Goal: Submit feedback/report problem: Submit feedback/report problem

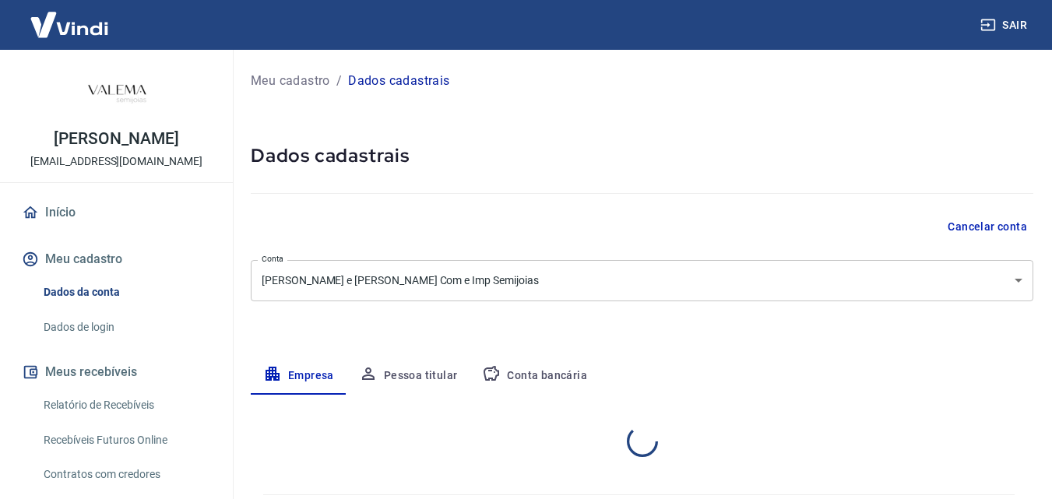
select select "PR"
select select "business"
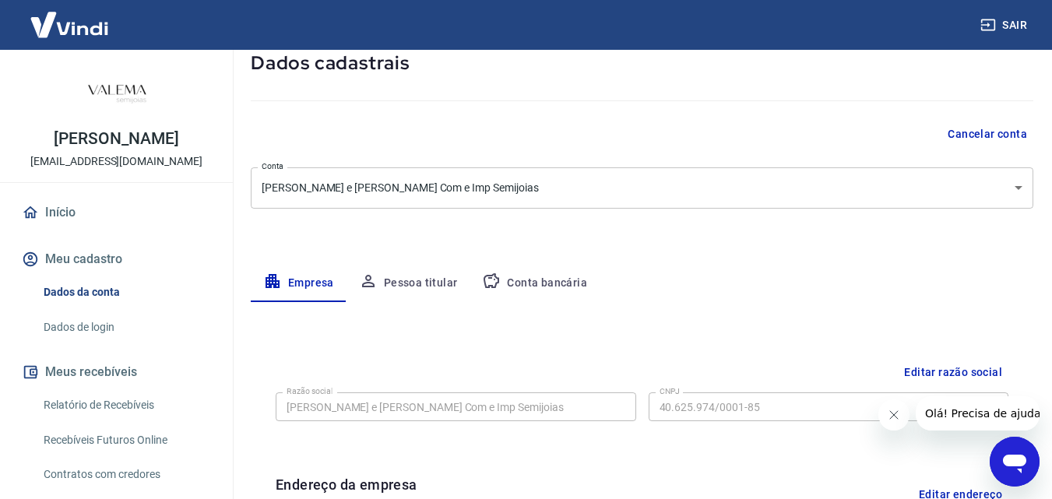
scroll to position [79, 0]
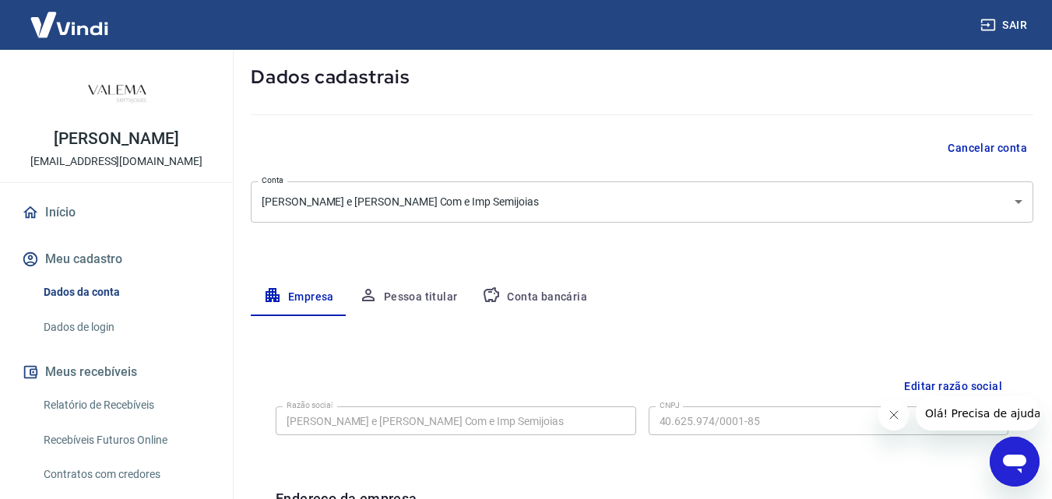
click at [529, 294] on button "Conta bancária" at bounding box center [535, 297] width 130 height 37
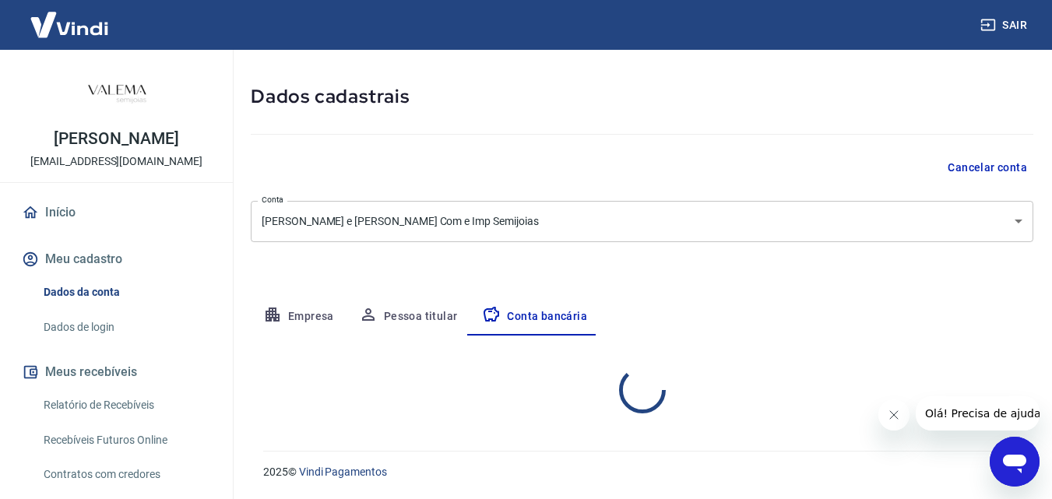
select select "1"
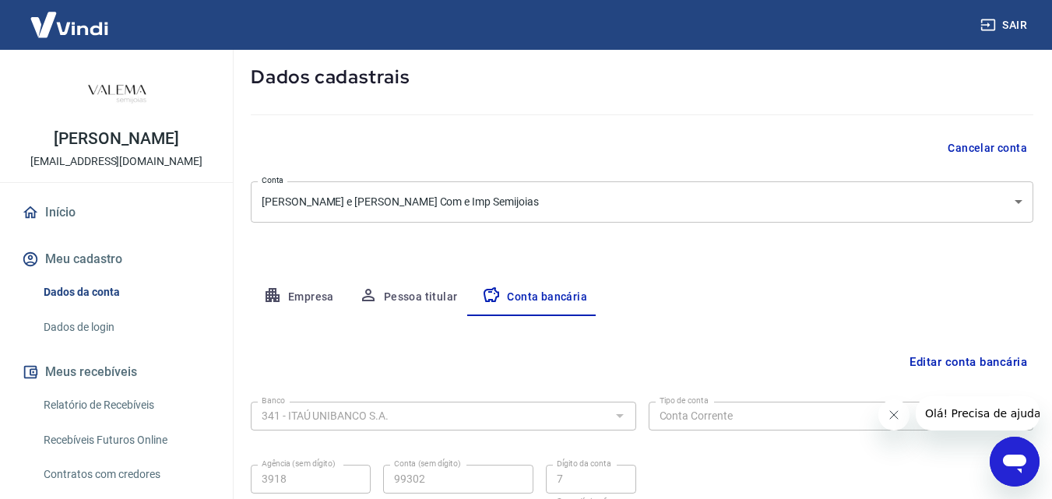
scroll to position [210, 0]
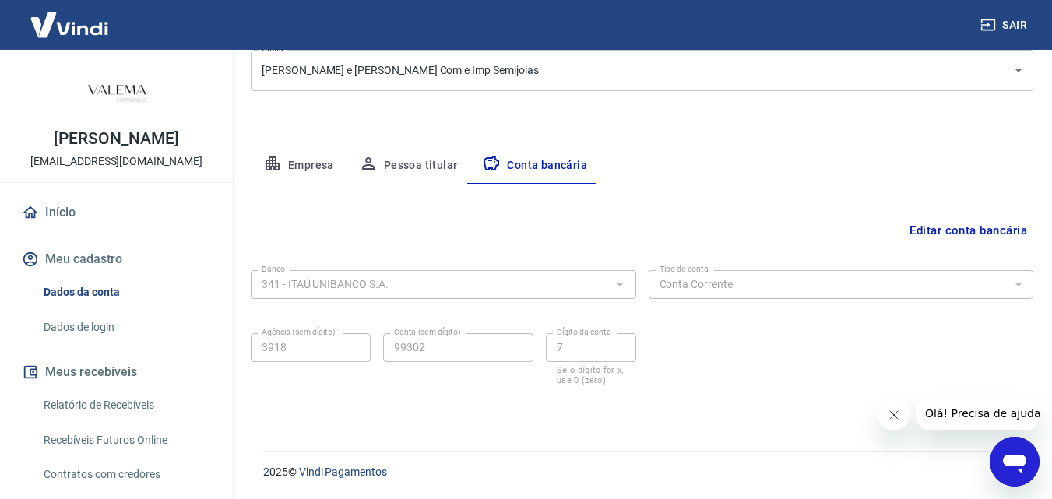
click at [619, 284] on div at bounding box center [619, 284] width 20 height 22
click at [917, 228] on button "Editar conta bancária" at bounding box center [968, 231] width 130 height 30
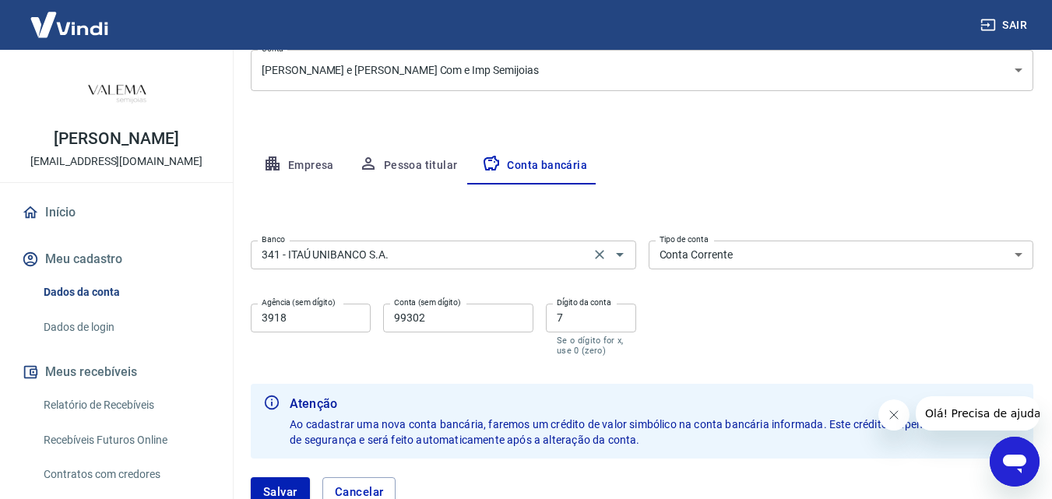
click at [429, 262] on input "341 - ITAÚ UNIBANCO S.A." at bounding box center [420, 254] width 330 height 19
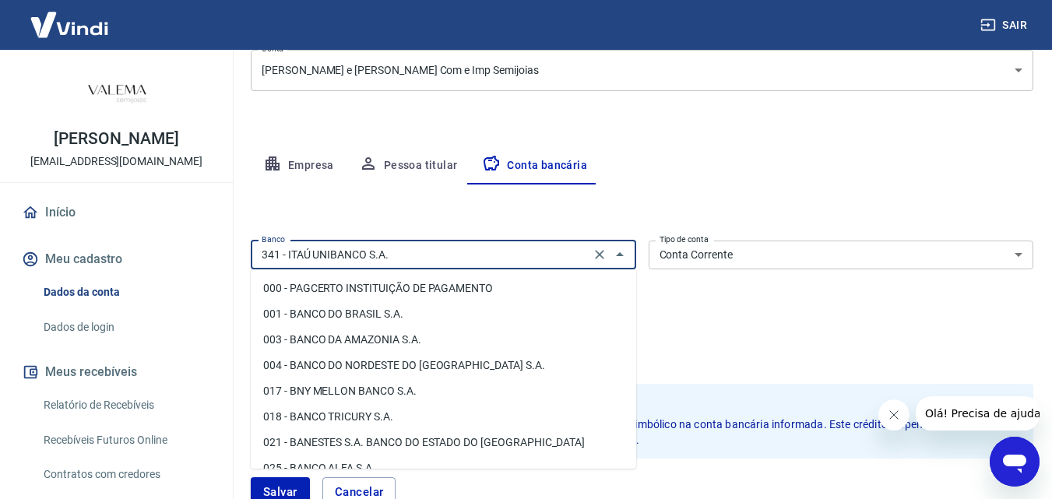
scroll to position [1423, 0]
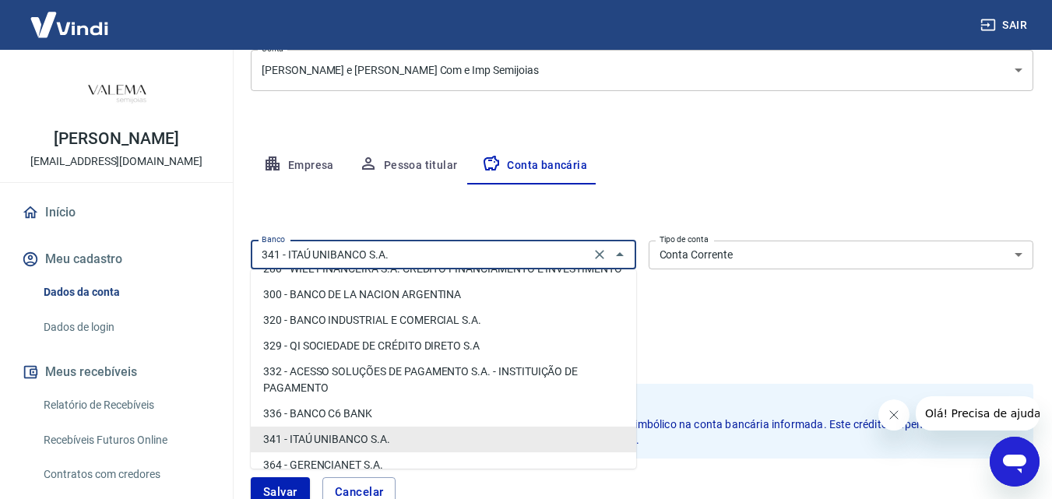
drag, startPoint x: 441, startPoint y: 252, endPoint x: 173, endPoint y: 246, distance: 267.9
click at [173, 246] on div "Sair NELSON MARTINS JUNIOR sistemas@valemasemijoias.com.br Início Meu cadastro …" at bounding box center [526, 39] width 1052 height 499
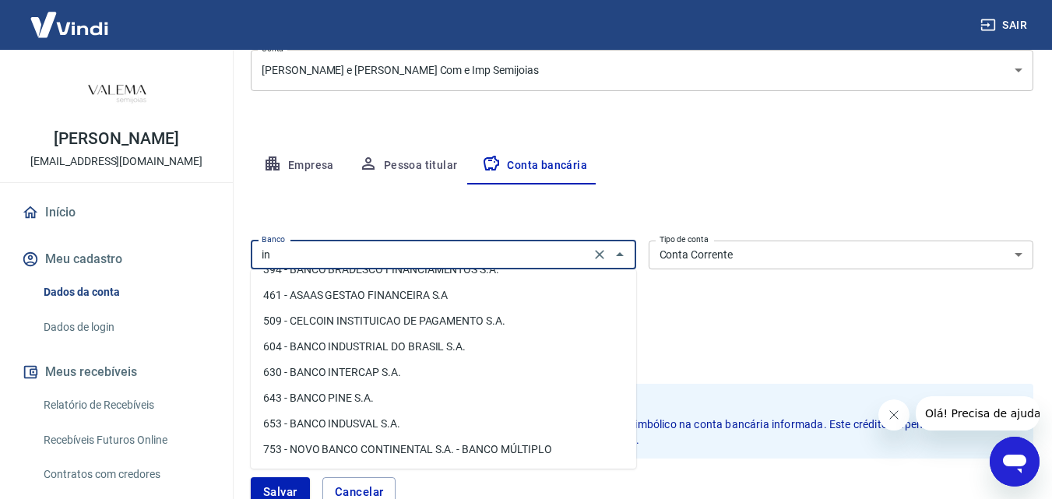
scroll to position [0, 0]
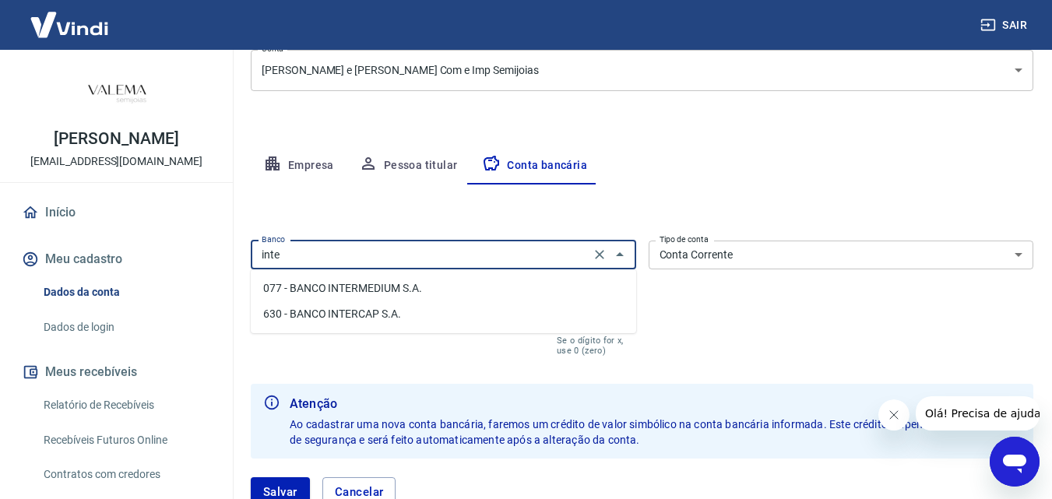
type input "inter"
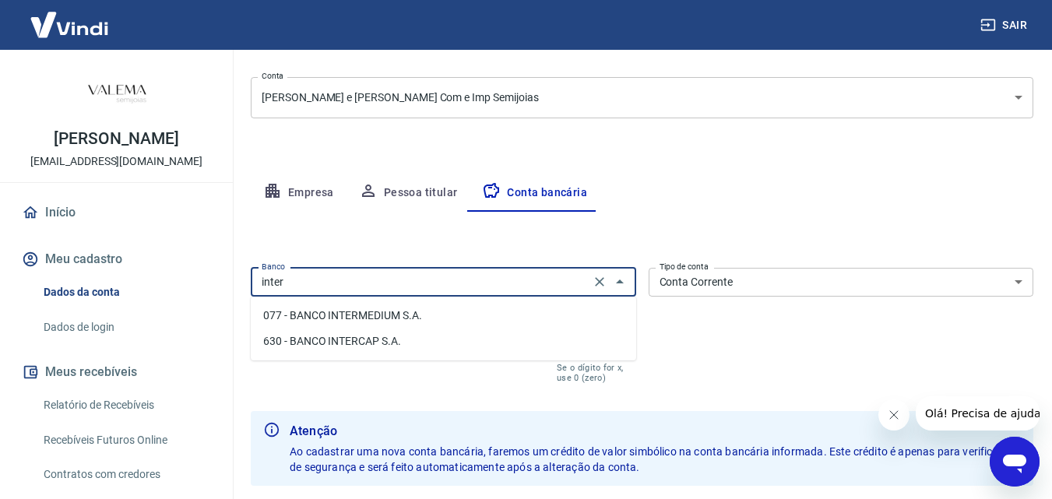
scroll to position [210, 0]
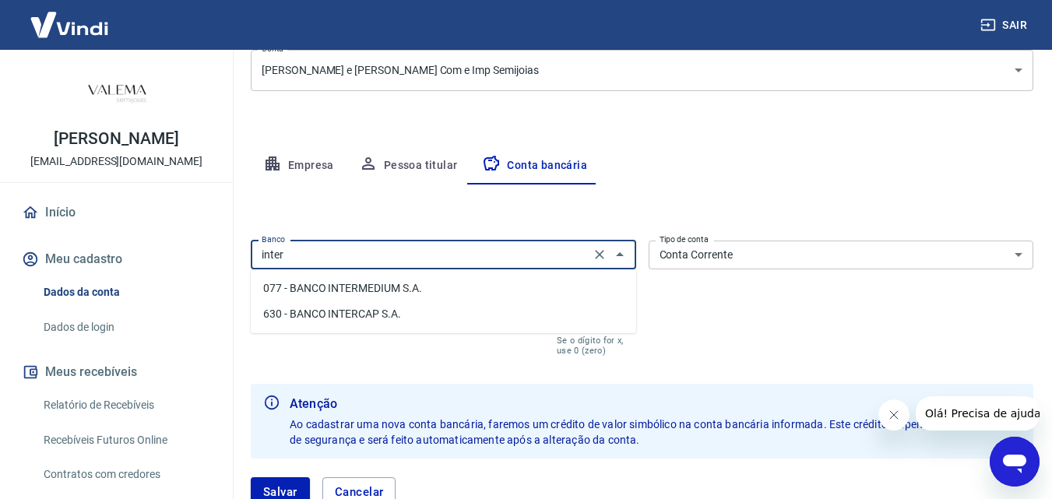
click at [544, 255] on input "inter" at bounding box center [420, 254] width 330 height 19
drag, startPoint x: 544, startPoint y: 255, endPoint x: 273, endPoint y: 233, distance: 272.6
click at [220, 255] on div "Sair NELSON MARTINS JUNIOR sistemas@valemasemijoias.com.br Início Meu cadastro …" at bounding box center [526, 39] width 1052 height 499
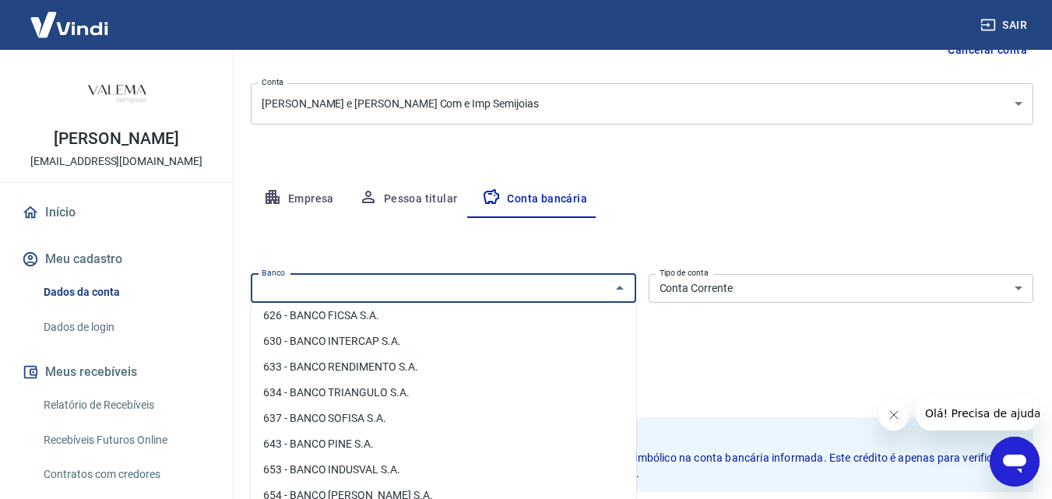
scroll to position [89, 0]
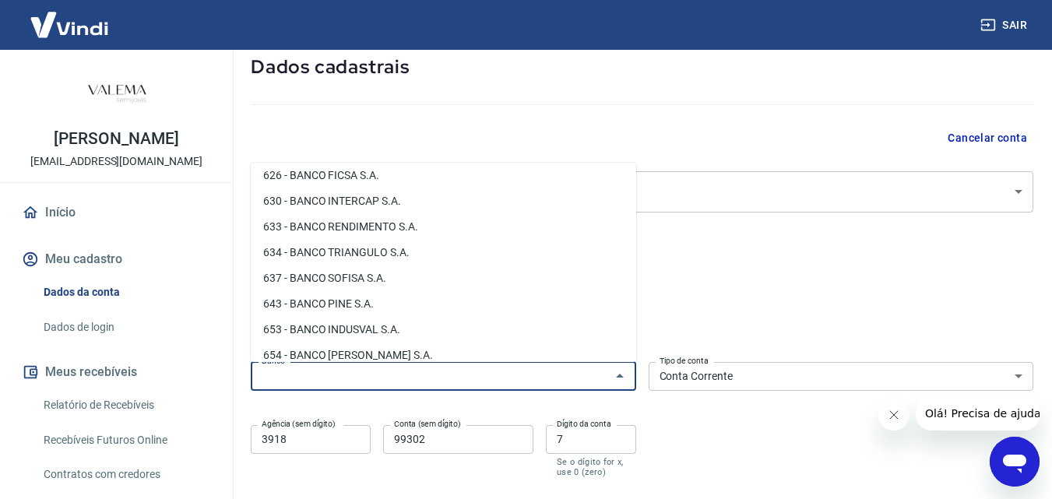
click at [501, 375] on input "Banco" at bounding box center [430, 376] width 350 height 19
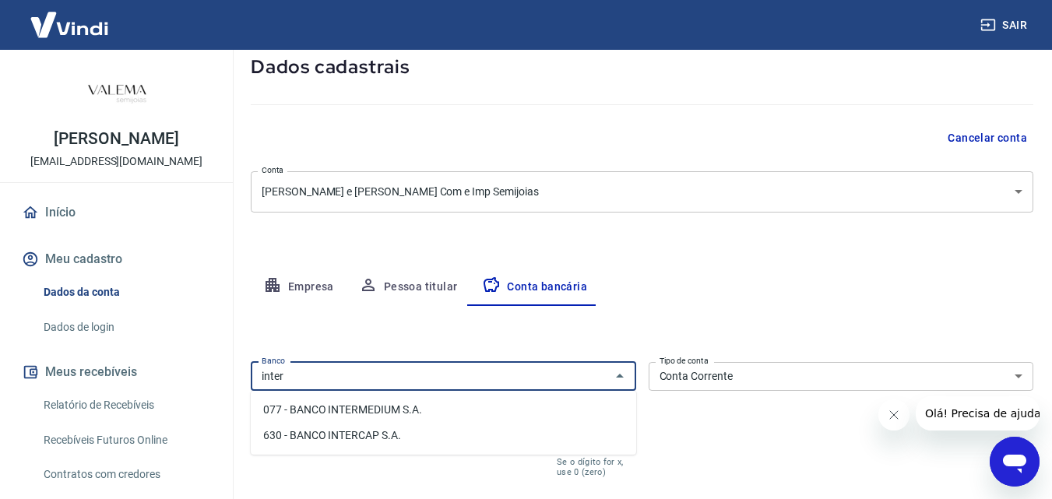
type input "inter"
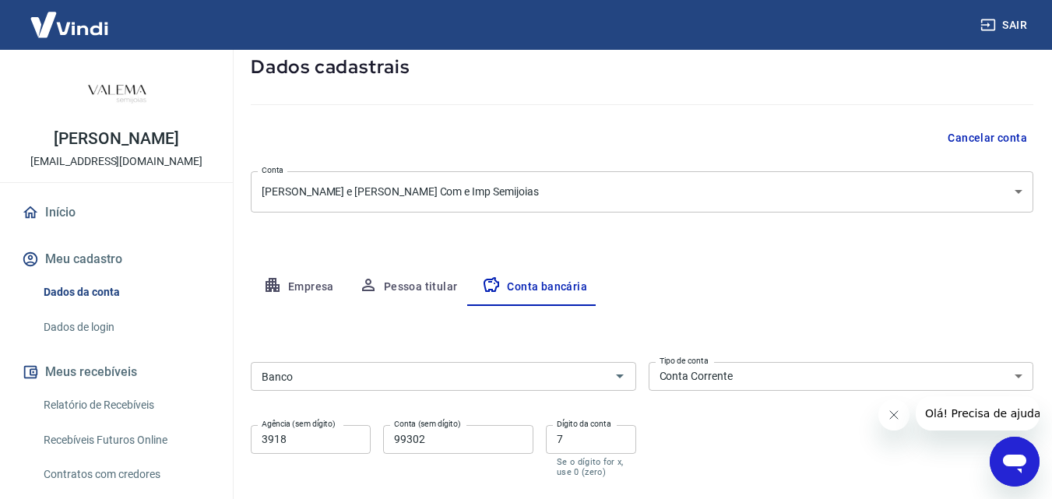
click at [365, 382] on input "Banco" at bounding box center [430, 376] width 350 height 19
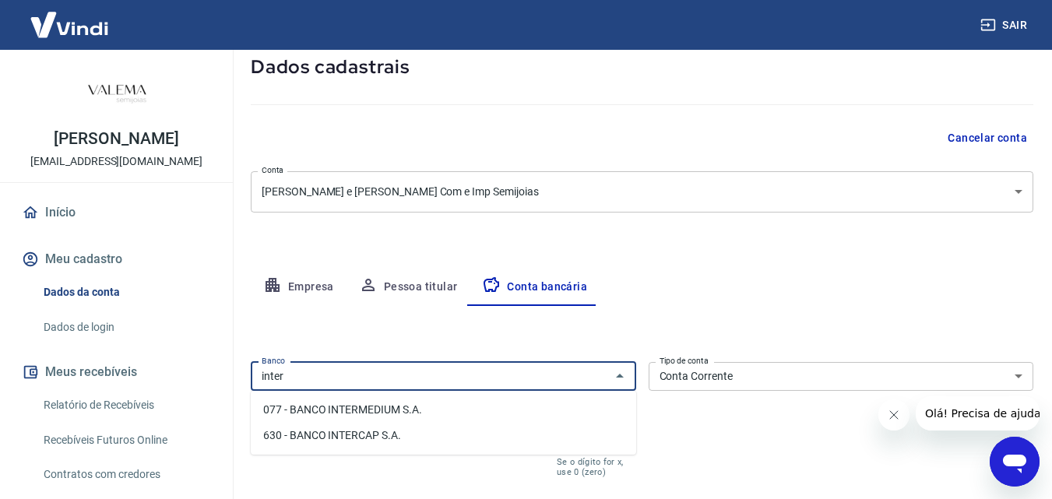
type input "inter"
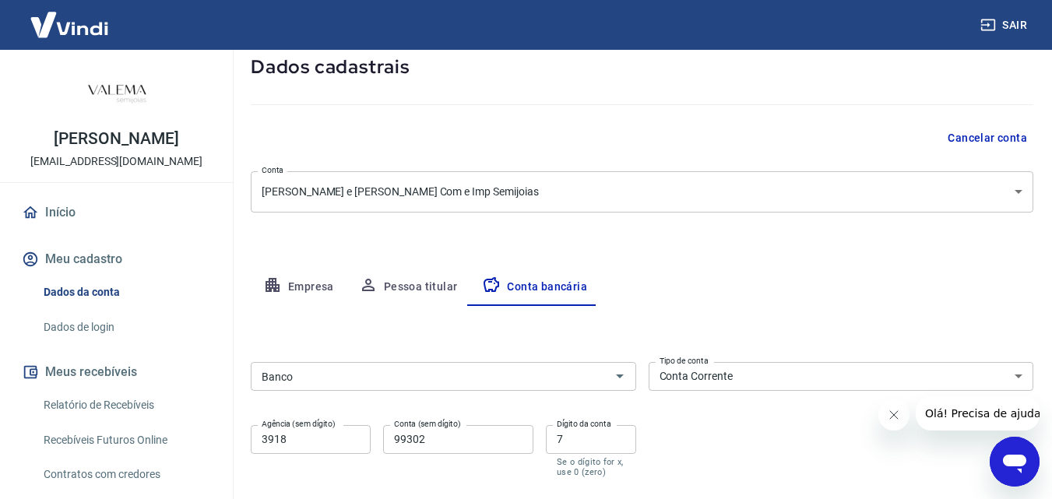
click at [463, 379] on input "Banco" at bounding box center [430, 376] width 350 height 19
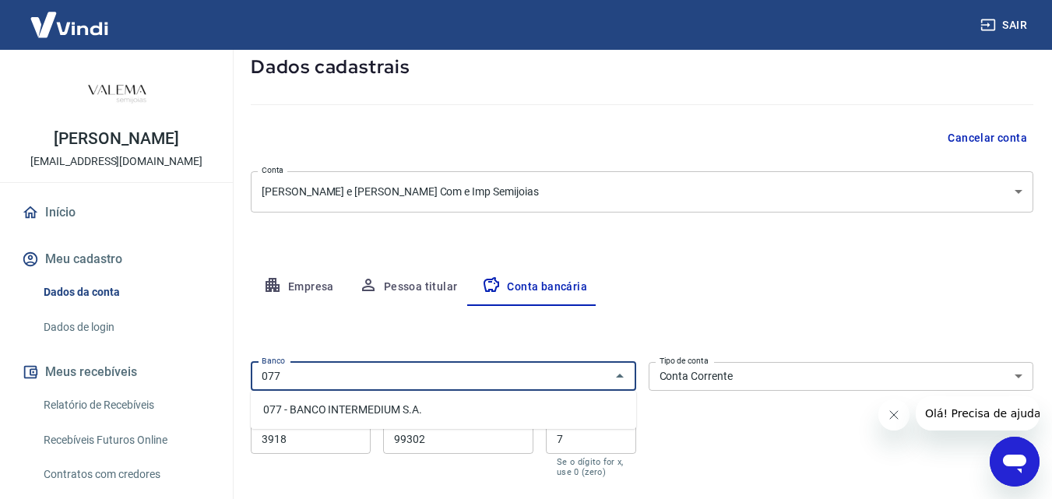
click at [399, 417] on li "077 - BANCO INTERMEDIUM S.A." at bounding box center [443, 410] width 385 height 26
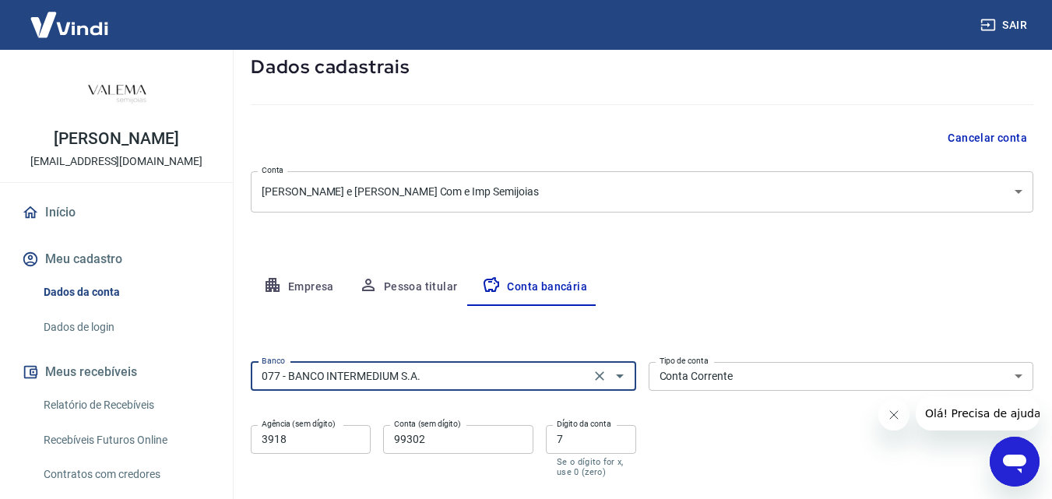
type input "077 - BANCO INTERMEDIUM S.A."
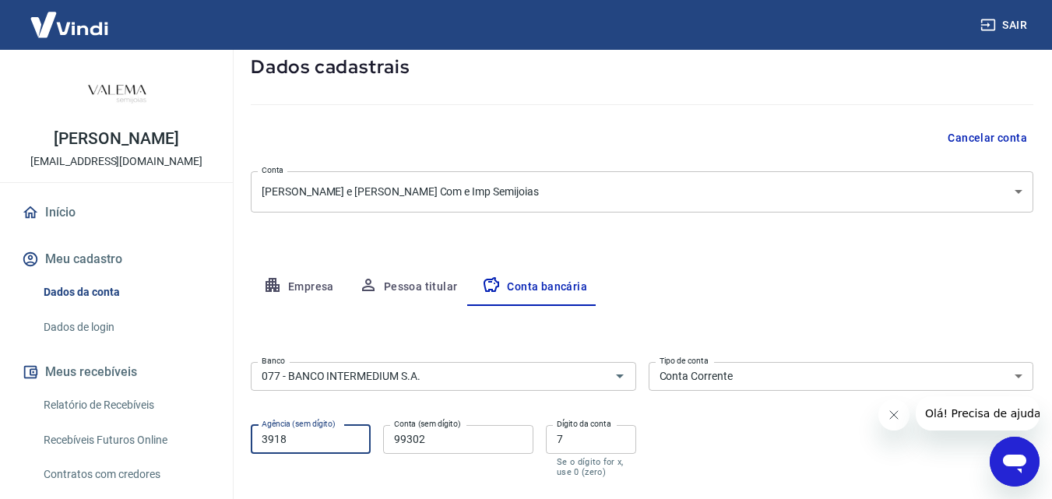
click at [314, 438] on input "3918" at bounding box center [311, 439] width 120 height 29
type input "0001"
click at [460, 445] on input "99302" at bounding box center [458, 439] width 150 height 29
drag, startPoint x: 460, startPoint y: 444, endPoint x: 351, endPoint y: 444, distance: 109.0
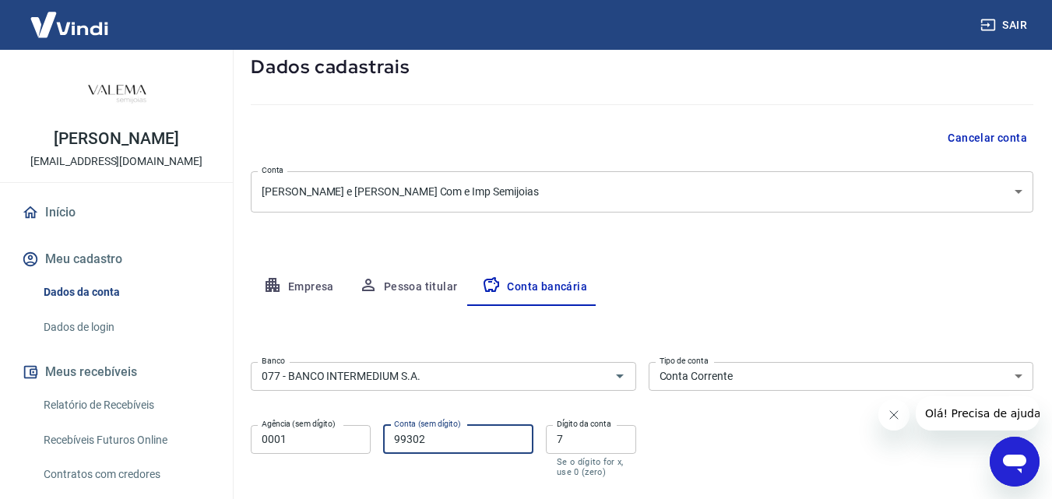
click at [351, 444] on div "Agência (sem dígito) 0001 Agência (sem dígito) Conta (sem dígito) 99302 Conta (…" at bounding box center [443, 450] width 385 height 62
type input "47569437"
drag, startPoint x: 600, startPoint y: 440, endPoint x: 614, endPoint y: 445, distance: 14.3
click at [601, 441] on input "7" at bounding box center [591, 439] width 90 height 29
type input "6"
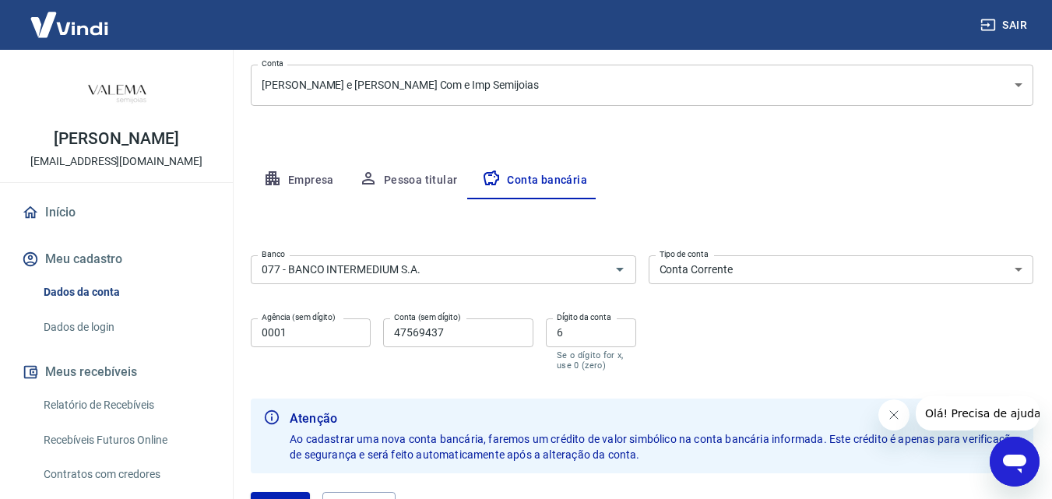
scroll to position [244, 0]
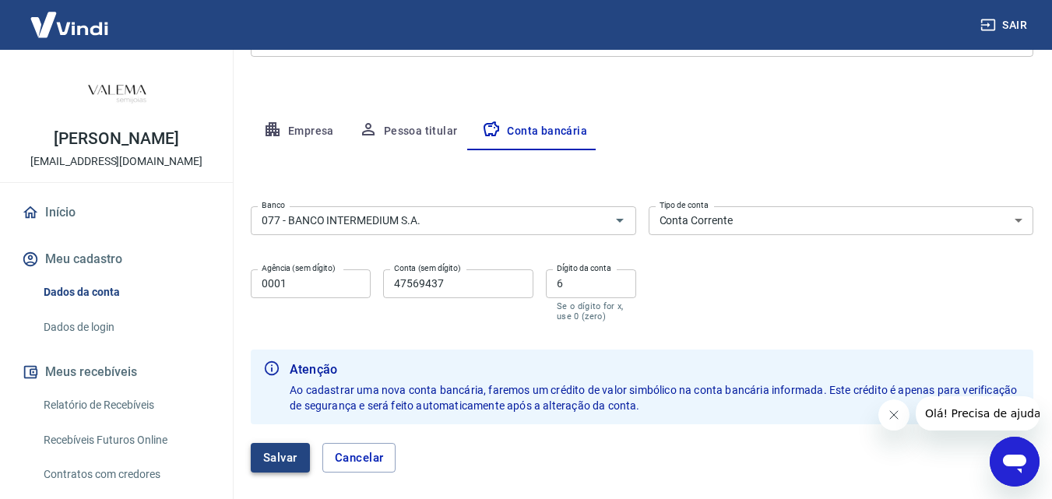
click at [277, 462] on button "Salvar" at bounding box center [280, 458] width 59 height 30
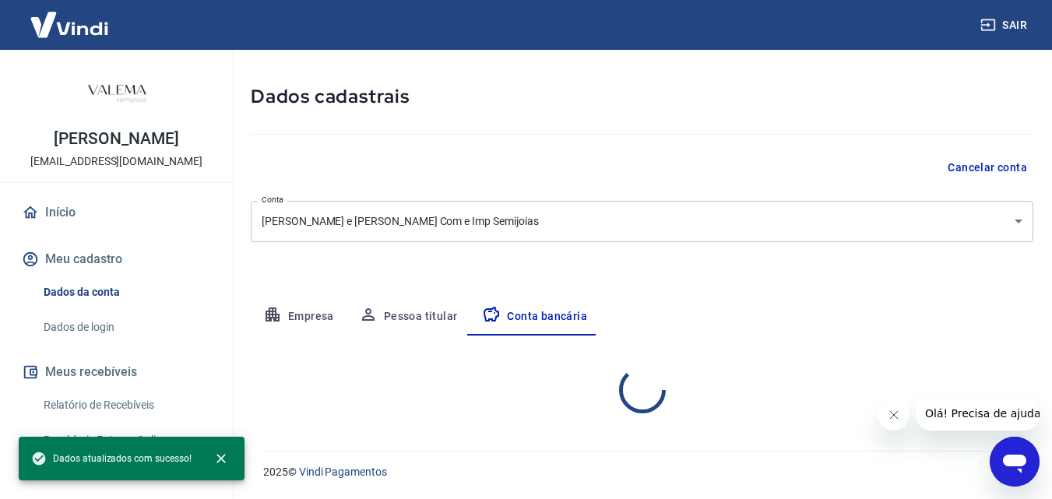
select select "1"
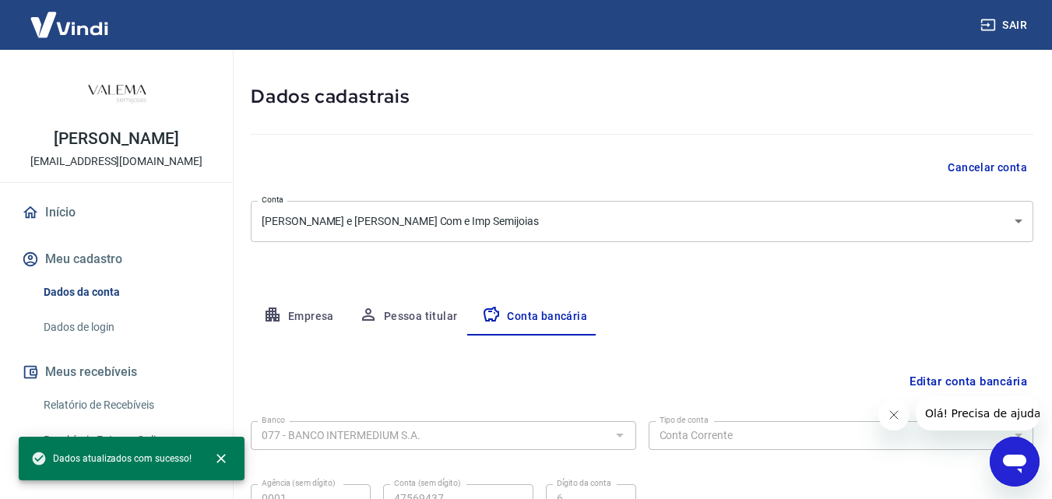
scroll to position [210, 0]
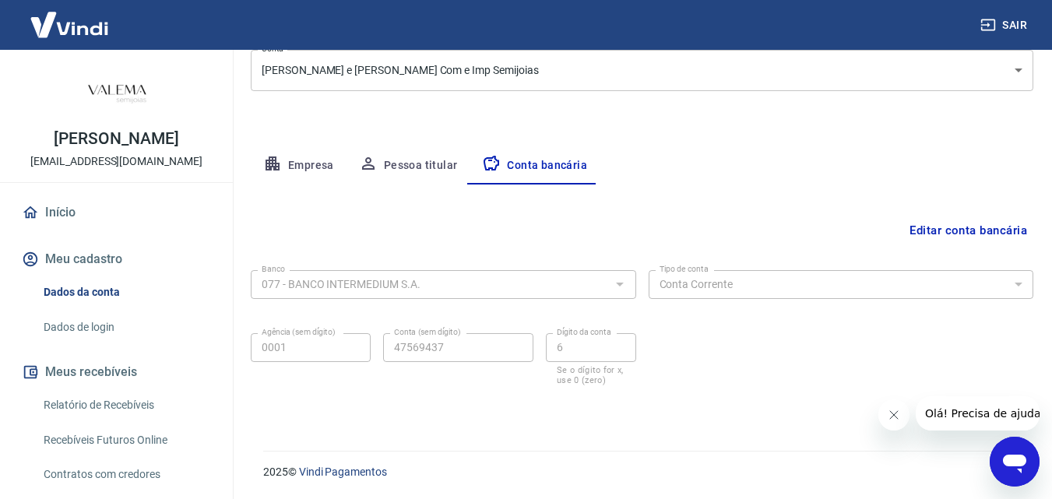
click at [933, 230] on button "Editar conta bancária" at bounding box center [968, 231] width 130 height 30
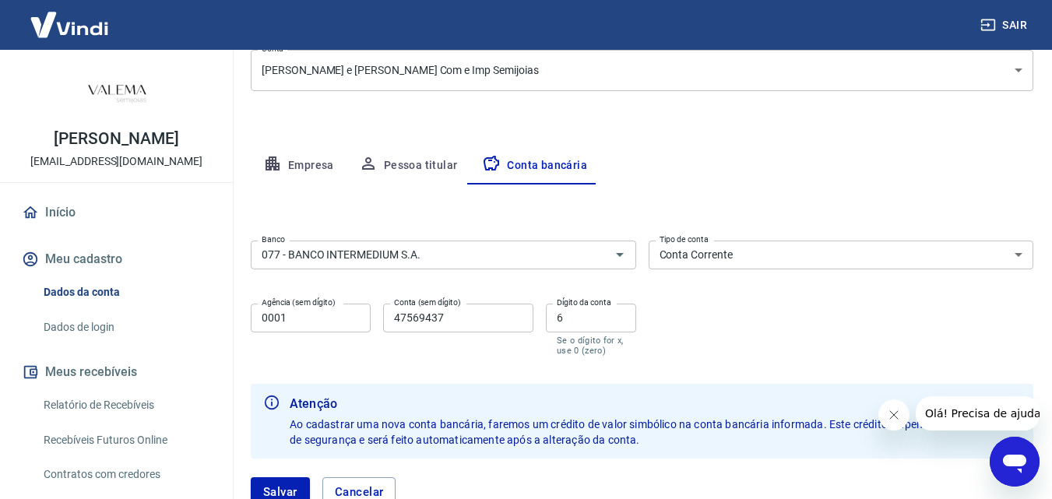
click at [891, 412] on icon "Fechar mensagem da empresa" at bounding box center [893, 415] width 12 height 12
click at [751, 255] on select "Conta Corrente Conta Poupança" at bounding box center [841, 255] width 385 height 29
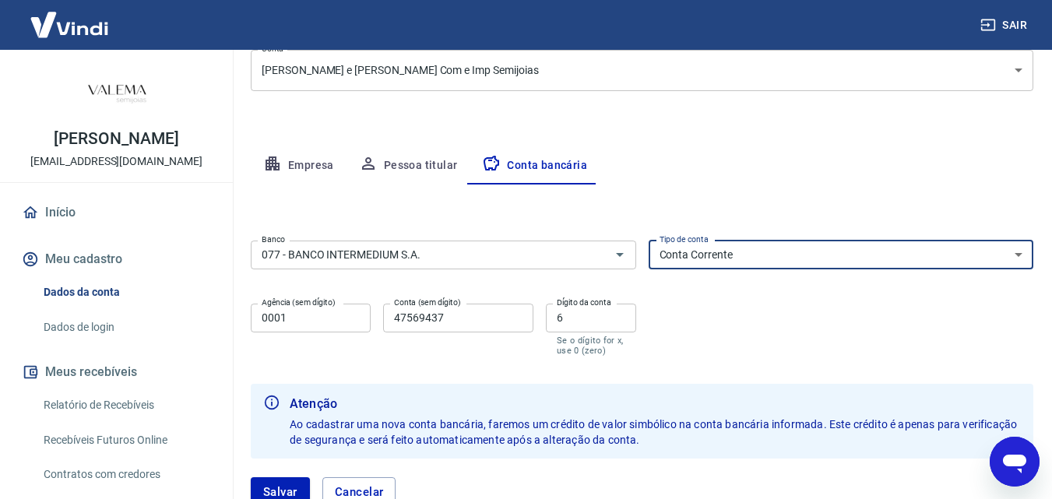
click at [751, 255] on select "Conta Corrente Conta Poupança" at bounding box center [841, 255] width 385 height 29
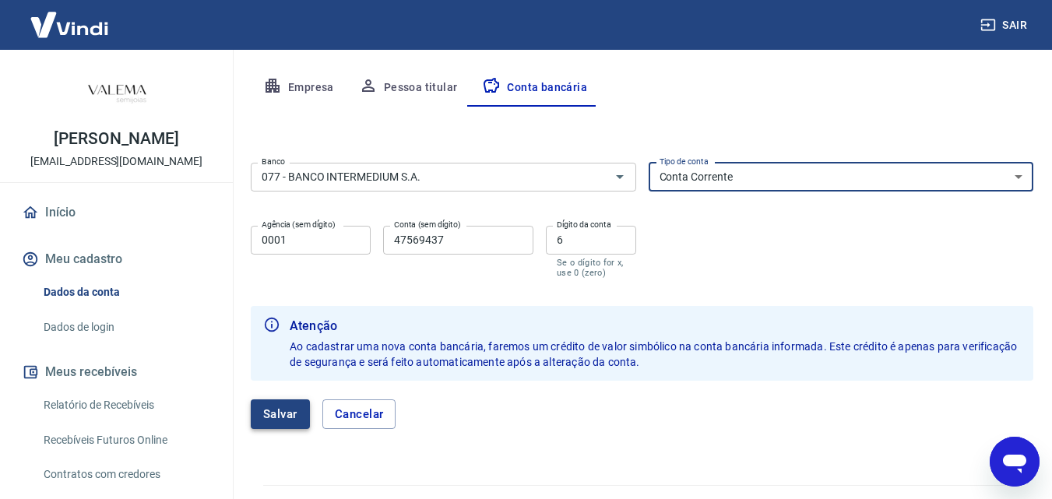
click at [281, 413] on button "Salvar" at bounding box center [280, 414] width 59 height 30
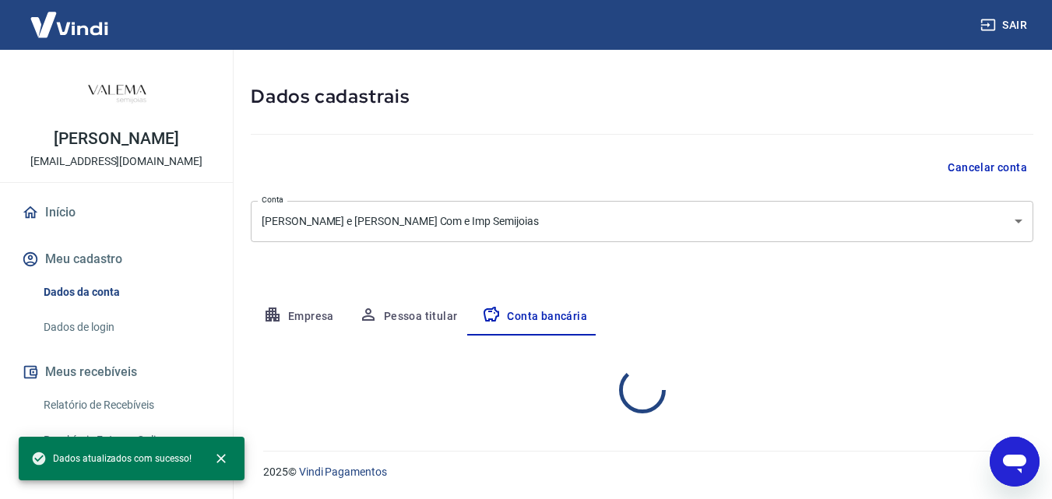
select select "1"
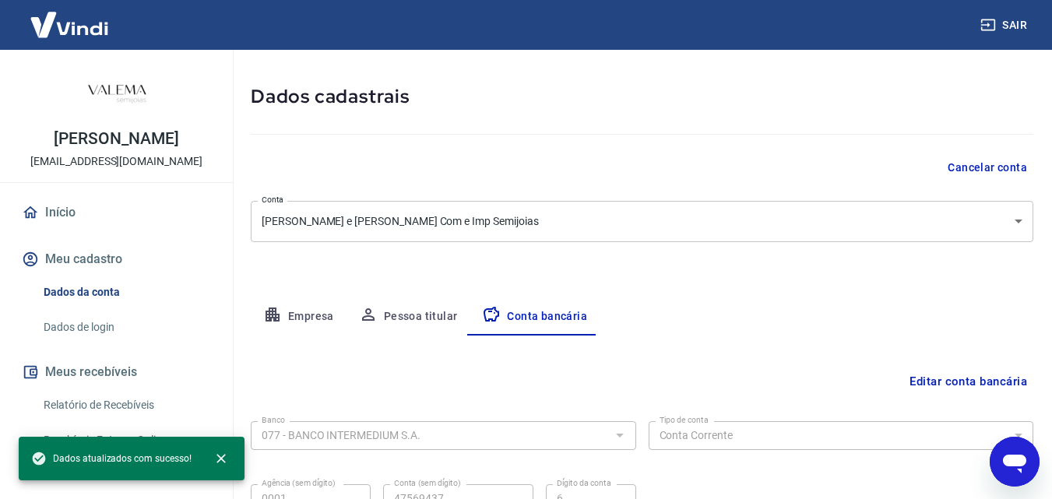
scroll to position [210, 0]
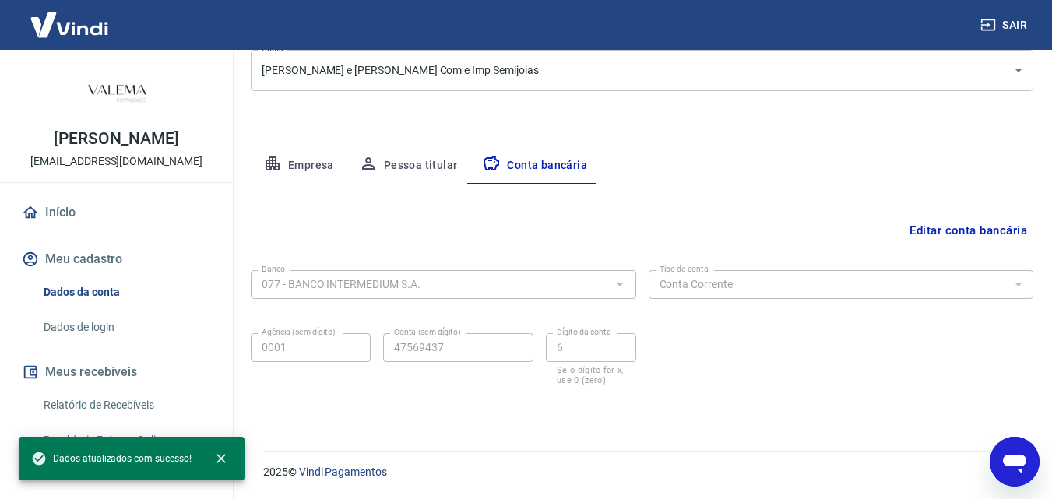
drag, startPoint x: 222, startPoint y: 458, endPoint x: 251, endPoint y: 456, distance: 28.9
click at [222, 458] on icon "close" at bounding box center [221, 459] width 16 height 16
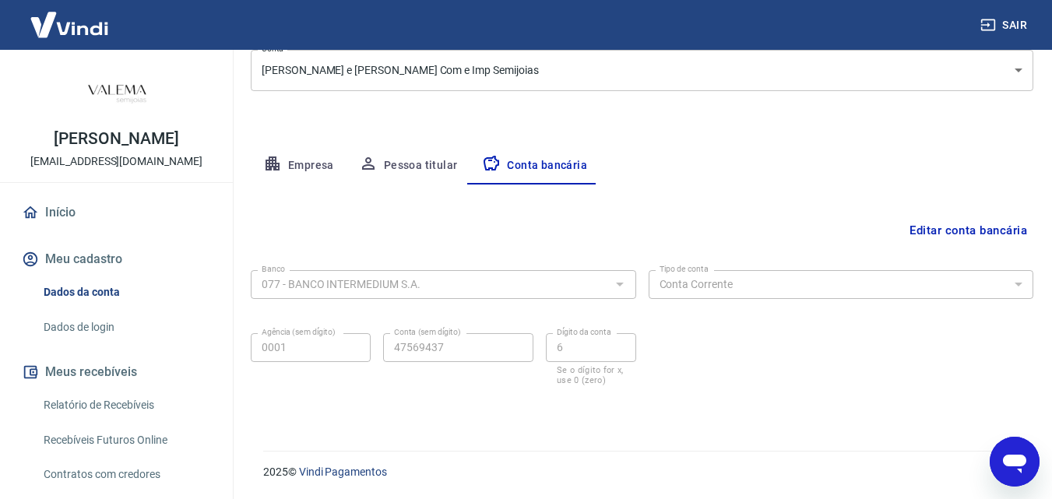
click at [1016, 467] on icon "Abrir janela de mensagens" at bounding box center [1015, 462] width 28 height 28
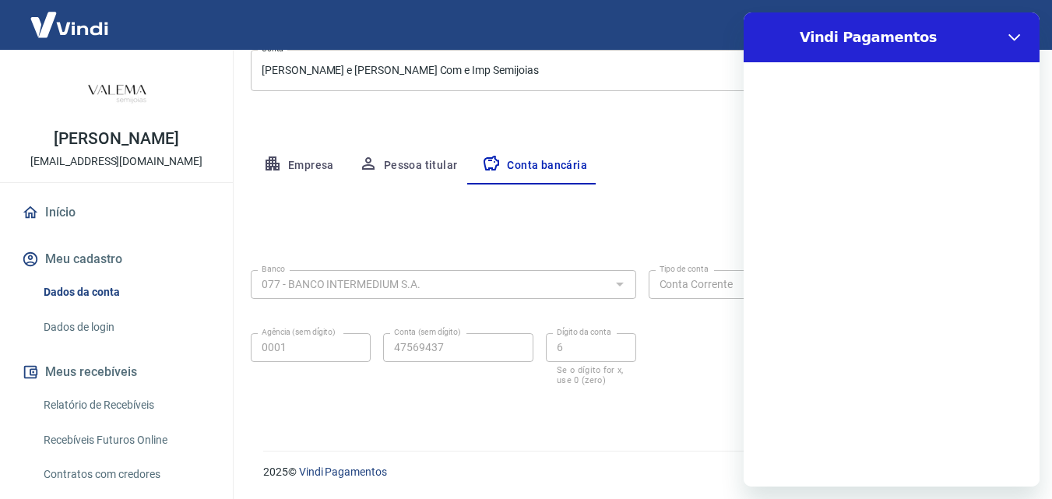
scroll to position [0, 0]
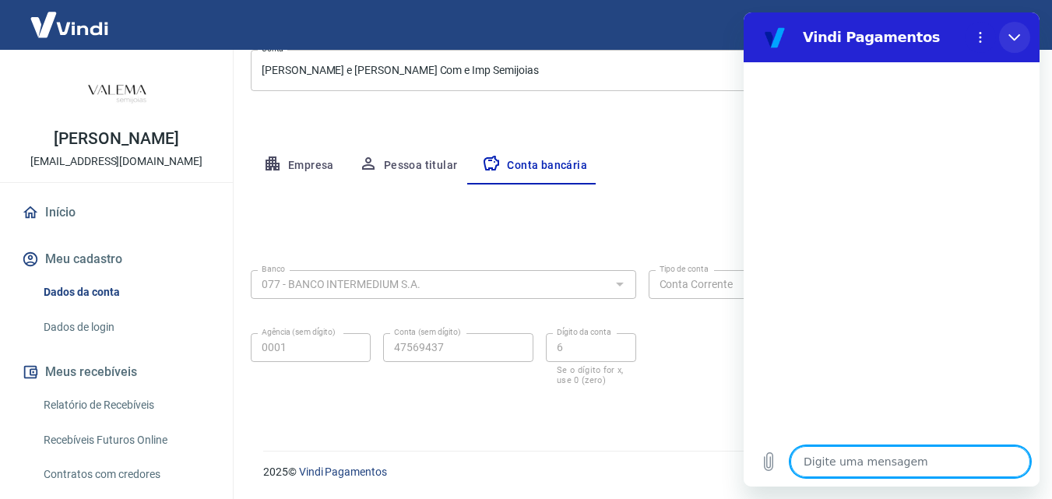
click at [1015, 37] on icon "Fechar" at bounding box center [1014, 37] width 12 height 12
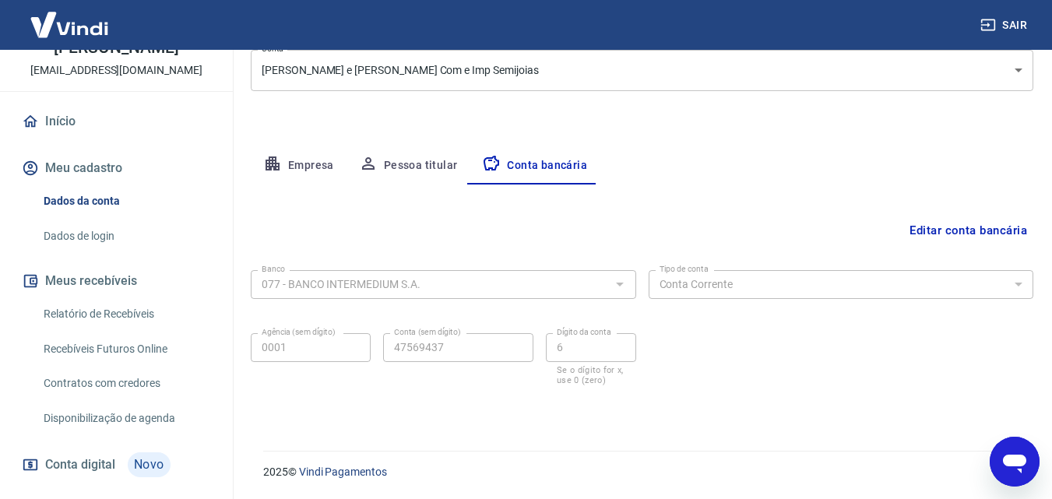
scroll to position [311, 0]
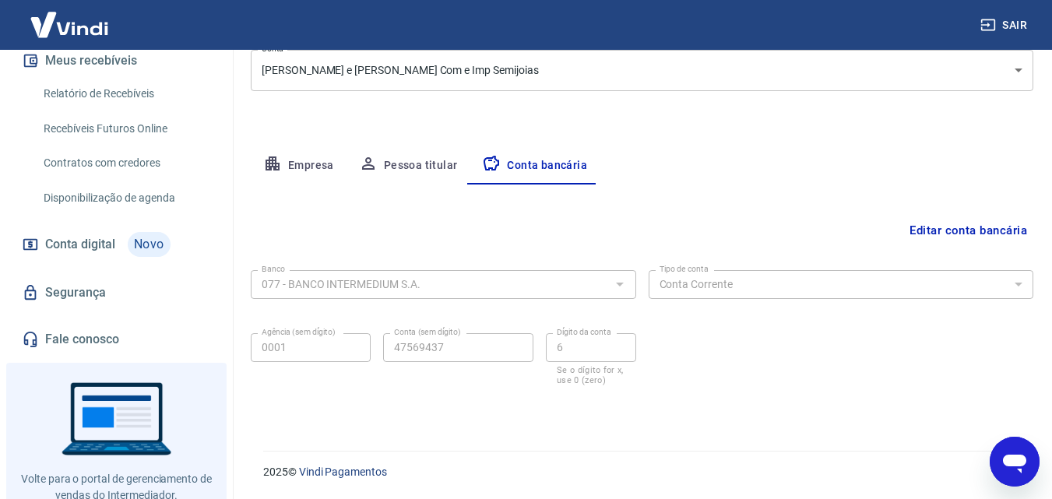
click at [1014, 458] on icon "Abrir janela de mensagens" at bounding box center [1014, 464] width 23 height 19
type textarea "x"
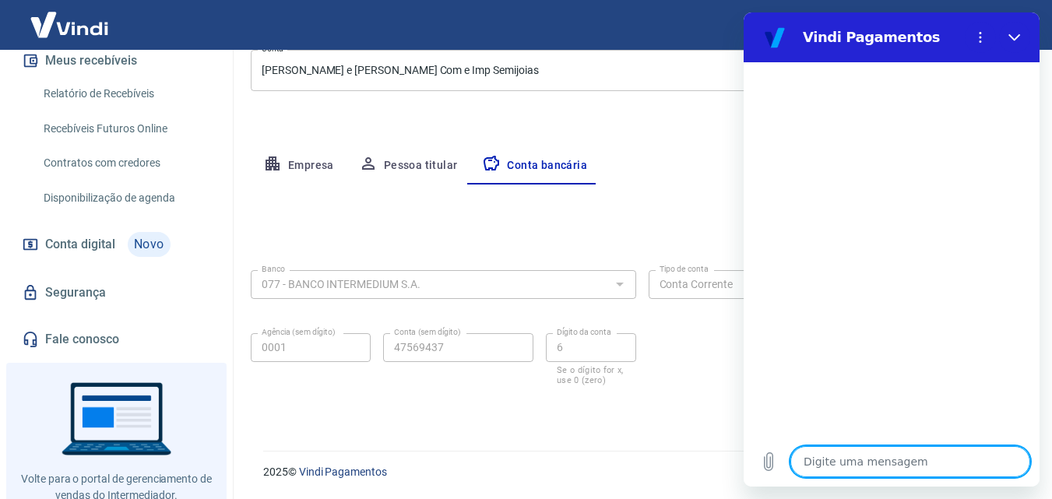
click at [863, 470] on textarea at bounding box center [910, 461] width 240 height 31
type textarea "O"
type textarea "x"
type textarea "Ol"
type textarea "x"
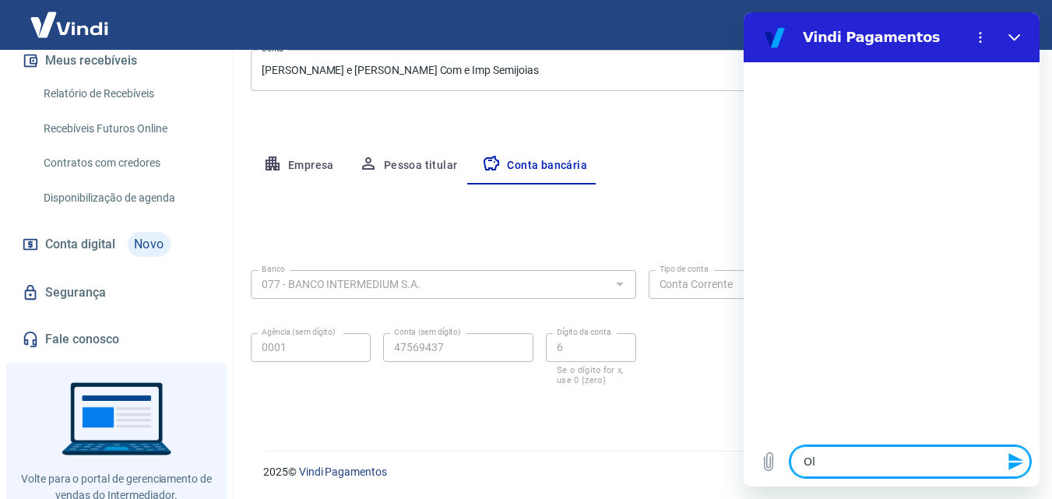
type textarea "Olá"
type textarea "x"
type textarea "Olá"
type textarea "x"
type textarea "Olá b"
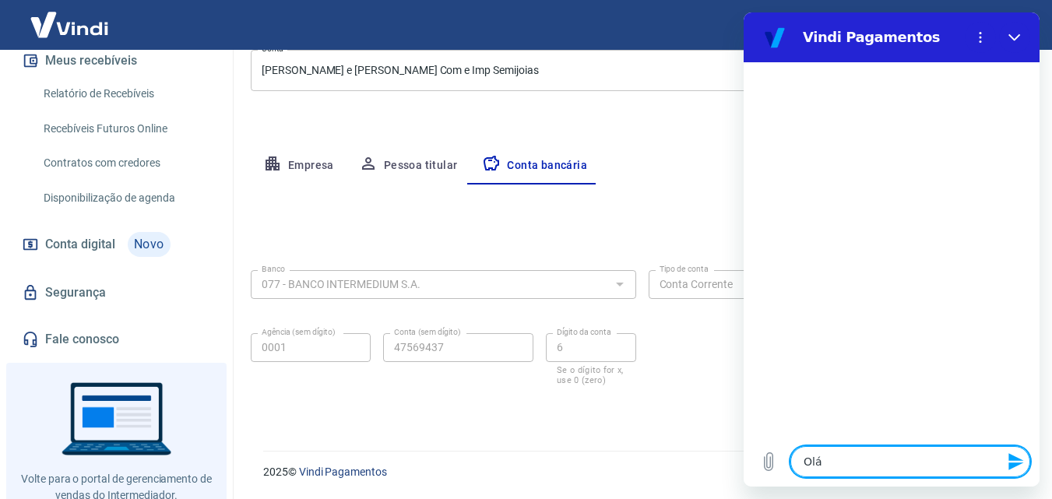
type textarea "x"
type textarea "Olá bo"
type textarea "x"
type textarea "Olá bom"
type textarea "x"
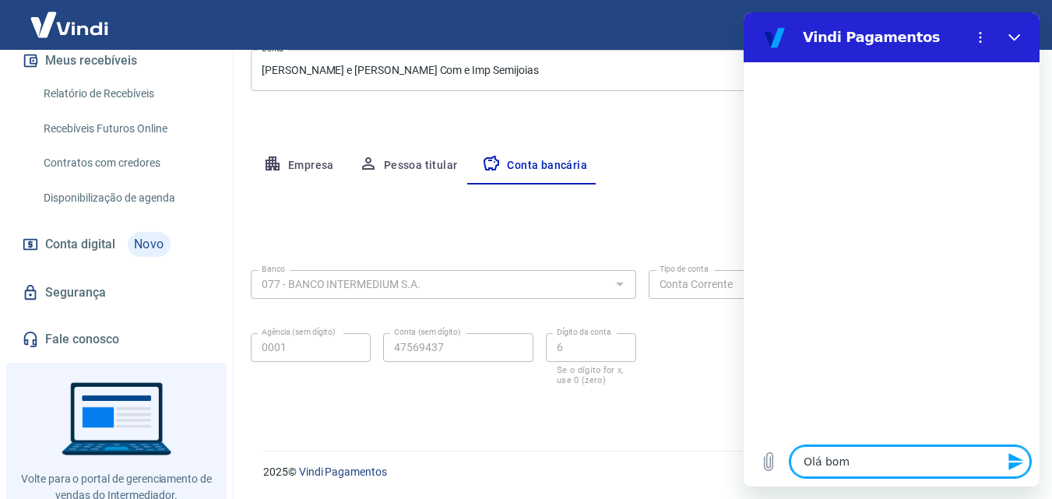
type textarea "Olá bom"
type textarea "x"
type textarea "Olá bom d"
type textarea "x"
type textarea "Olá bom"
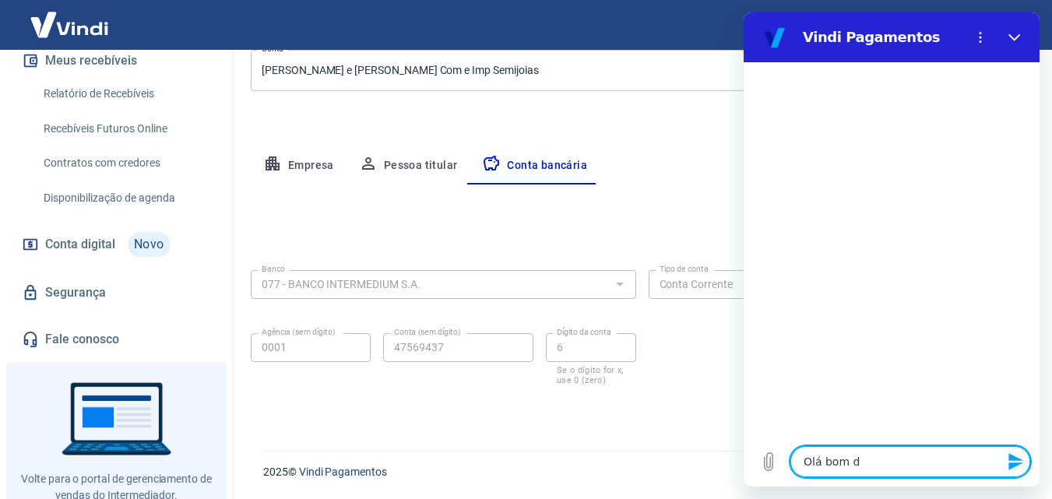
type textarea "x"
type textarea "Olá bom"
type textarea "x"
type textarea "Olá bo"
type textarea "x"
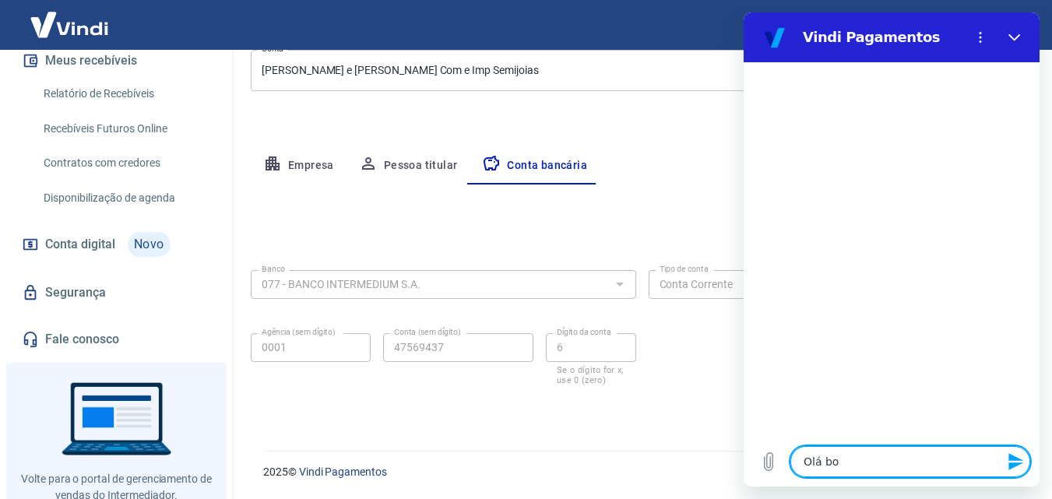
type textarea "Olá b"
type textarea "x"
type textarea "Olá"
type textarea "x"
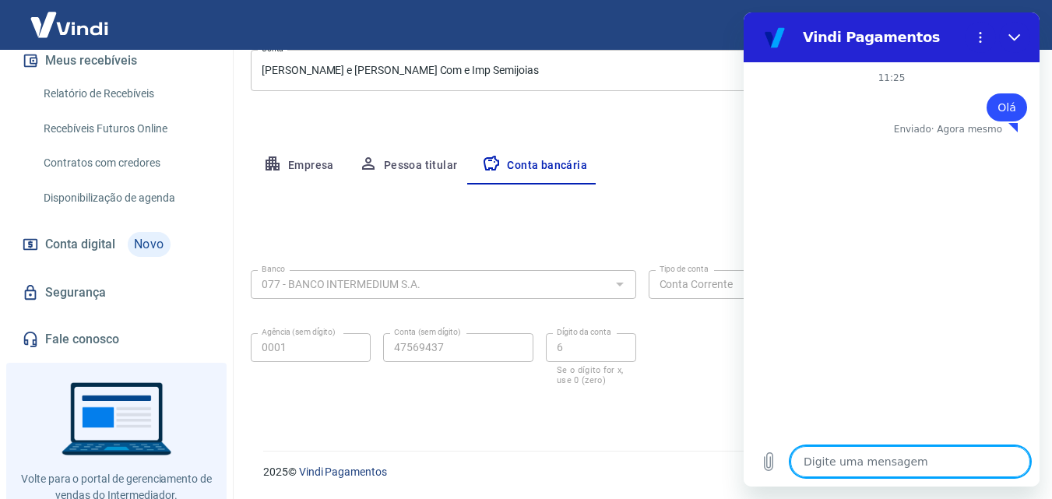
type textarea "E"
type textarea "x"
type textarea "Es"
type textarea "x"
type textarea "Est"
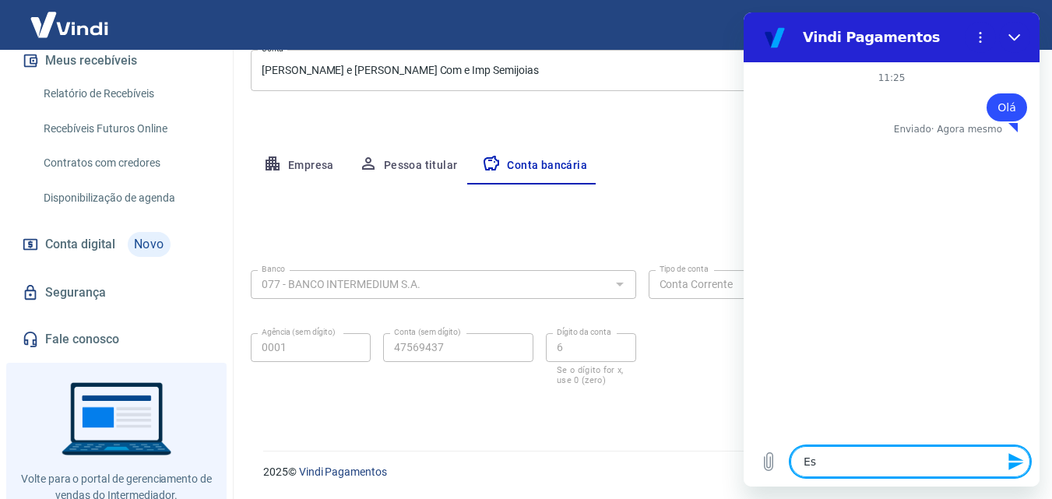
type textarea "x"
type textarea "Esto"
type textarea "x"
type textarea "Estou"
type textarea "x"
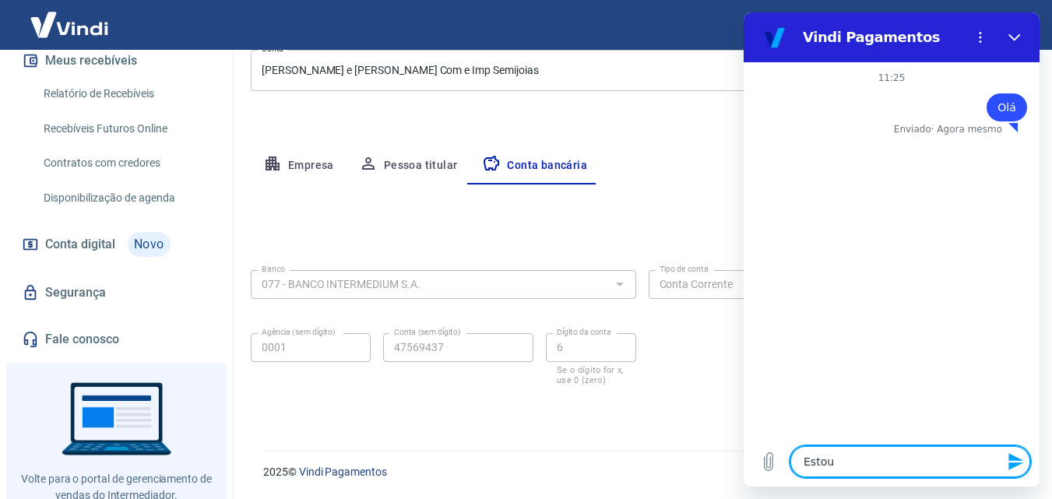
type textarea "Estou"
type textarea "x"
type textarea "Estou t"
type textarea "x"
type textarea "Estou te"
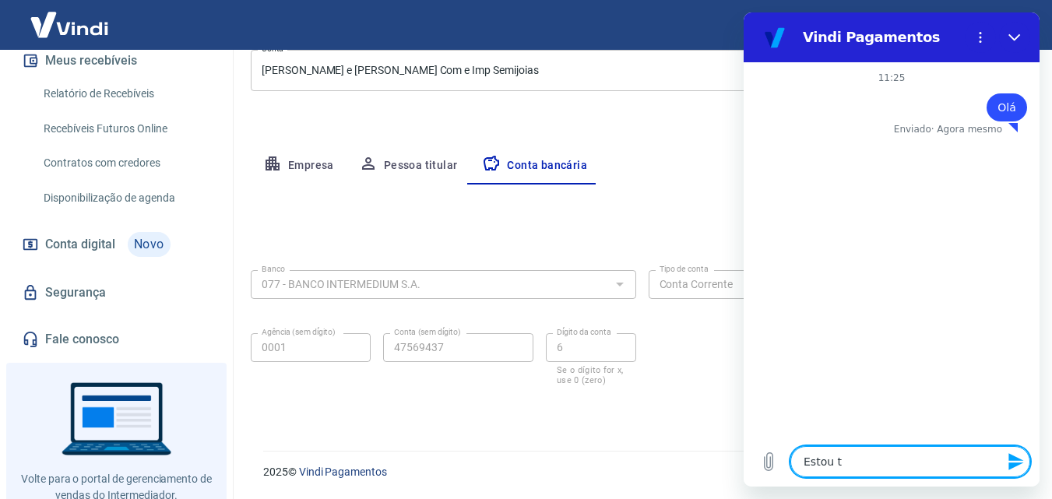
type textarea "x"
type textarea "Estou ten"
type textarea "x"
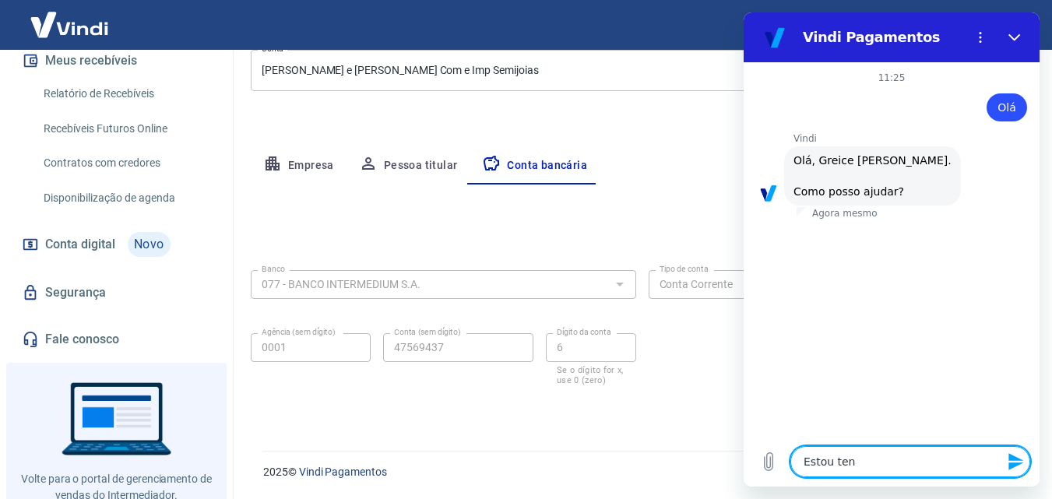
type textarea "Estou tent"
type textarea "x"
type textarea "Estou tenta"
type textarea "x"
type textarea "Estou tentan"
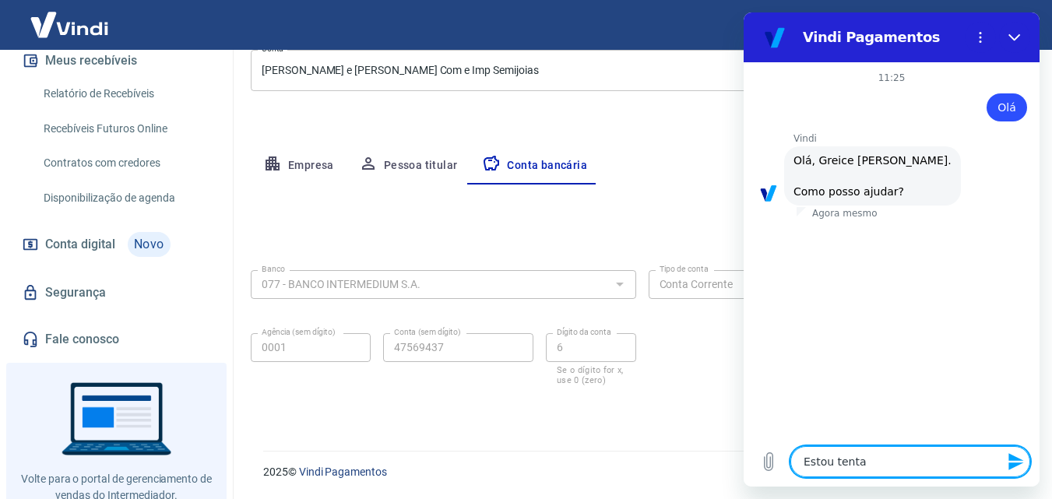
type textarea "x"
type textarea "Estou tentand"
type textarea "x"
type textarea "Estou tentando"
type textarea "x"
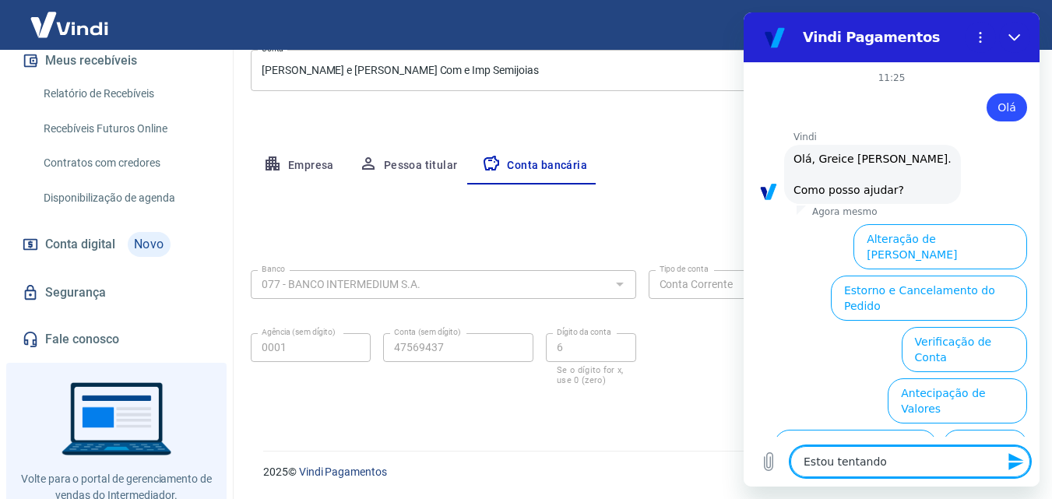
type textarea "Estou tentando"
type textarea "x"
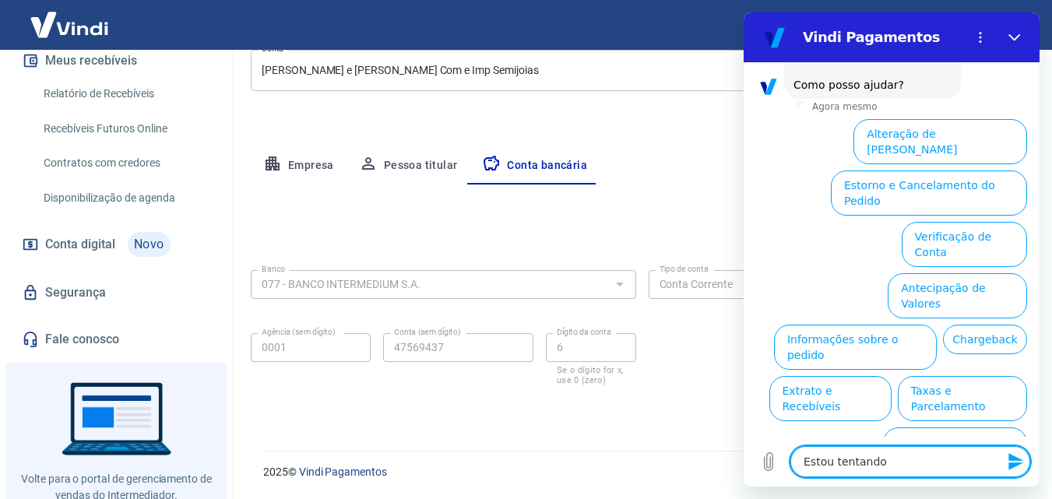
type textarea "Estou tentando a"
type textarea "x"
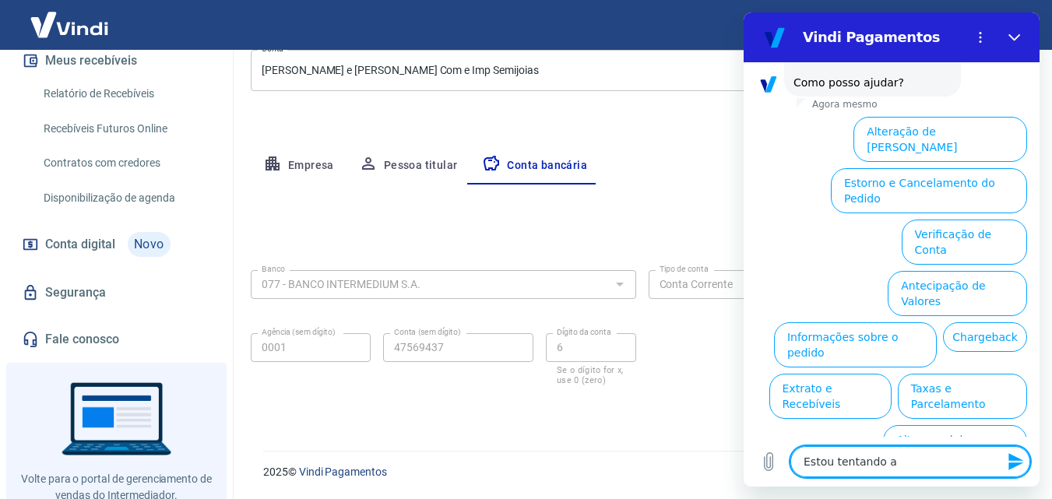
type textarea "Estou tentando al"
type textarea "x"
type textarea "Estou tentando alt"
type textarea "x"
type textarea "Estou tentando alte"
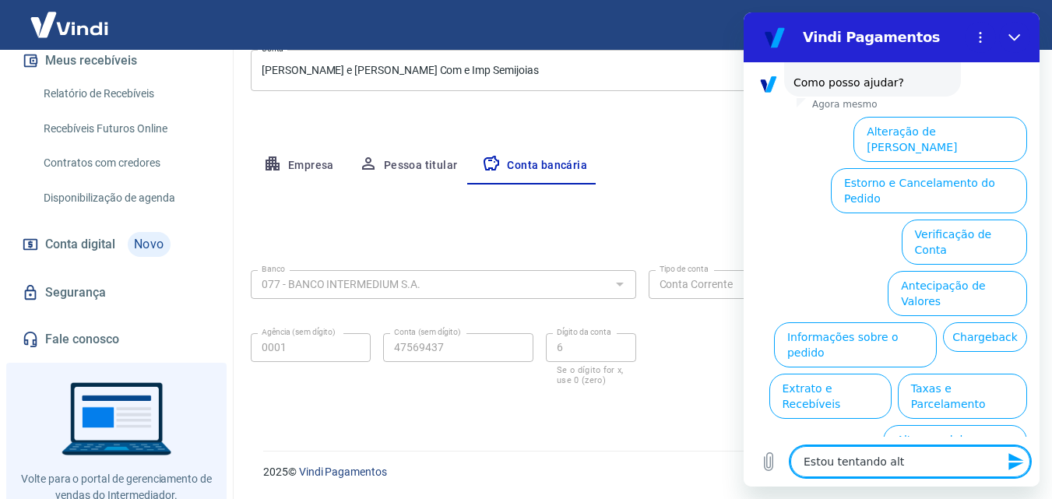
type textarea "x"
type textarea "Estou tentando alter"
type textarea "x"
click at [963, 118] on button "Alteração de [PERSON_NAME]" at bounding box center [940, 139] width 174 height 45
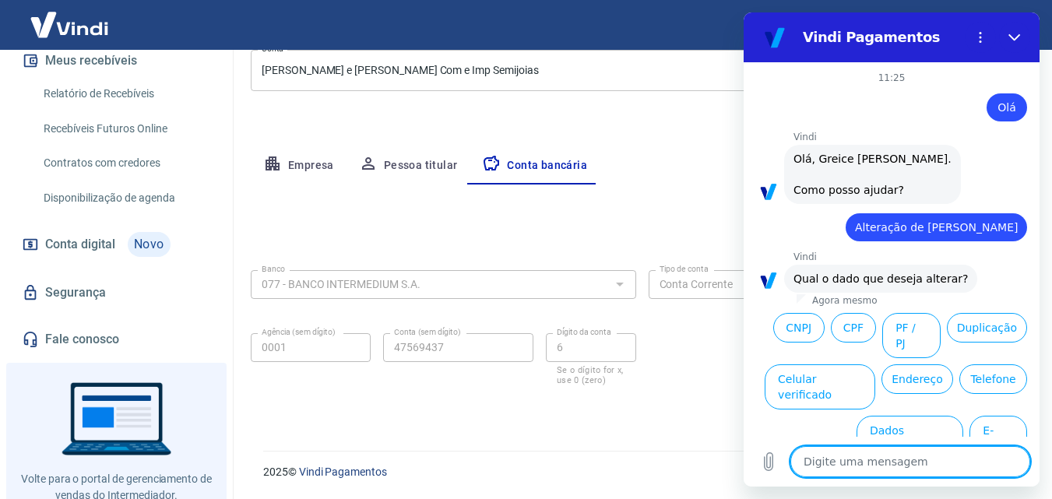
scroll to position [53, 0]
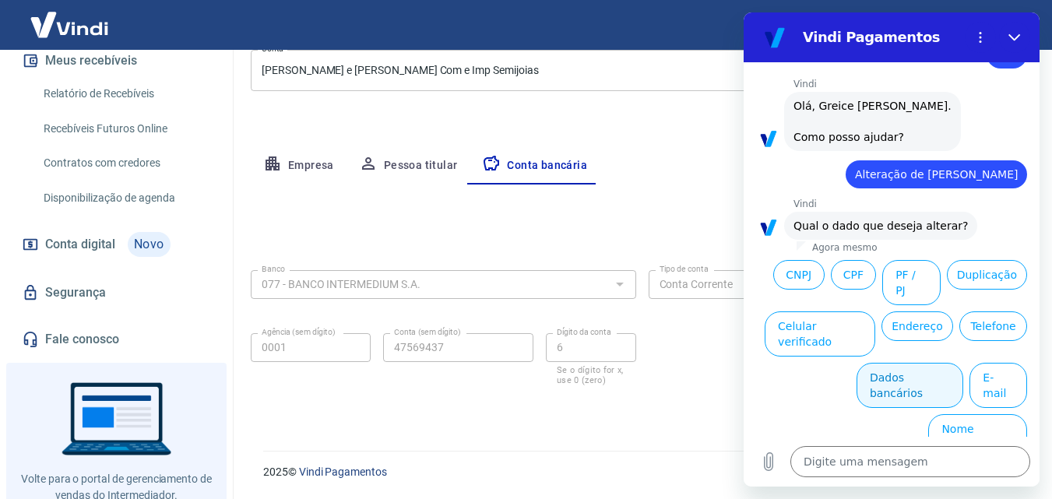
click at [883, 382] on button "Dados bancários" at bounding box center [910, 385] width 107 height 45
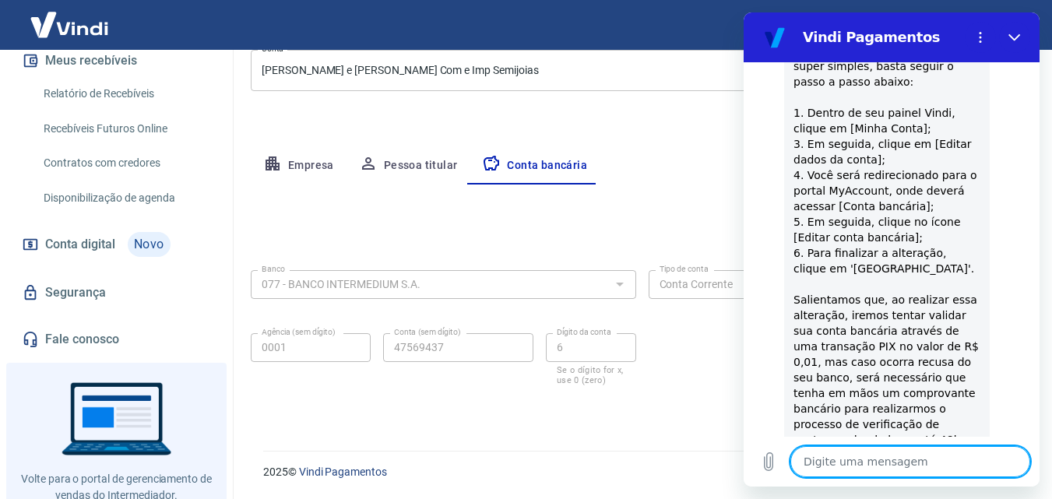
scroll to position [448, 0]
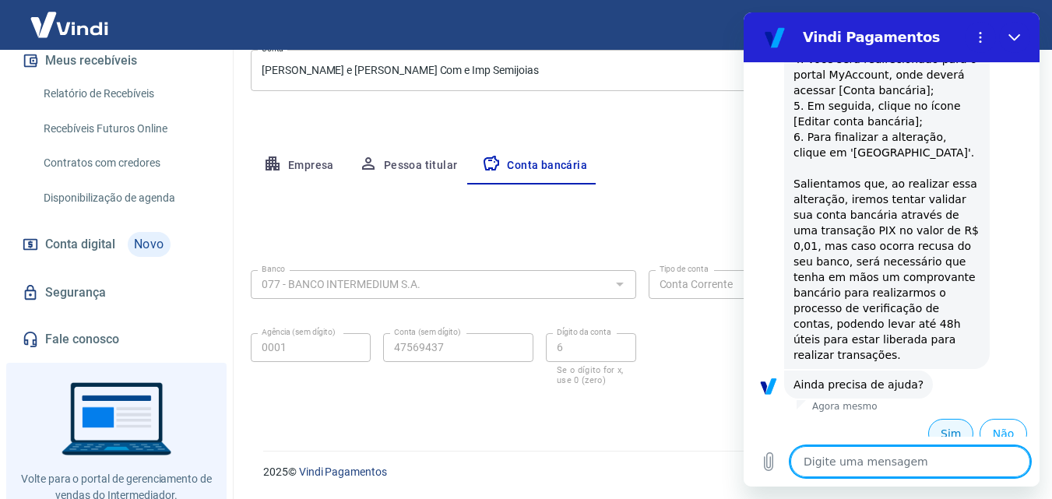
click at [930, 421] on button "Sim" at bounding box center [950, 434] width 45 height 30
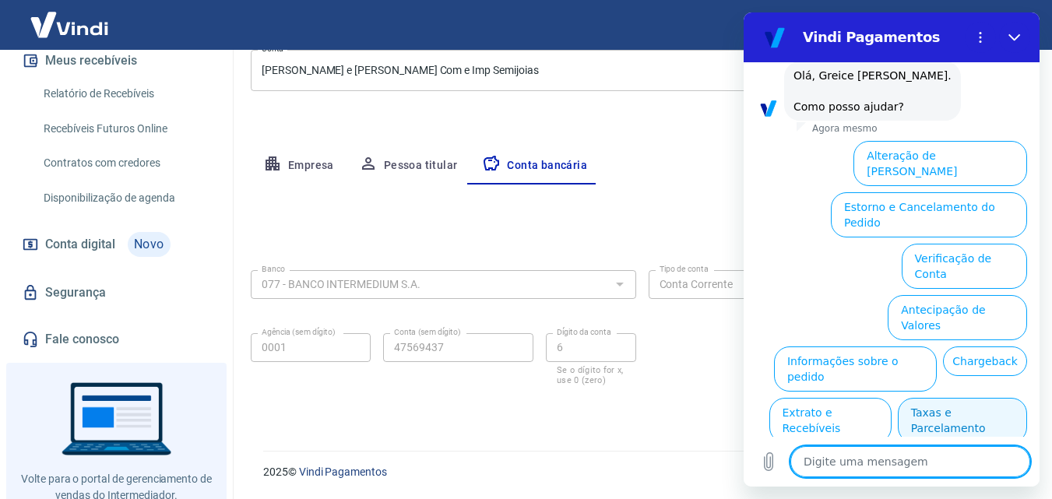
scroll to position [855, 0]
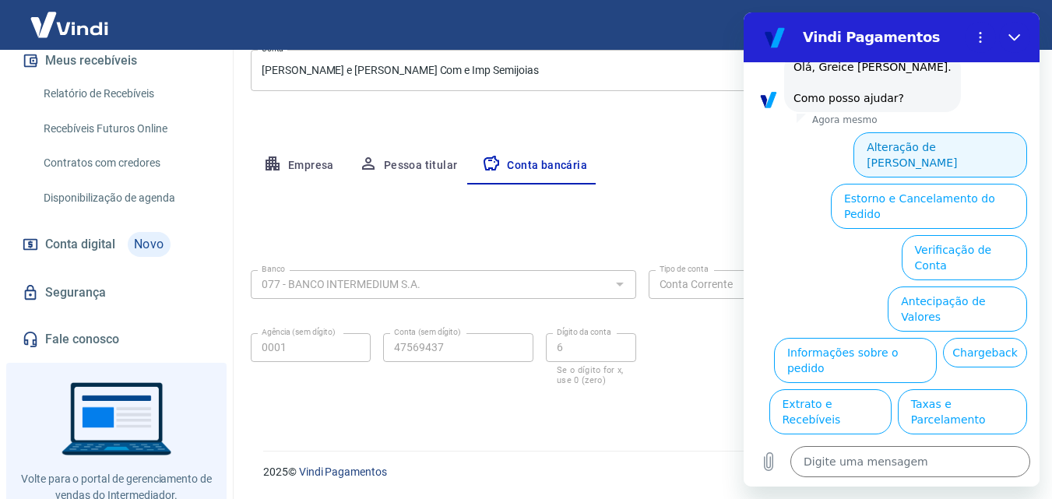
click at [948, 132] on button "Alteração de [PERSON_NAME]" at bounding box center [940, 154] width 174 height 45
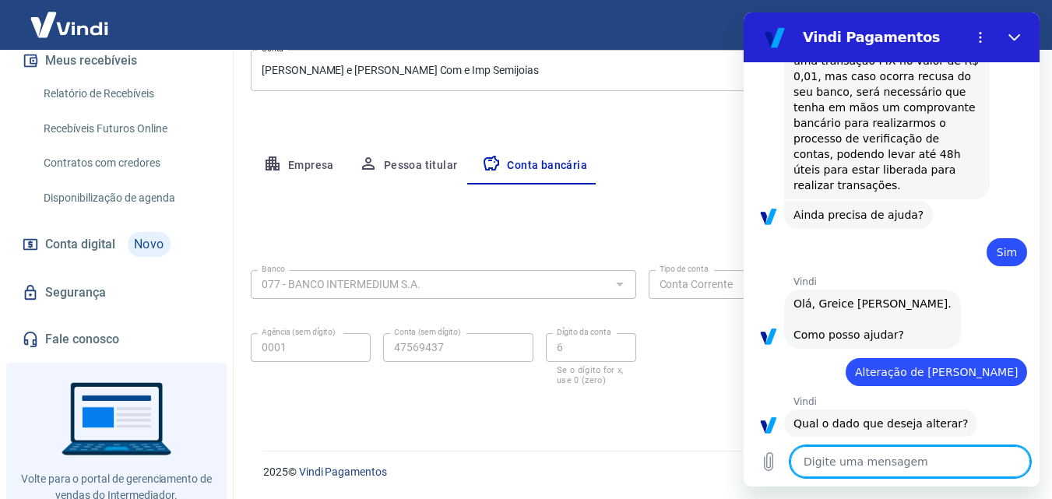
scroll to position [800, 0]
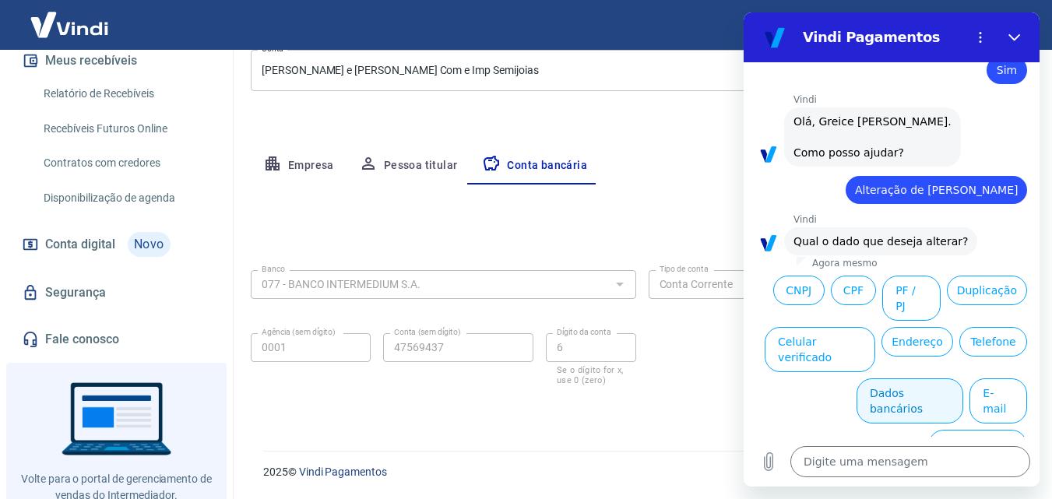
click at [892, 379] on button "Dados bancários" at bounding box center [910, 400] width 107 height 45
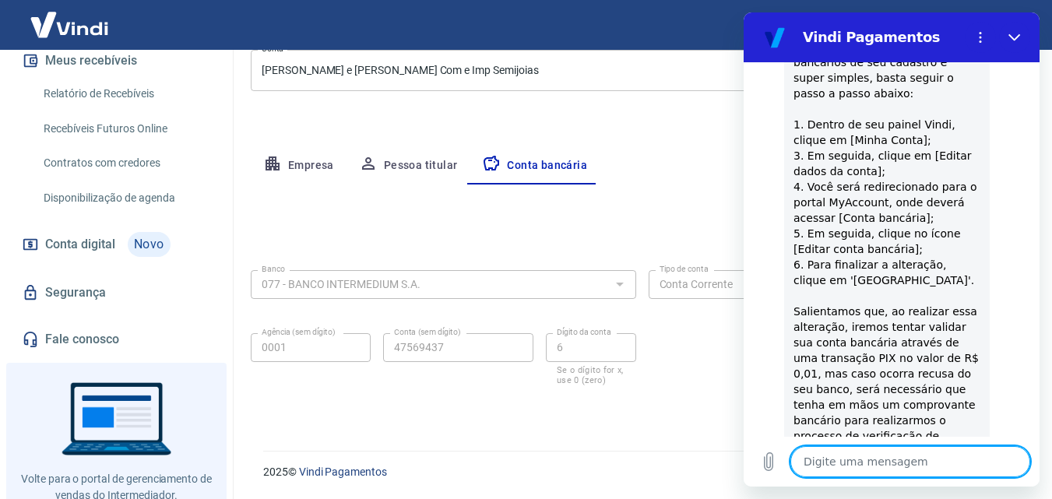
type textarea "x"
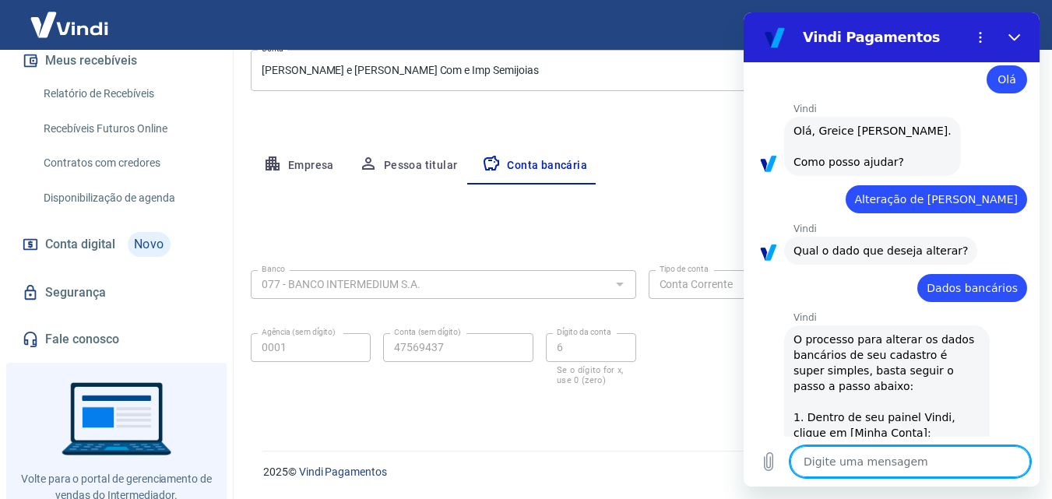
scroll to position [0, 0]
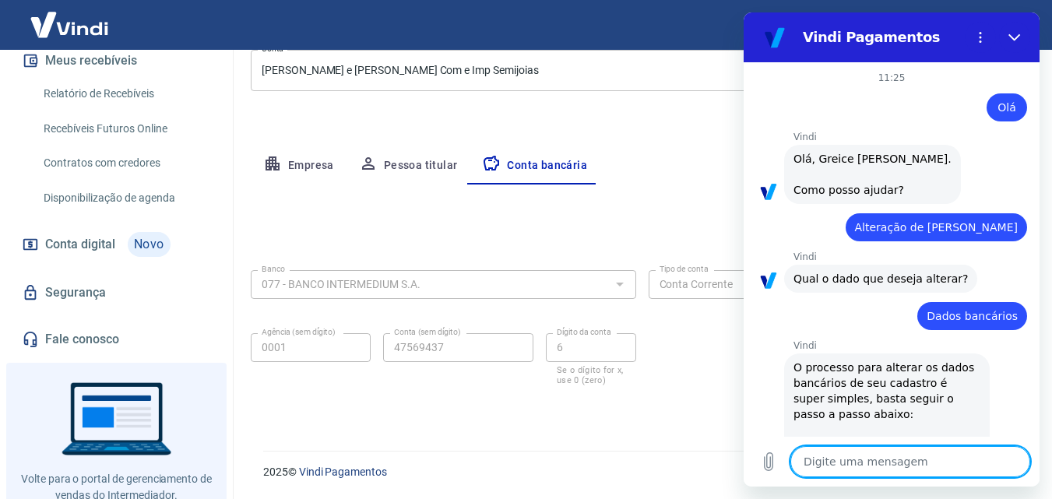
click at [897, 469] on textarea at bounding box center [910, 461] width 240 height 31
type textarea "P"
type textarea "x"
type textarea "E"
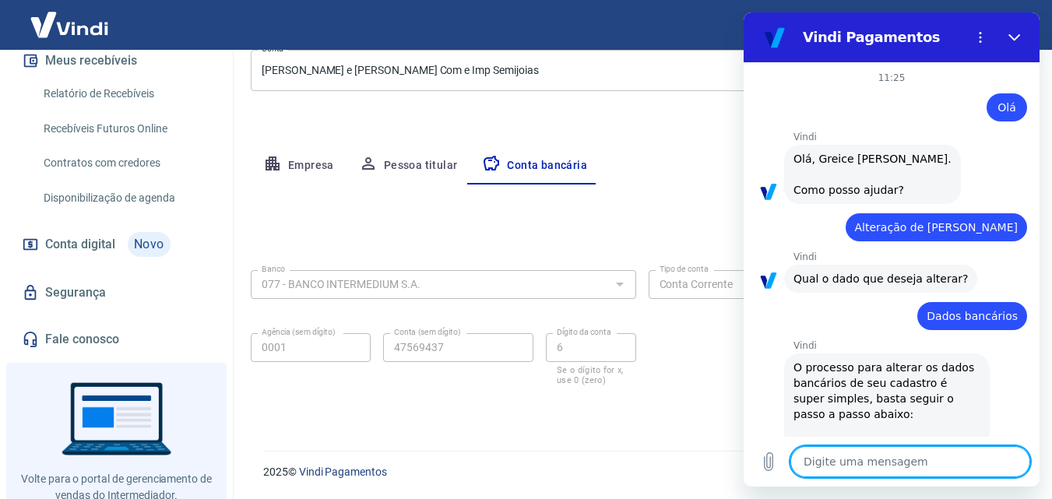
type textarea "x"
type textarea "F"
type textarea "x"
type textarea "Fi"
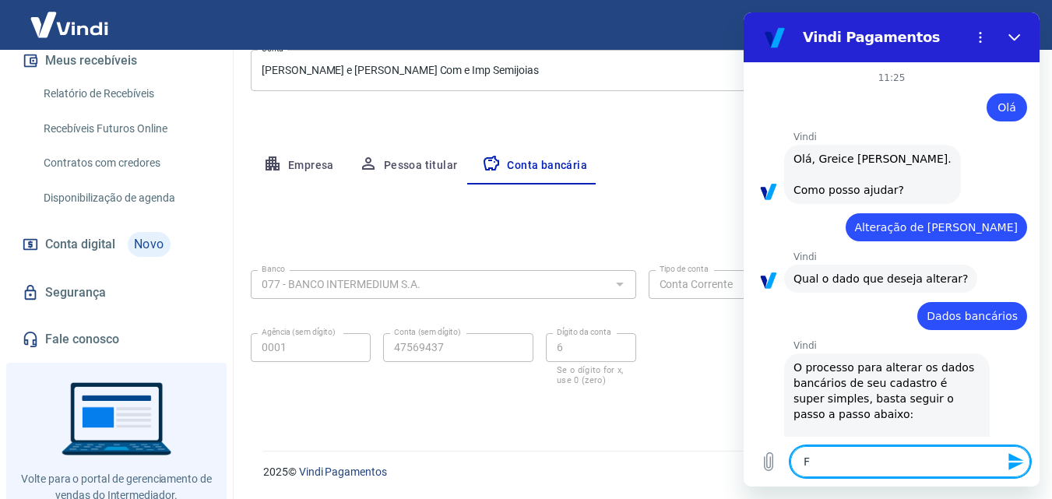
type textarea "x"
type textarea "Fiz"
type textarea "x"
type textarea "Fiz"
type textarea "x"
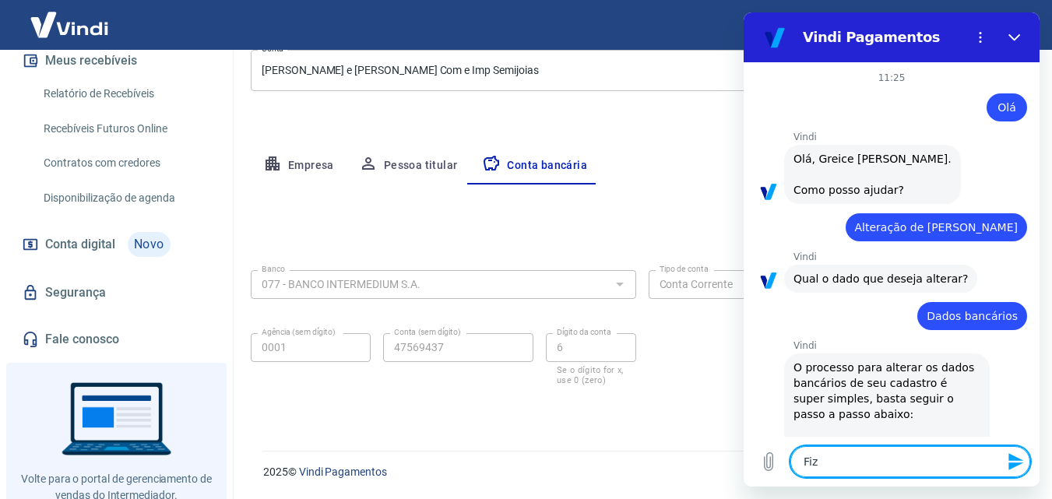
type textarea "Fiz a"
type textarea "x"
type textarea "Fiz a"
type textarea "x"
type textarea "Fiz a a"
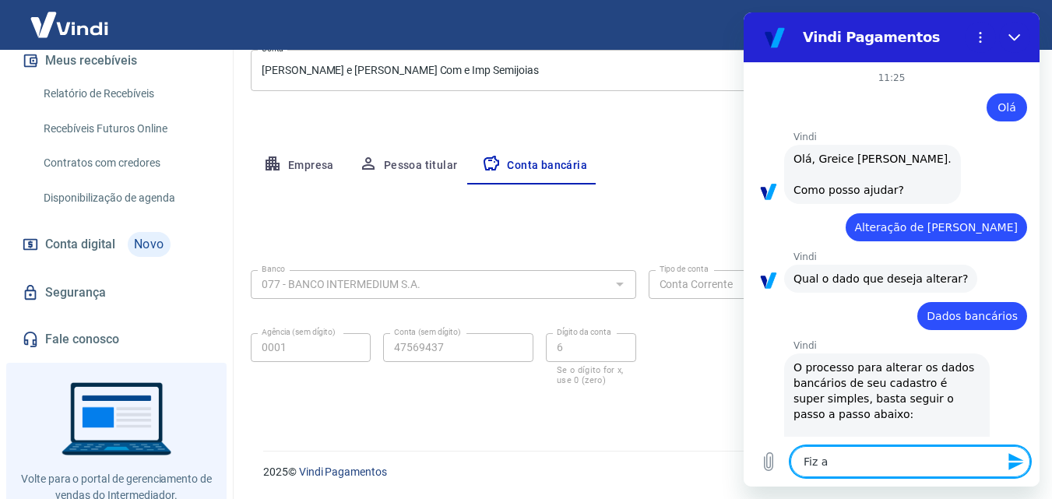
type textarea "x"
type textarea "Fiz a al"
type textarea "x"
type textarea "Fiz a alt"
type textarea "x"
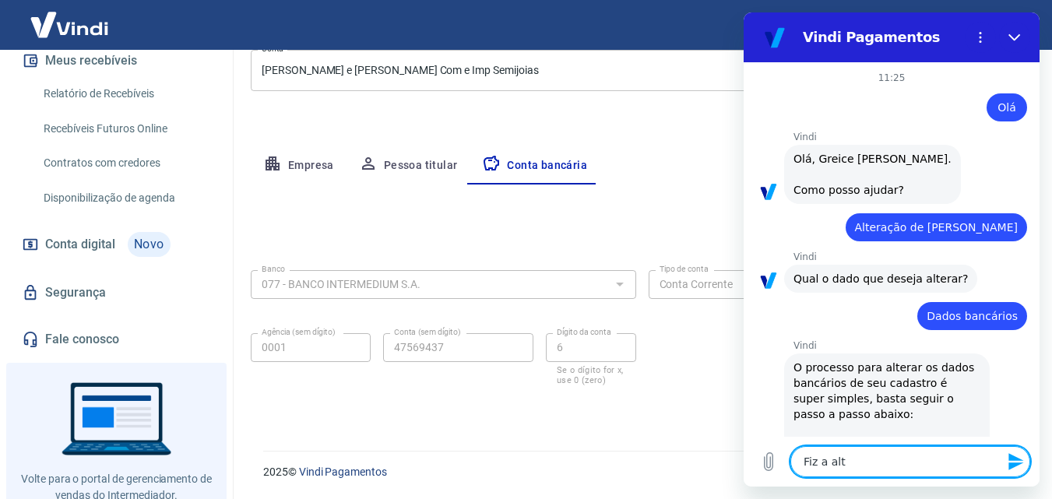
type textarea "Fiz a alte"
type textarea "x"
type textarea "Fiz a alter"
type textarea "x"
type textarea "Fiz a altera"
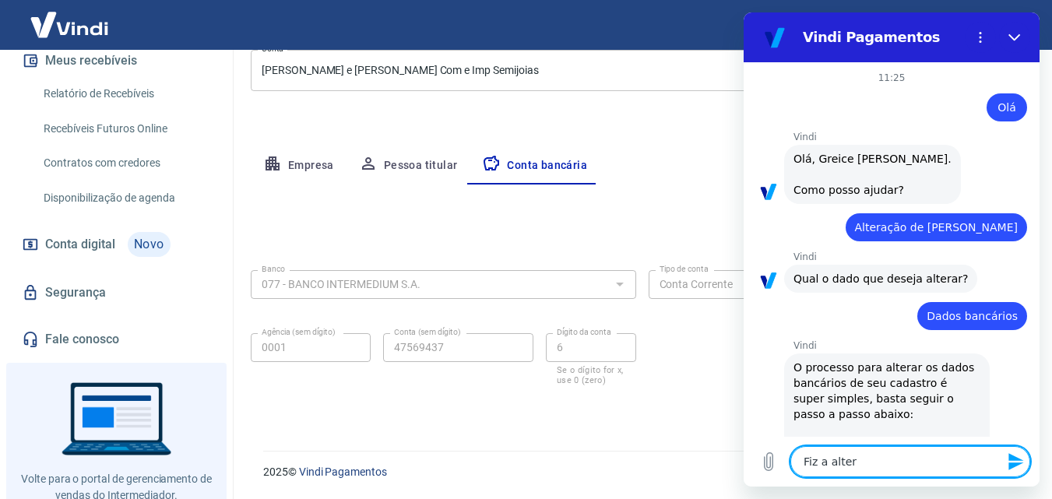
type textarea "x"
type textarea "Fiz a alterar"
type textarea "x"
type textarea "Fiz a altera"
type textarea "x"
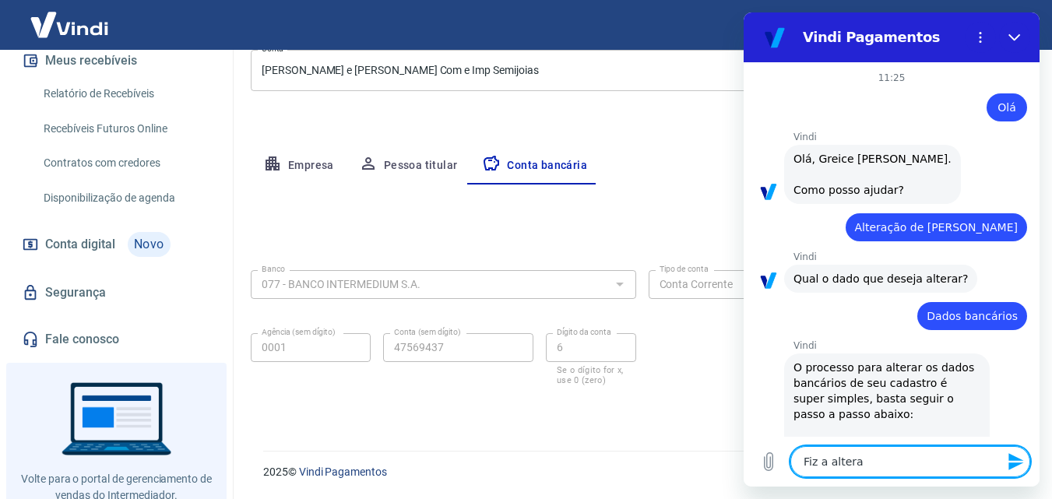
type textarea "Fiz a alteraç"
type textarea "x"
type textarea "Fiz a alteraçã"
type textarea "x"
type textarea "Fiz a alteração"
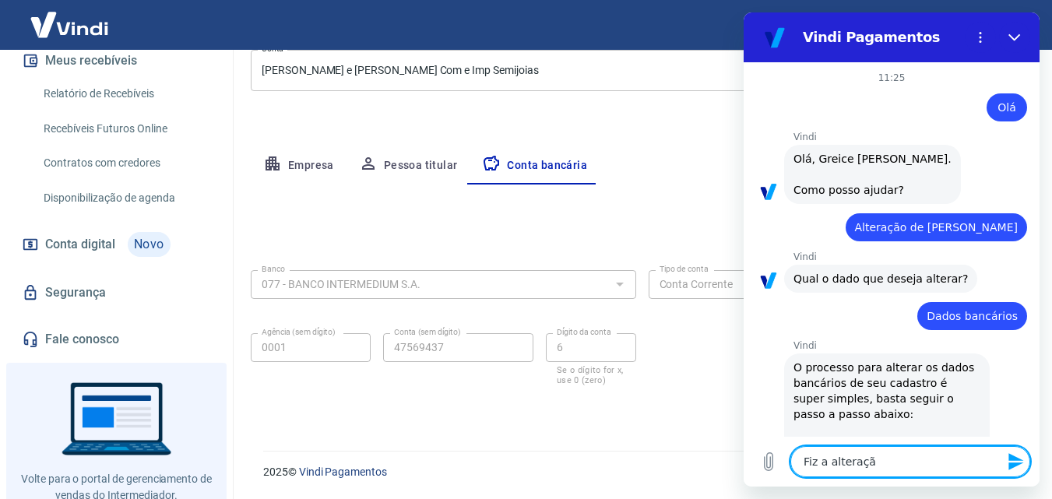
type textarea "x"
type textarea "Fiz a alteração"
type textarea "x"
type textarea "Fiz a alteração m,"
type textarea "x"
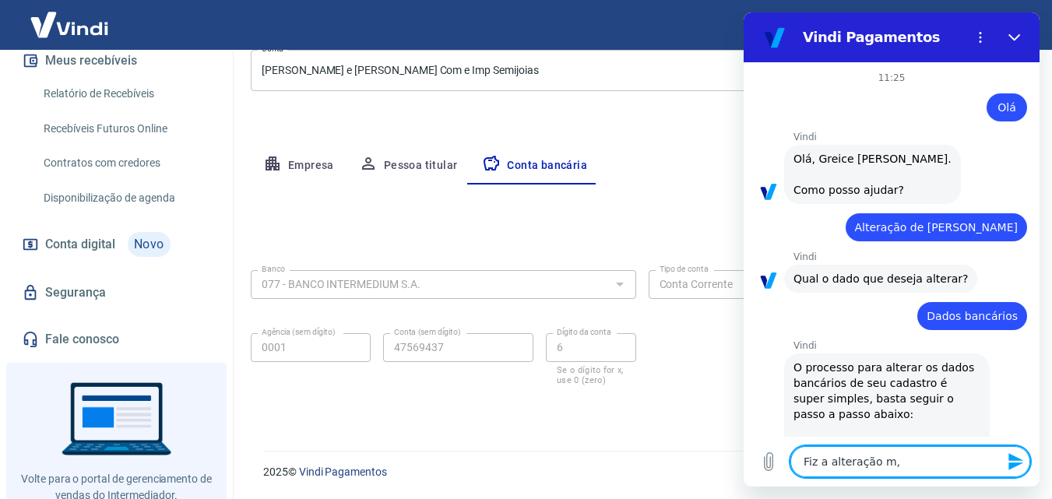
type textarea "Fiz a alteração m,a"
type textarea "x"
type textarea "Fiz a alteração m,as"
type textarea "x"
type textarea "Fiz a alteração m,a"
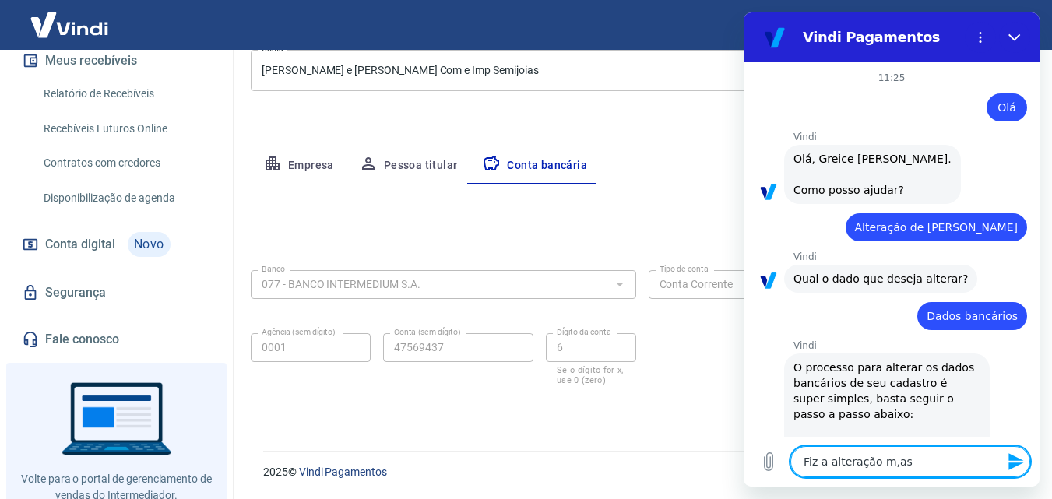
type textarea "x"
type textarea "Fiz a alteração m,"
type textarea "x"
type textarea "Fiz a alteração m"
type textarea "x"
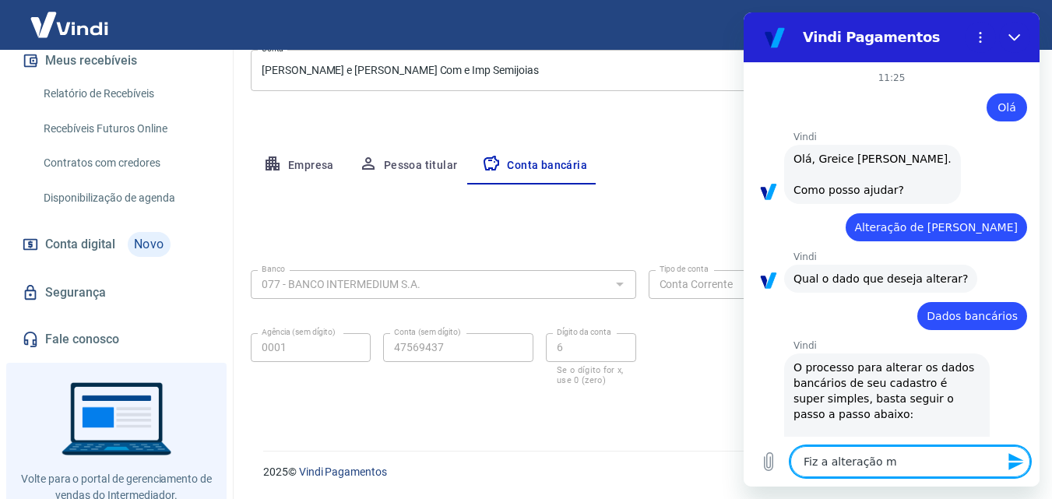
type textarea "Fiz a alteração ma"
type textarea "x"
type textarea "Fiz a alteração mas"
type textarea "x"
type textarea "Fiz a alteração mas"
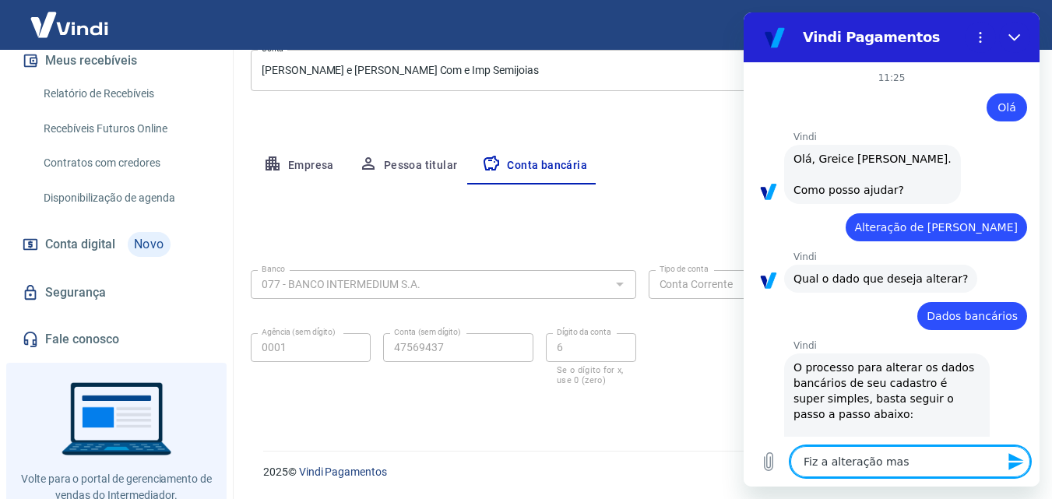
type textarea "x"
type textarea "Fiz a alteração mas n"
type textarea "x"
type textarea "Fiz a alteração mas nã"
type textarea "x"
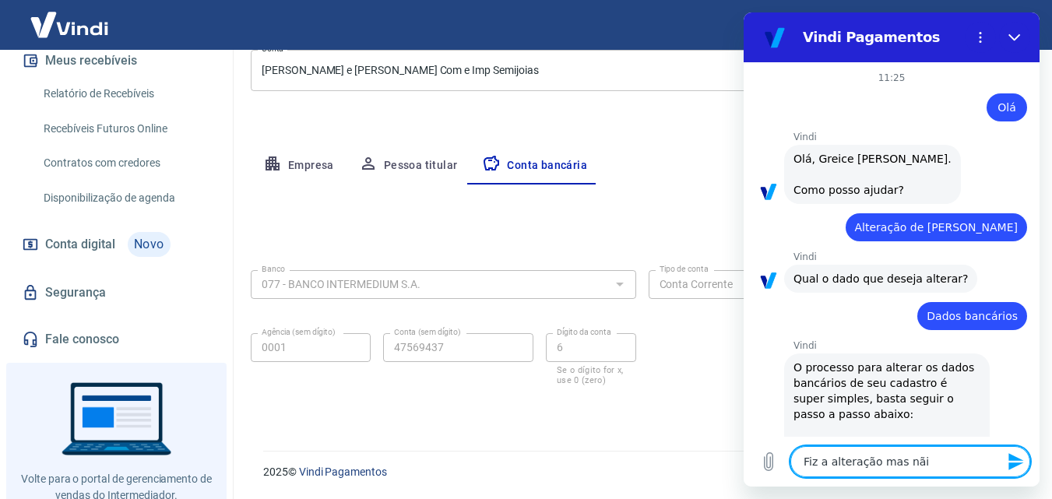
type textarea "Fiz a alteração mas nãio"
type textarea "x"
type textarea "Fiz a alteração mas nãi"
type textarea "x"
type textarea "Fiz a alteração mas nã"
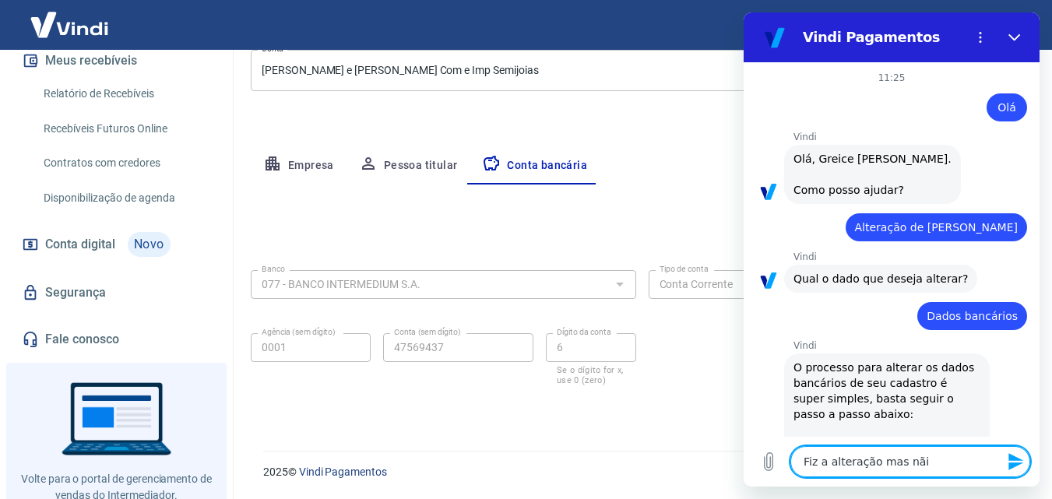
type textarea "x"
type textarea "oFiz a alteração mas nã"
type textarea "x"
type textarea "o Fiz a alteração mas nã"
type textarea "x"
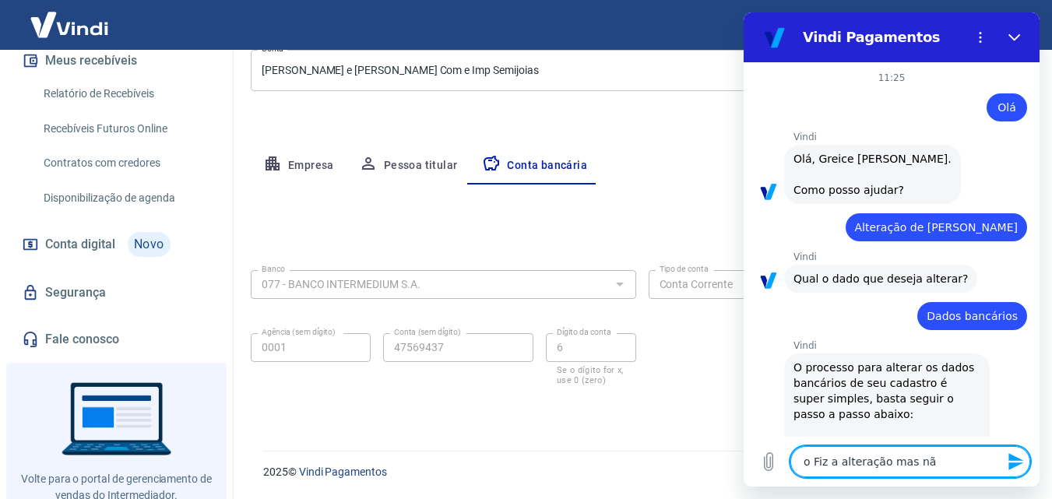
type textarea "oFiz a alteração mas nã"
type textarea "x"
type textarea "Fiz a alteração mas nã"
type textarea "x"
type textarea "Fiz a alteração mas não"
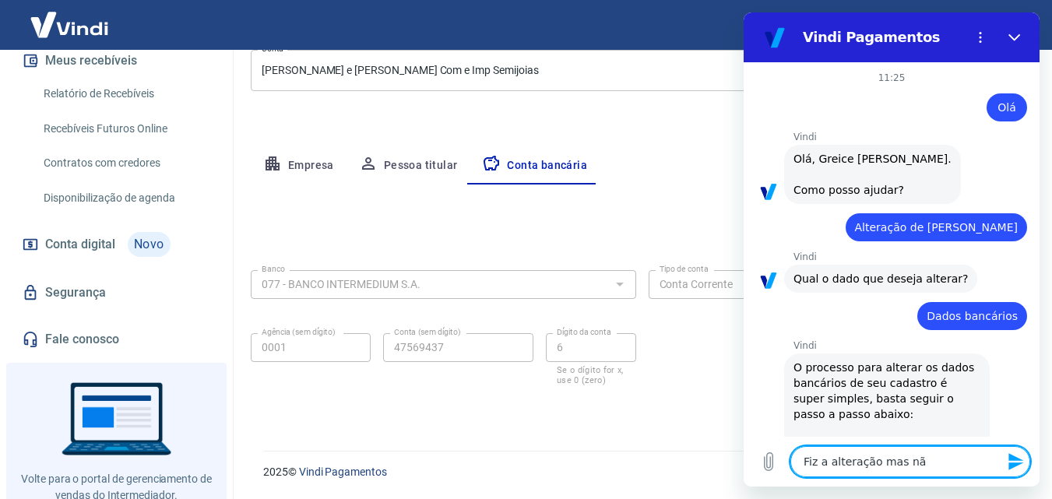
type textarea "x"
type textarea "Fiz a alteração mas não"
type textarea "x"
type textarea "Fiz a alteração mas não r"
type textarea "x"
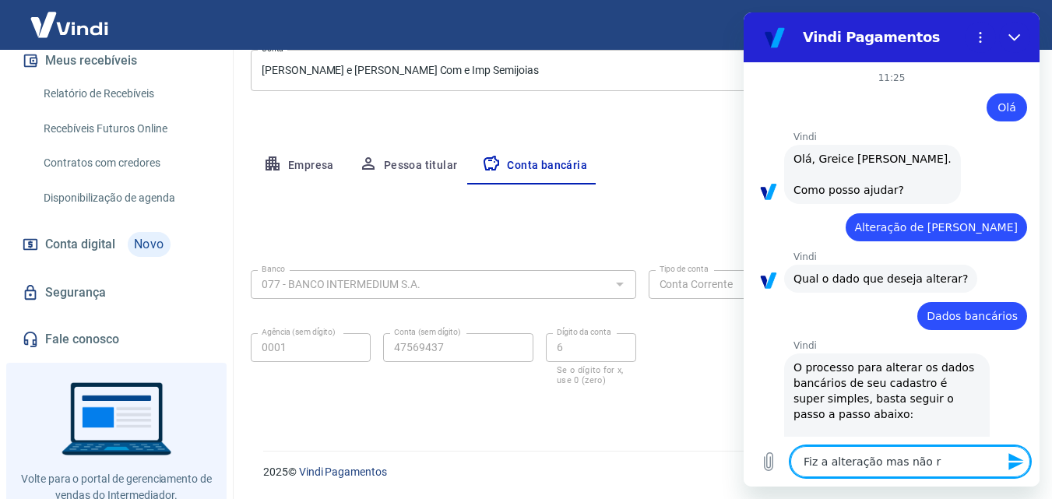
type textarea "Fiz a alteração mas não rc"
type textarea "x"
type textarea "Fiz a alteração mas não r"
type textarea "x"
type textarea "Fiz a alteração mas não re"
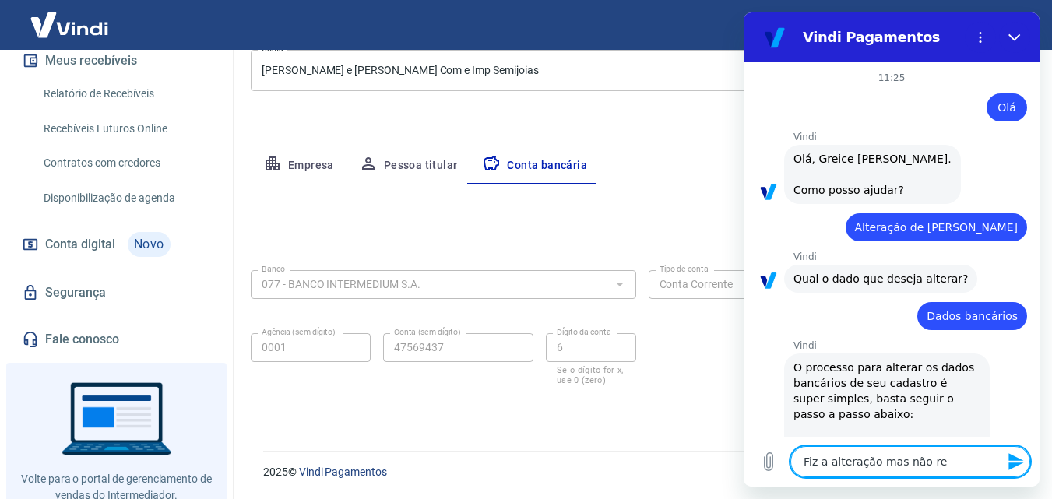
type textarea "x"
type textarea "Fiz a alteração mas não rec"
type textarea "x"
type textarea "Fiz a alteração mas não rece"
type textarea "x"
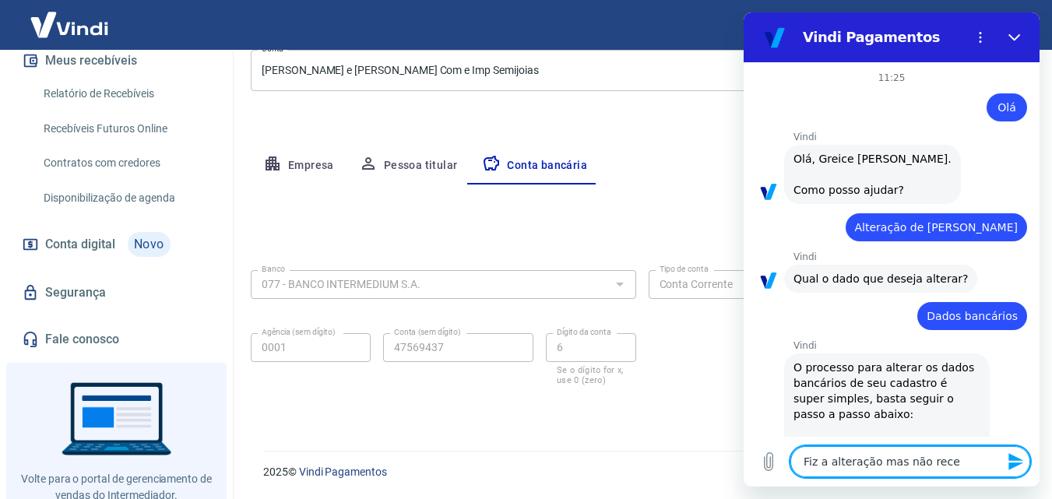
type textarea "Fiz a alteração mas não receb"
type textarea "x"
type textarea "Fiz a alteração mas não recebi"
type textarea "x"
type textarea "Fiz a alteração mas não recebi"
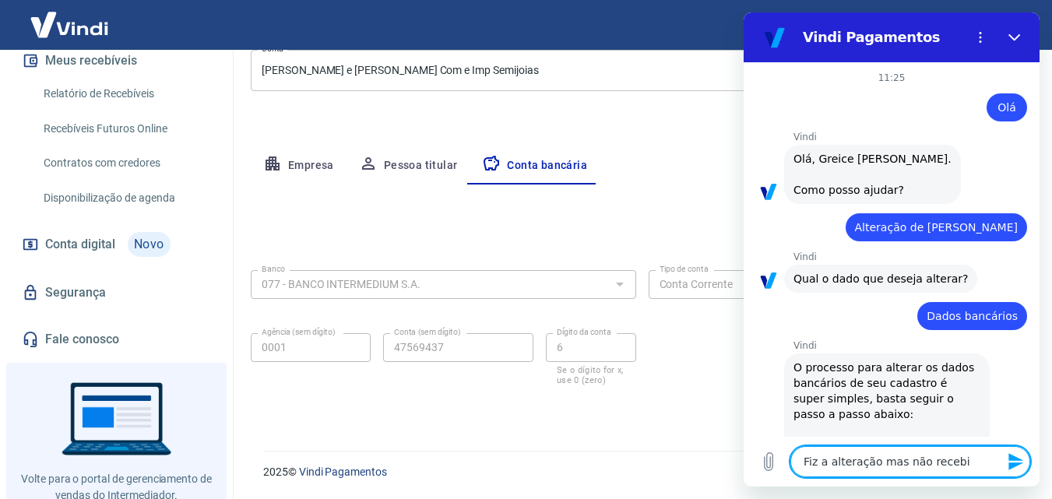
type textarea "x"
type textarea "Fiz a alteração mas não recebi o"
type textarea "x"
type textarea "Fiz a alteração mas não recebi o"
type textarea "x"
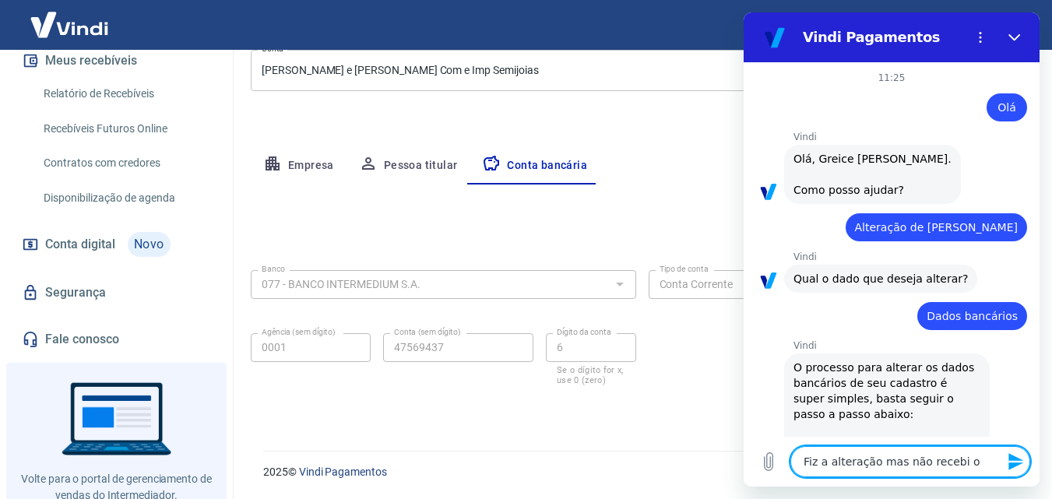
type textarea "Fiz a alteração mas não recebi o p"
type textarea "x"
type textarea "Fiz a alteração mas não recebi o pi"
type textarea "x"
type textarea "Fiz a alteração mas não recebi o pix"
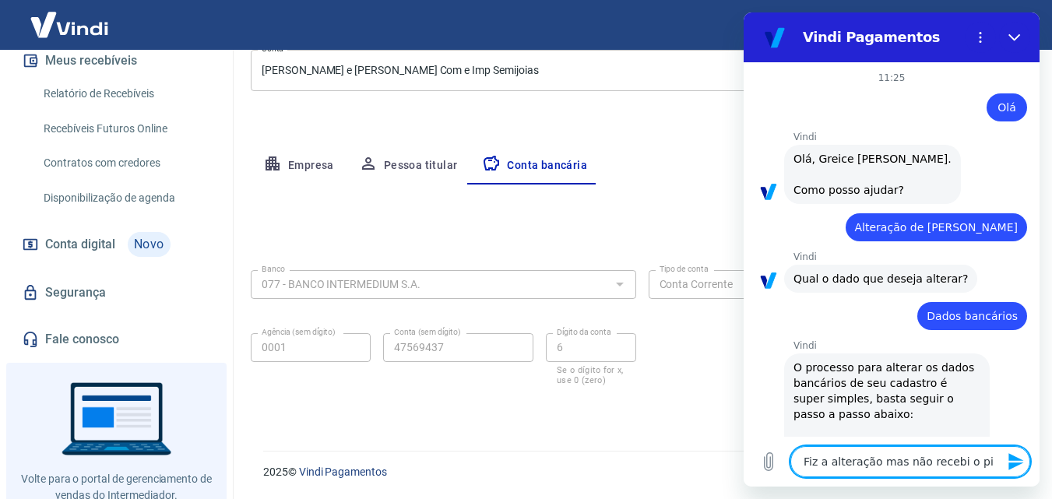
type textarea "x"
type textarea "Fiz a alteração mas não recebi o pix"
type textarea "x"
type textarea "Fiz a alteração mas não recebi o pix n"
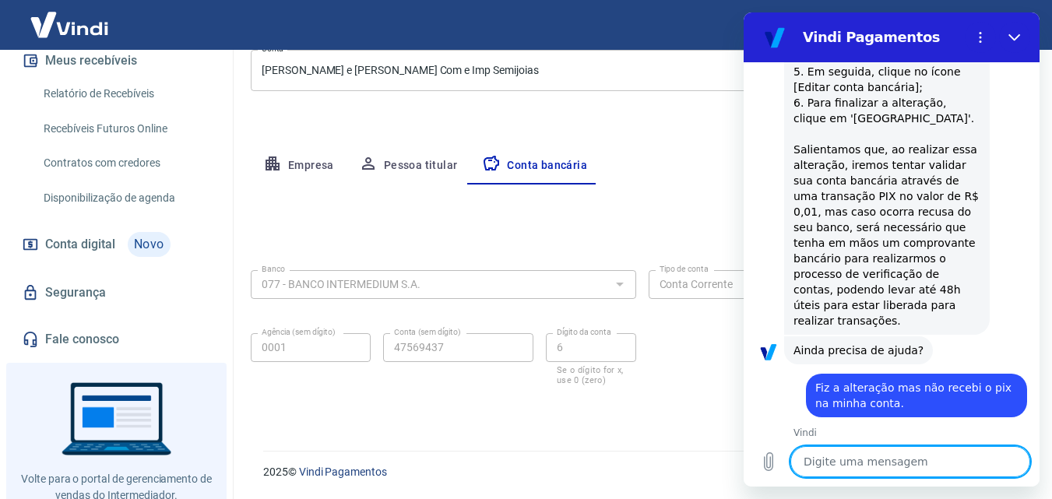
scroll to position [1352, 0]
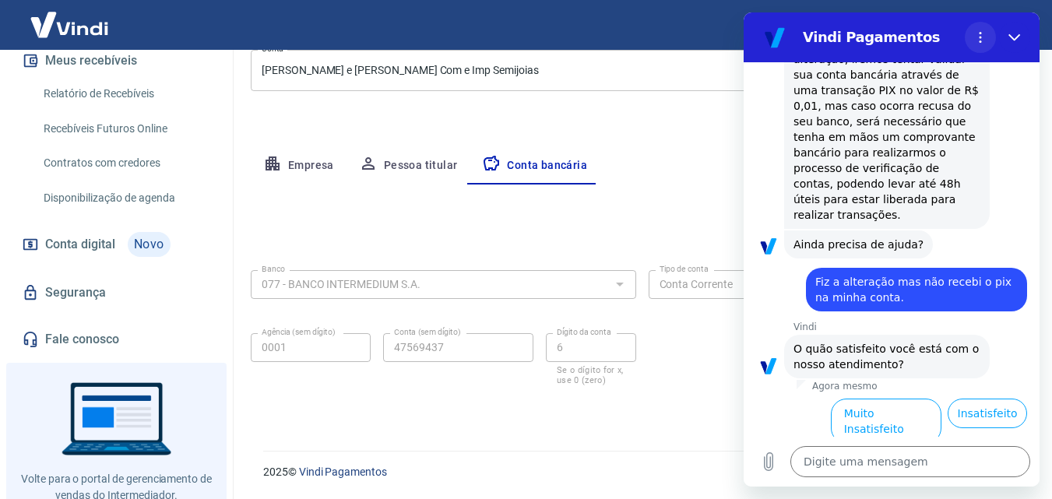
click at [979, 33] on icon "Menu de opções" at bounding box center [980, 37] width 12 height 12
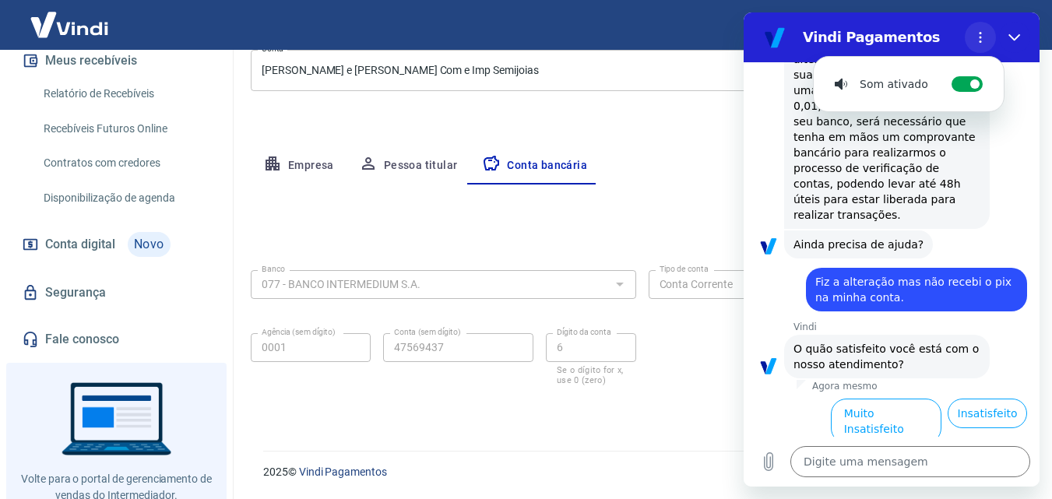
click at [979, 33] on icon "Menu de opções" at bounding box center [980, 37] width 12 height 12
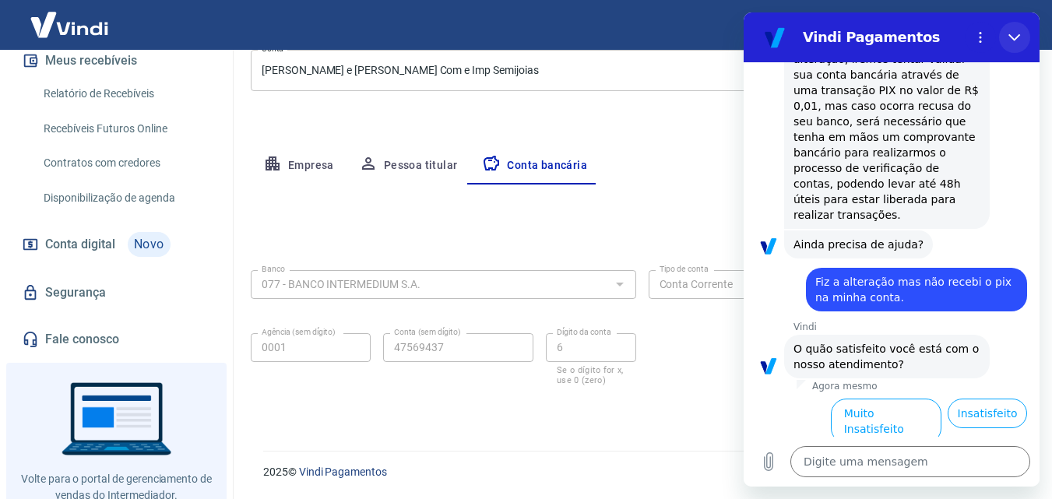
click at [1018, 37] on icon "Fechar" at bounding box center [1014, 37] width 12 height 7
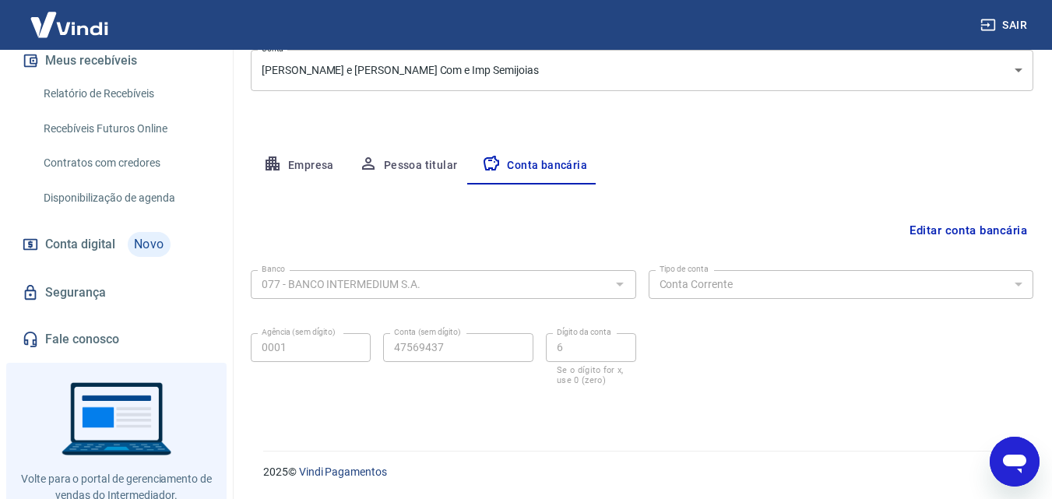
click at [98, 357] on link "Fale conosco" at bounding box center [116, 339] width 195 height 34
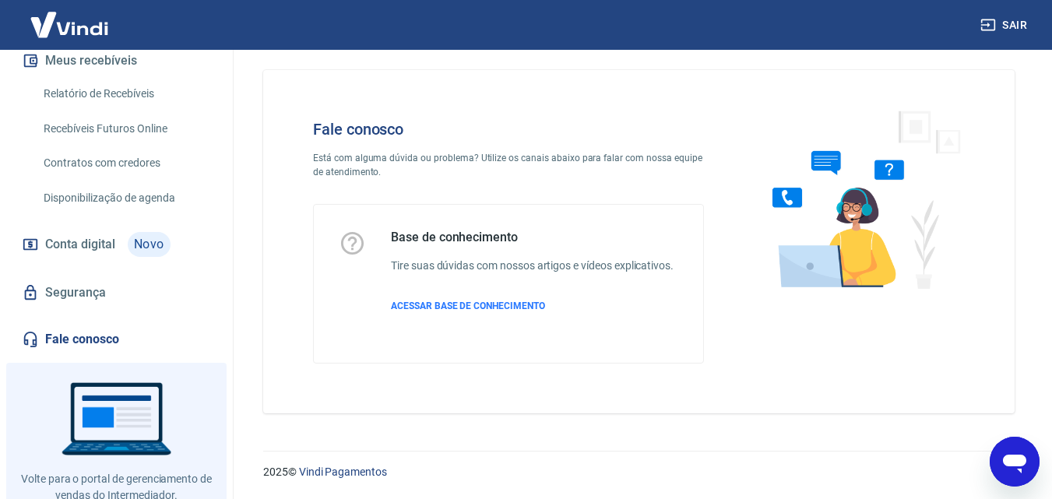
scroll to position [11, 0]
click at [1015, 467] on icon "Abrir janela de mensagens" at bounding box center [1015, 462] width 28 height 28
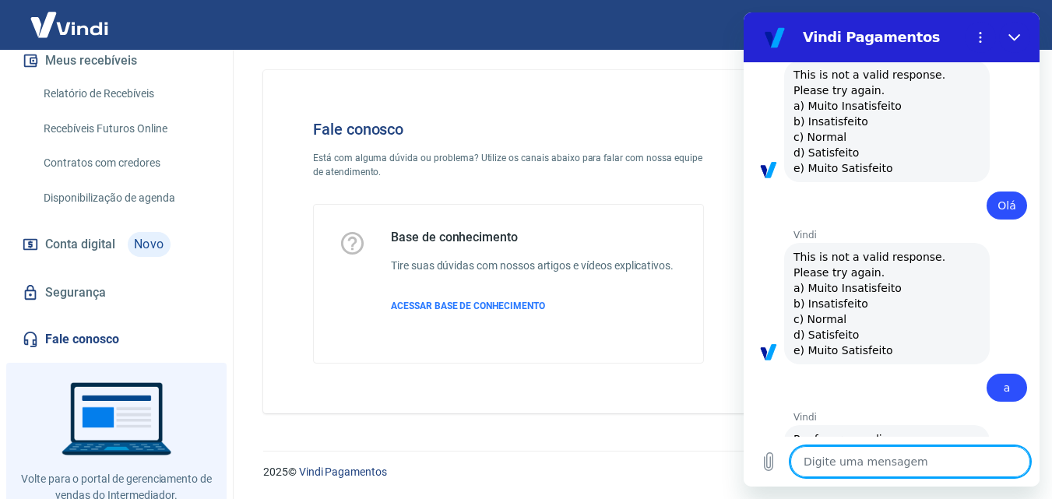
scroll to position [1733, 0]
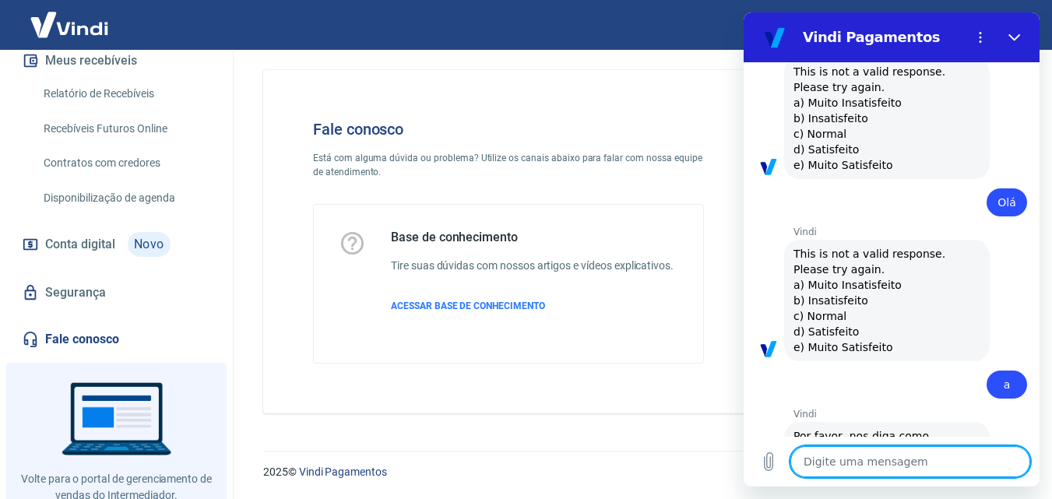
click at [870, 466] on textarea at bounding box center [910, 461] width 240 height 31
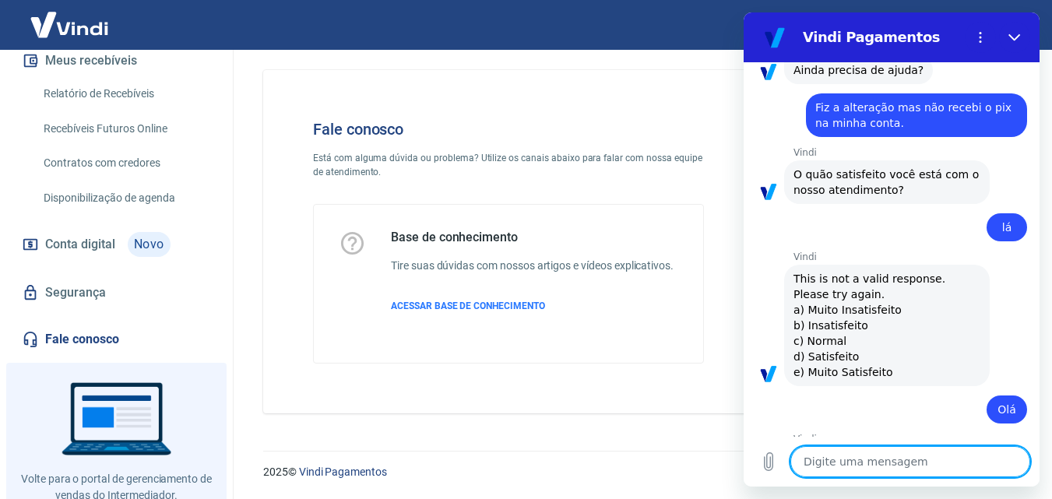
scroll to position [1838, 0]
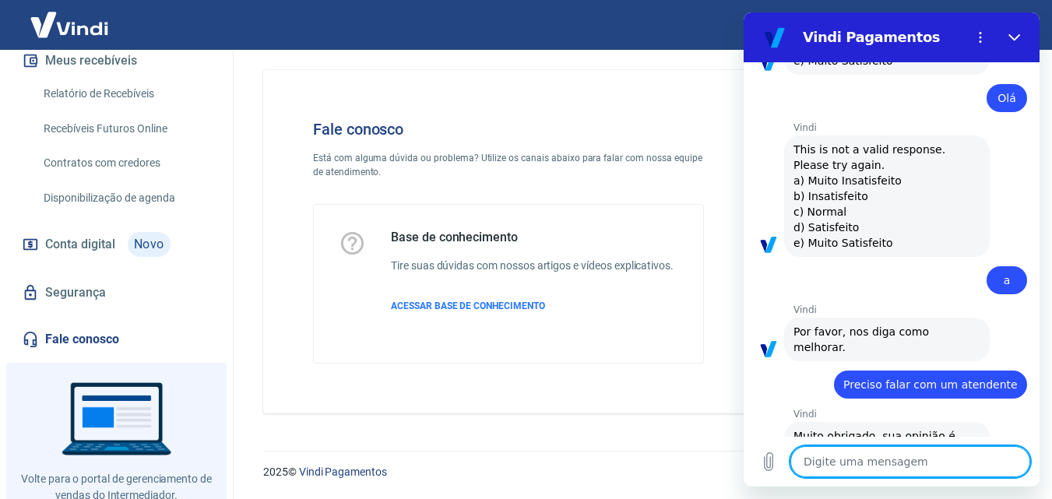
drag, startPoint x: 885, startPoint y: 462, endPoint x: 961, endPoint y: 451, distance: 76.3
click at [902, 461] on textarea at bounding box center [910, 461] width 240 height 31
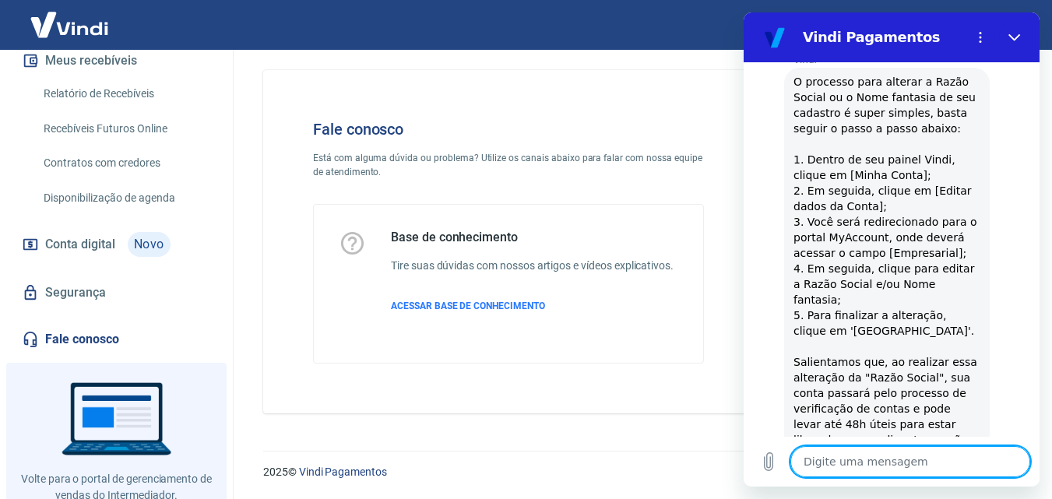
scroll to position [2563, 0]
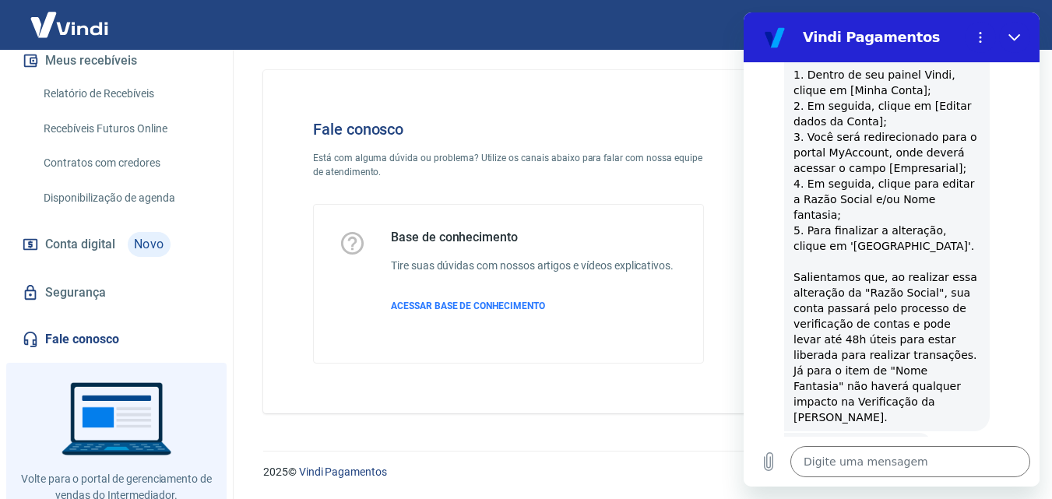
click at [981, 481] on button "Não" at bounding box center [1003, 496] width 47 height 30
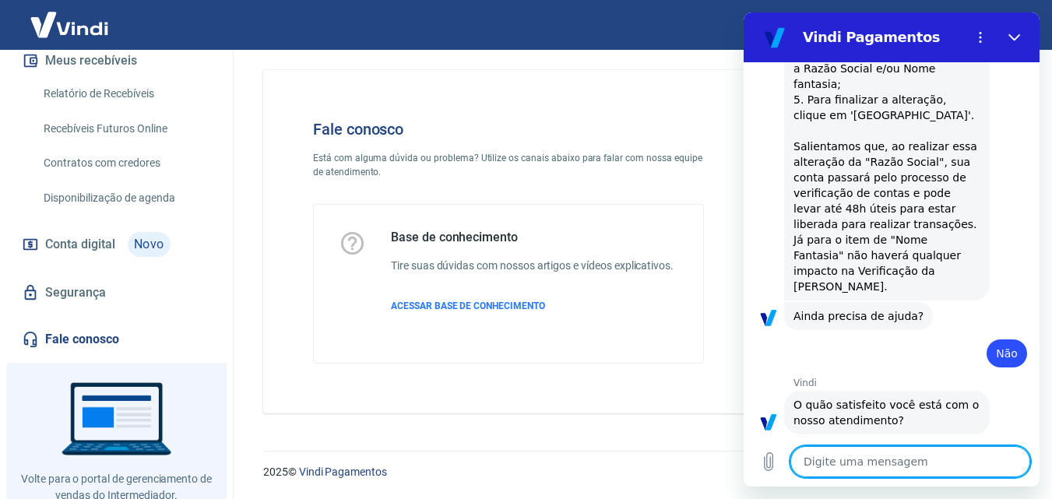
scroll to position [2703, 0]
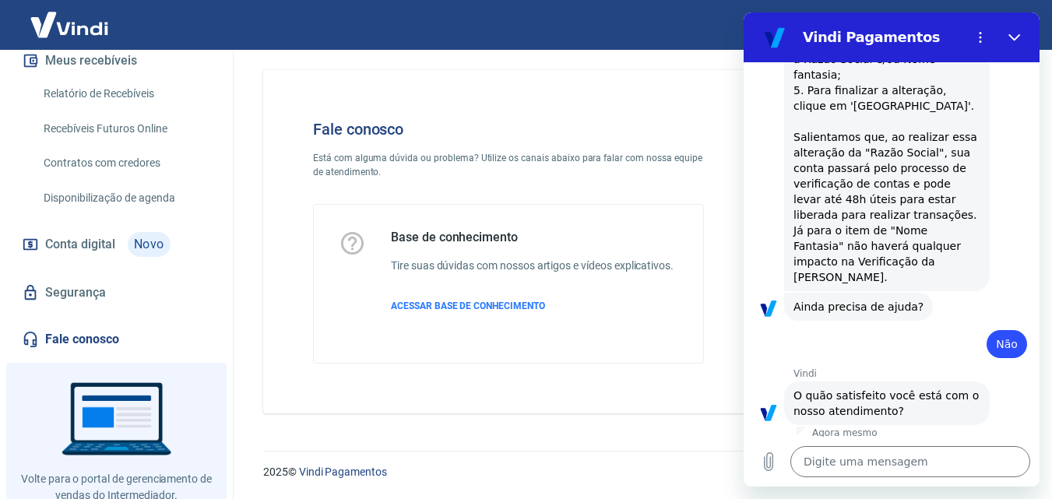
click at [864, 445] on button "Muito Insatisfeito" at bounding box center [886, 467] width 111 height 45
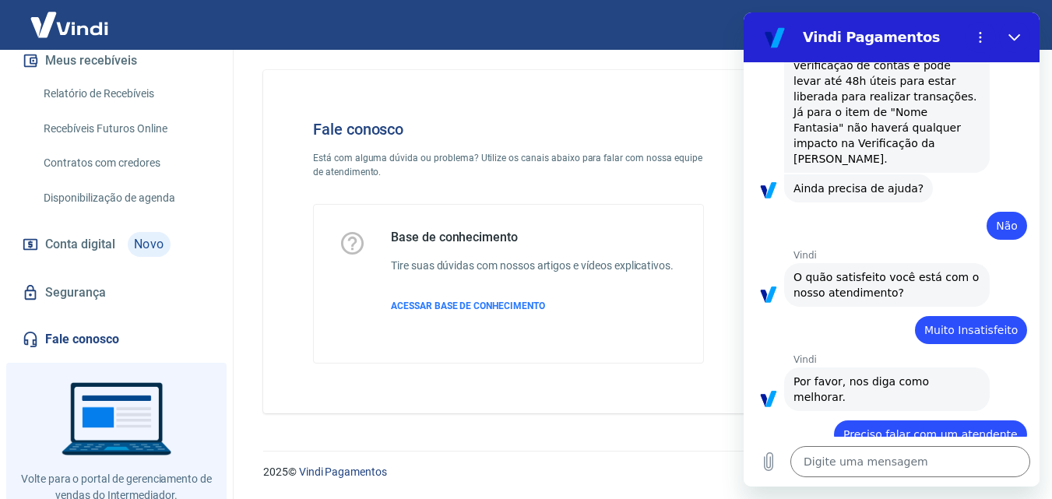
scroll to position [2825, 0]
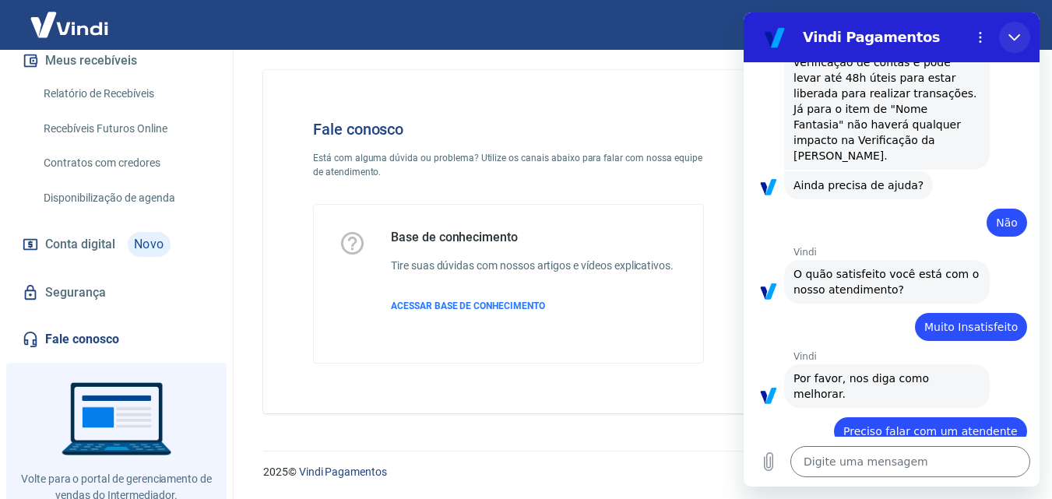
click at [1017, 36] on icon "Fechar" at bounding box center [1014, 37] width 12 height 12
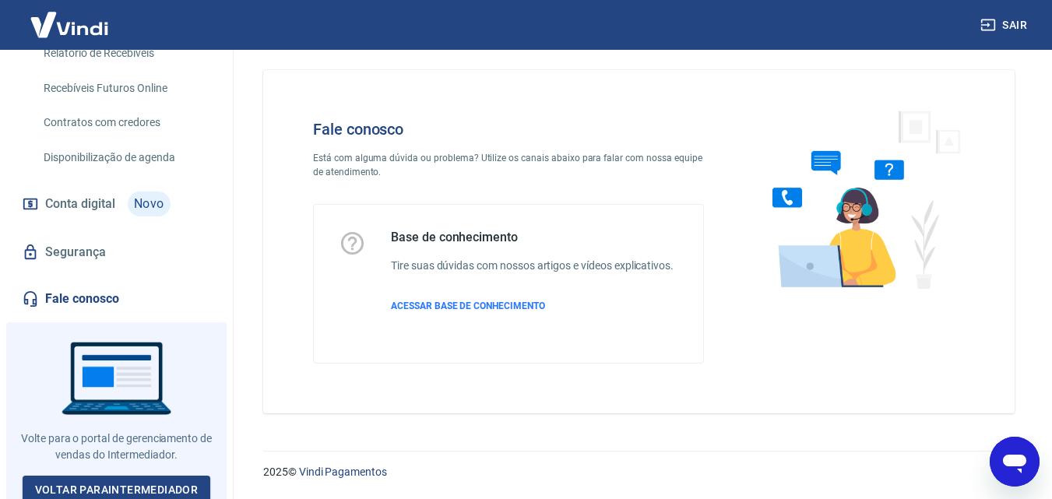
scroll to position [374, 0]
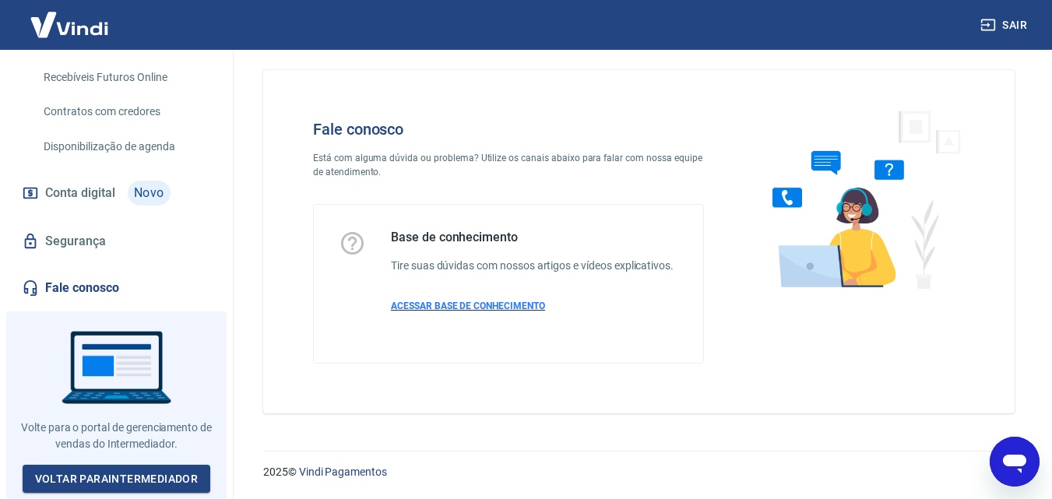
click at [505, 304] on span "ACESSAR BASE DE CONHECIMENTO" at bounding box center [468, 306] width 154 height 11
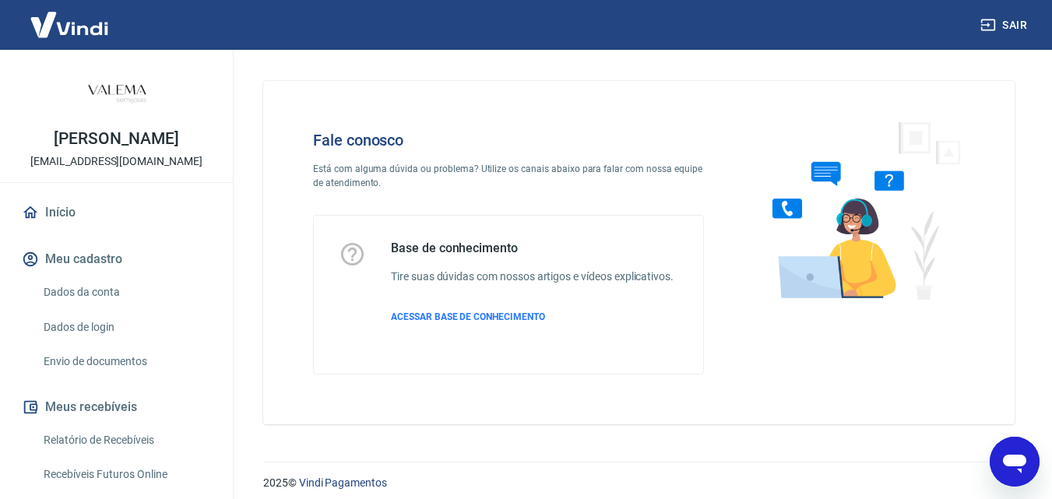
click at [1001, 469] on icon "Abrir janela de mensagens" at bounding box center [1015, 462] width 28 height 28
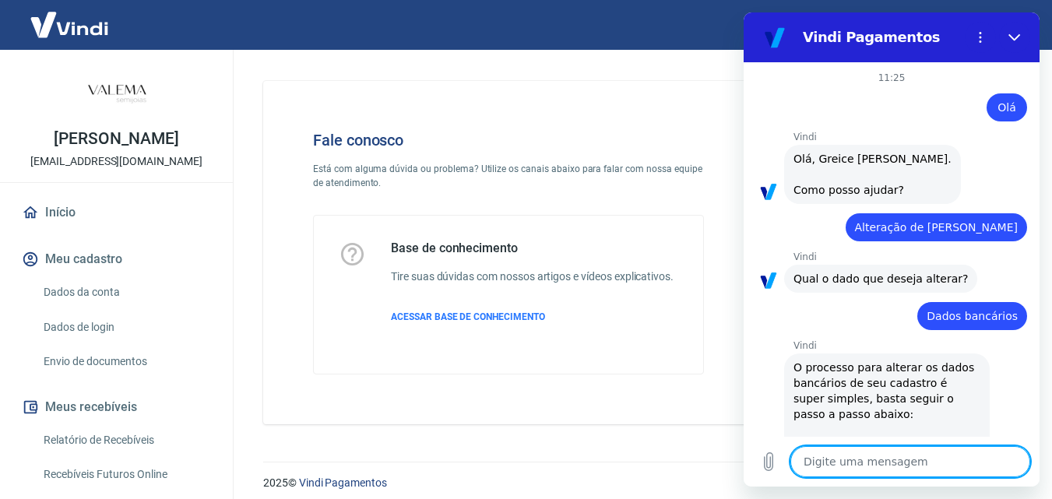
scroll to position [2825, 0]
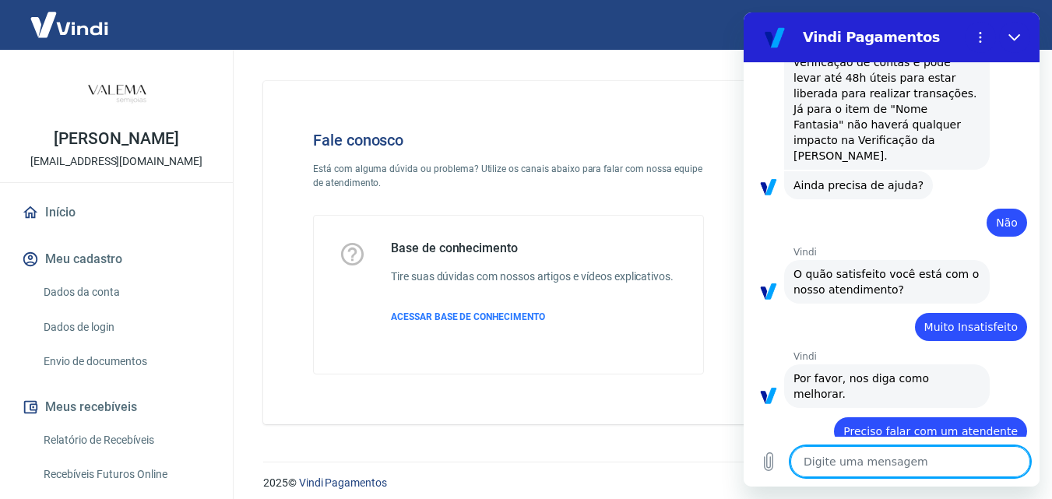
click at [891, 456] on textarea at bounding box center [910, 461] width 240 height 31
type textarea "O"
type textarea "x"
type textarea "Ol"
type textarea "x"
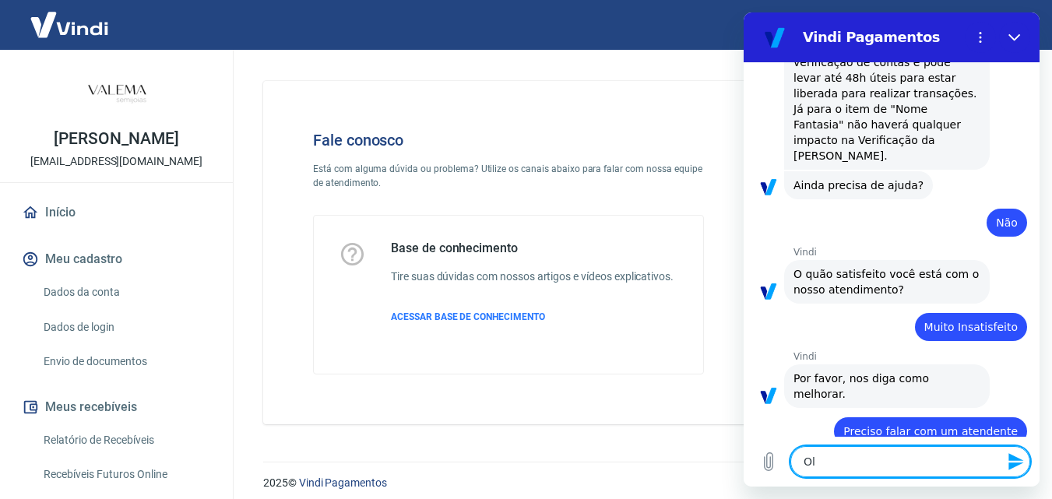
type textarea "Olá"
type textarea "x"
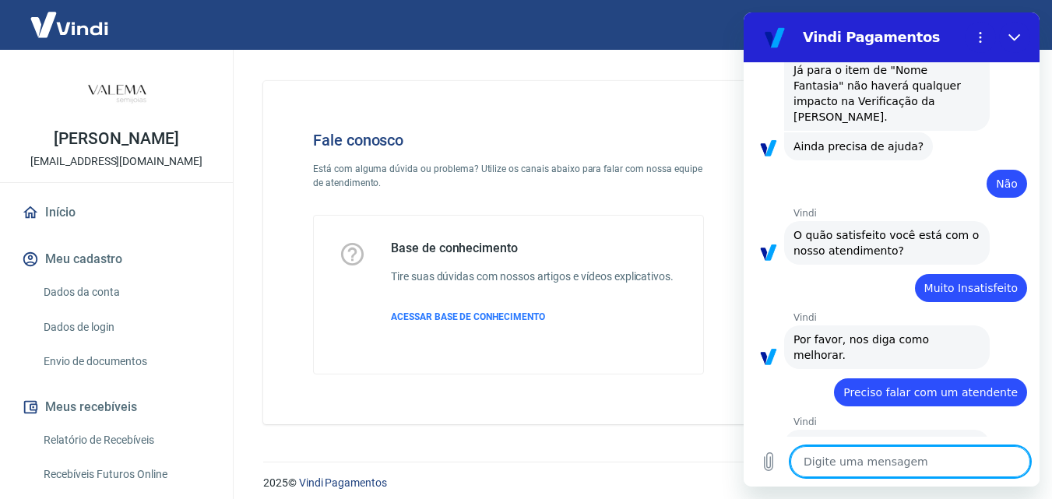
scroll to position [2862, 0]
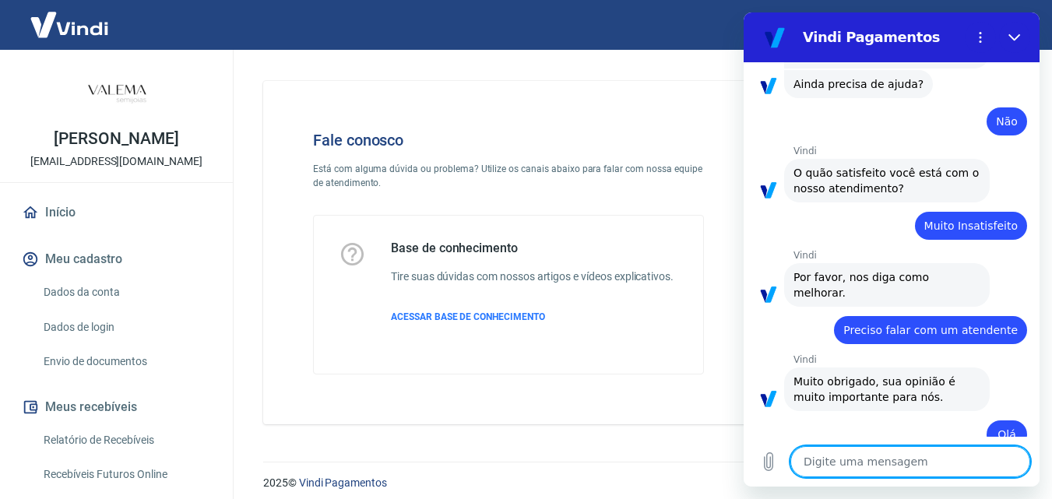
type textarea "x"
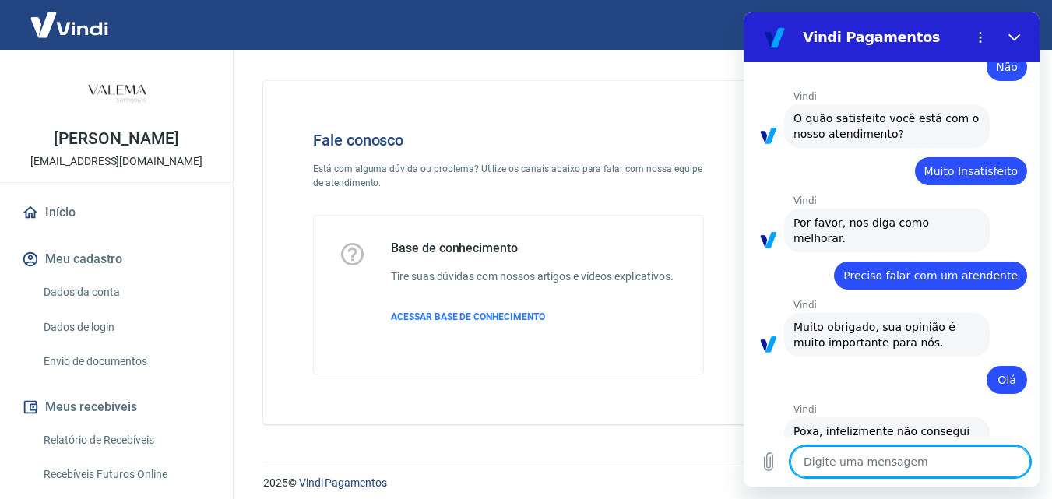
scroll to position [2984, 0]
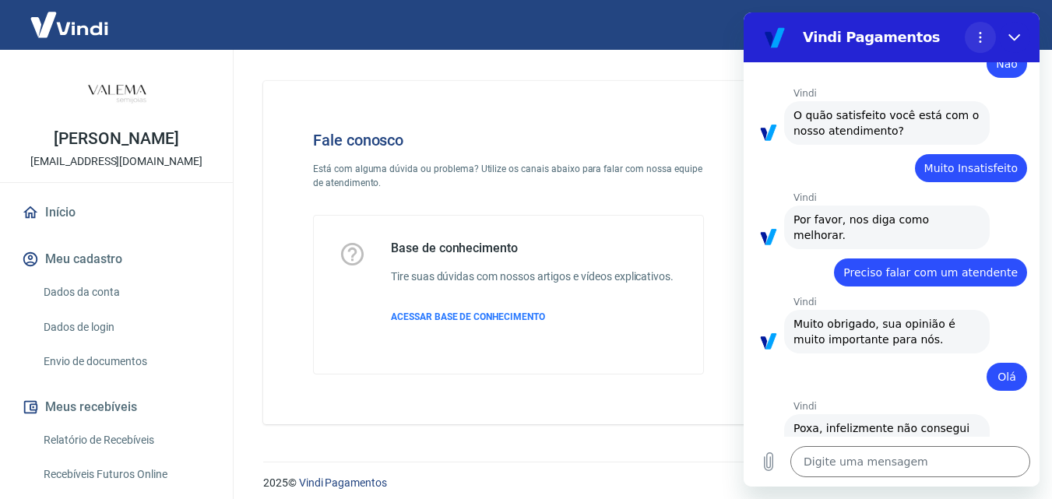
click at [983, 38] on icon "Menu de opções" at bounding box center [980, 37] width 12 height 12
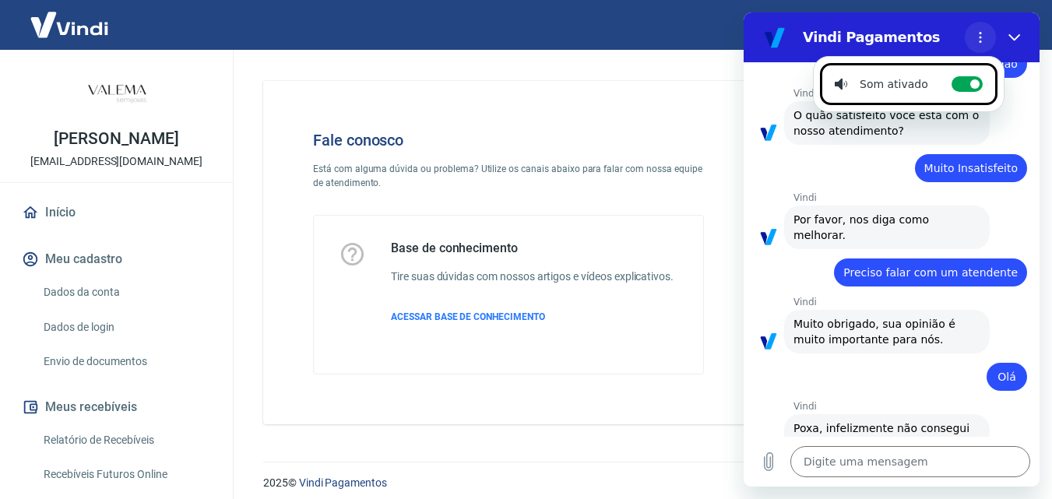
click at [979, 32] on icon "Menu de opções" at bounding box center [980, 37] width 12 height 12
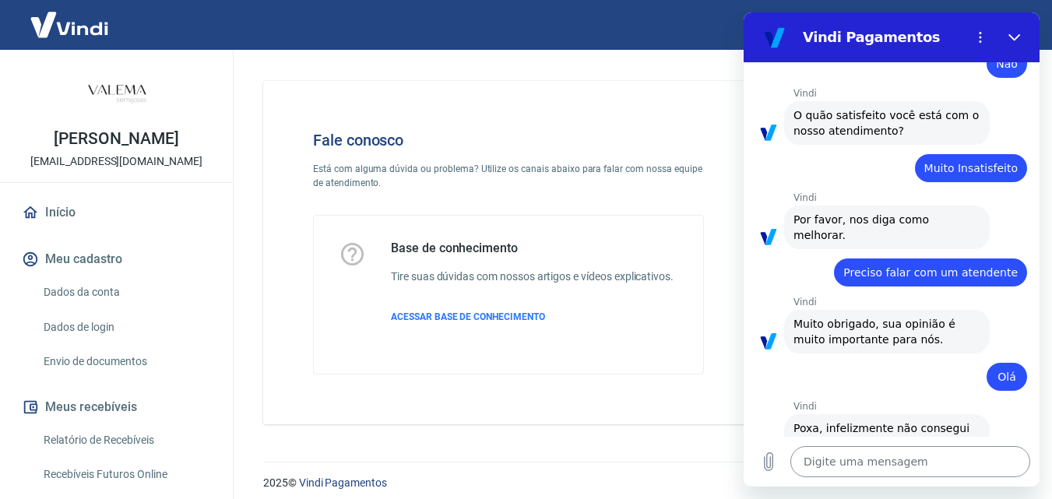
drag, startPoint x: 1647, startPoint y: 503, endPoint x: 879, endPoint y: 448, distance: 769.7
click at [879, 448] on textarea at bounding box center [910, 461] width 240 height 31
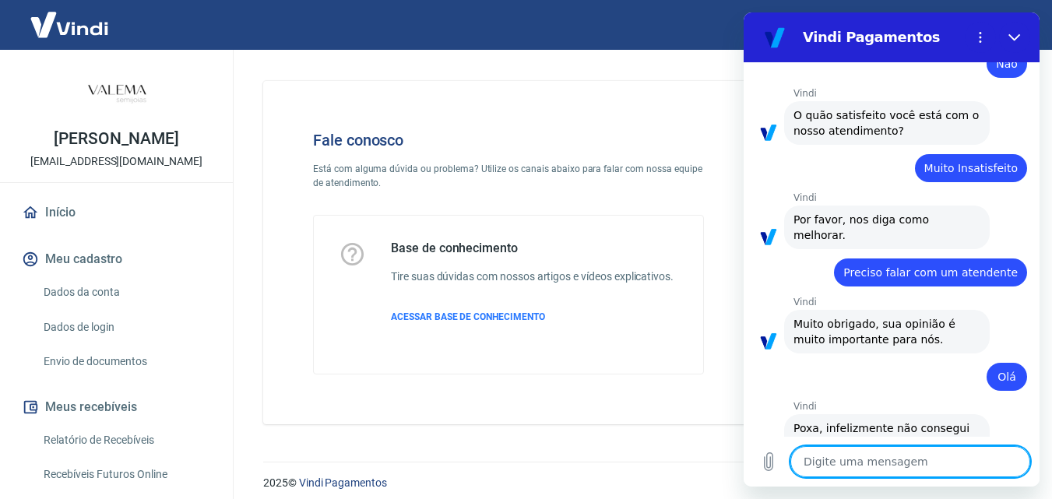
click at [860, 455] on textarea at bounding box center [910, 461] width 240 height 31
type textarea "O"
type textarea "x"
type textarea "Ok"
type textarea "x"
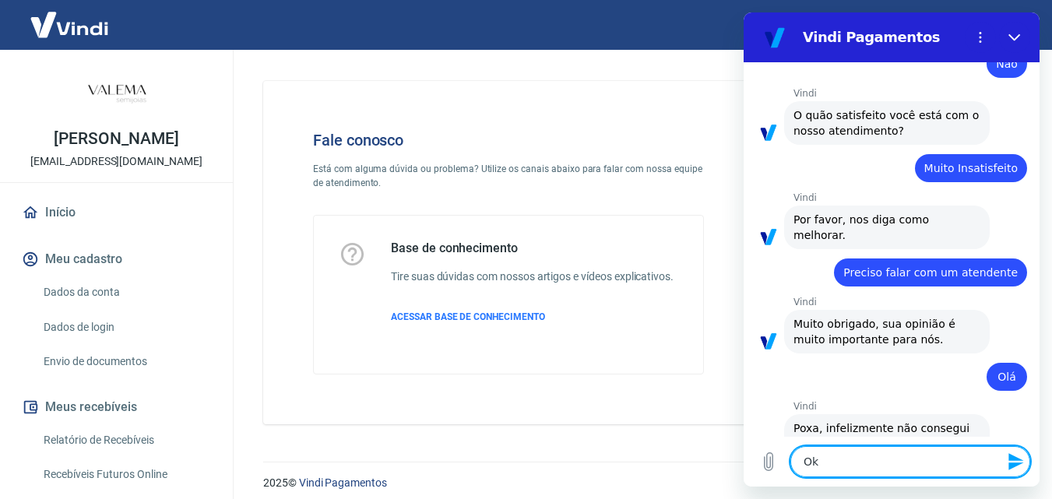
type textarea "O"
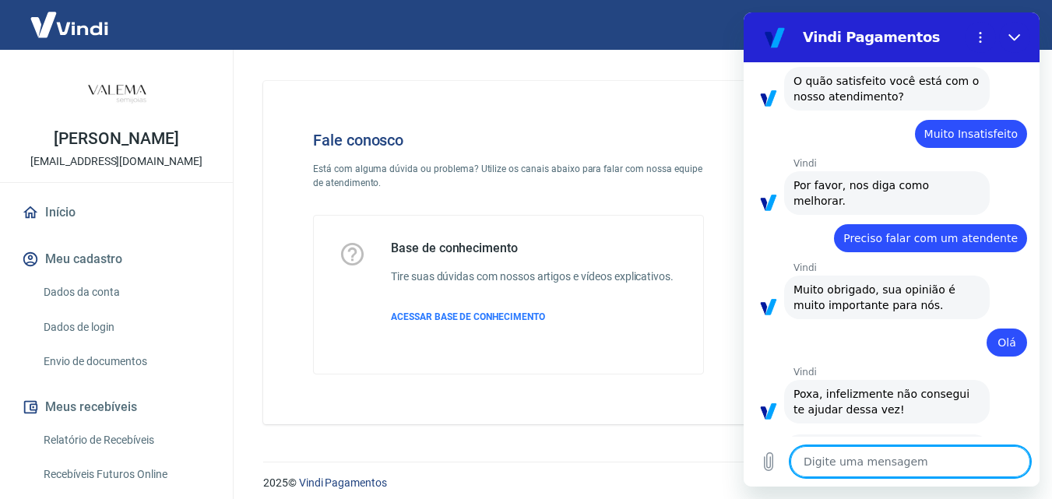
scroll to position [3021, 0]
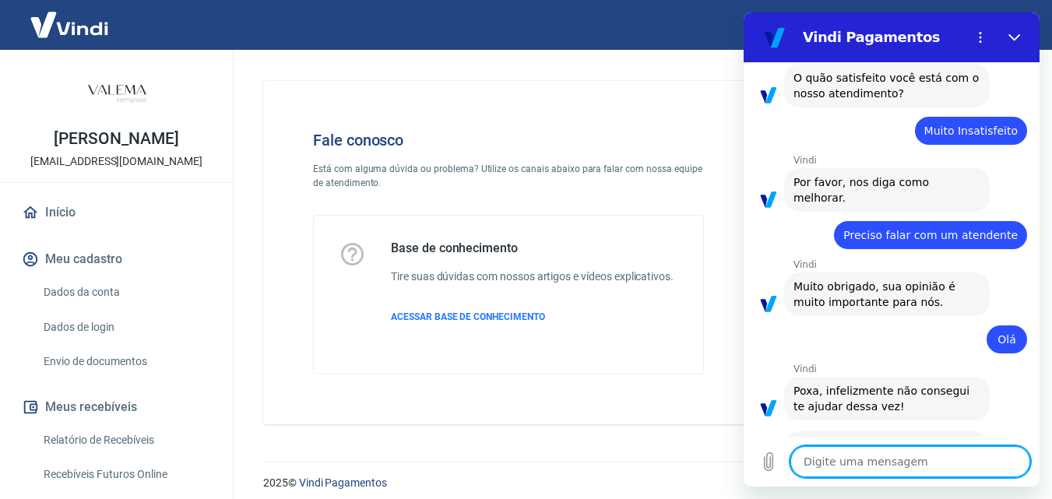
type textarea "x"
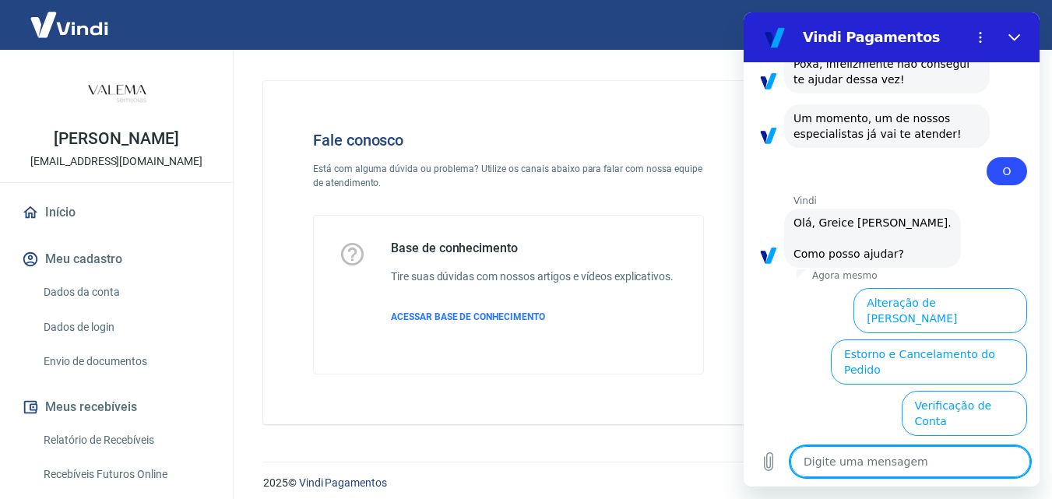
scroll to position [3426, 0]
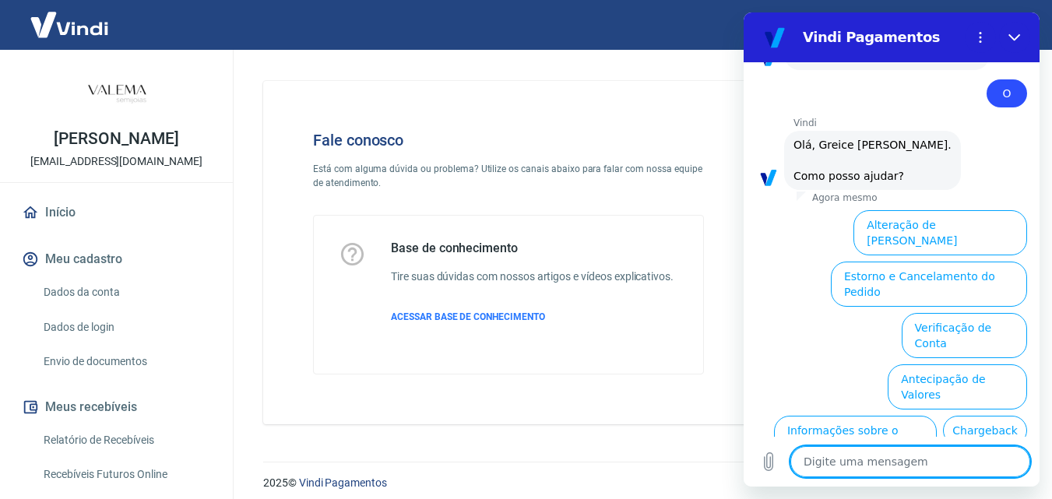
click at [849, 466] on textarea at bounding box center [910, 461] width 240 height 31
type textarea "F"
type textarea "x"
type textarea "Fa"
type textarea "x"
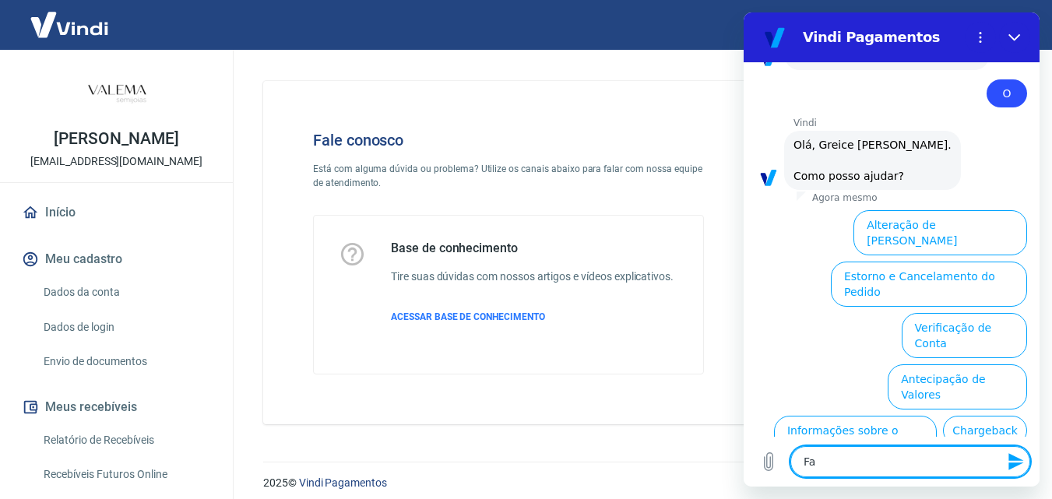
type textarea "Fal"
type textarea "x"
type textarea "Fala"
type textarea "x"
type textarea "Falar"
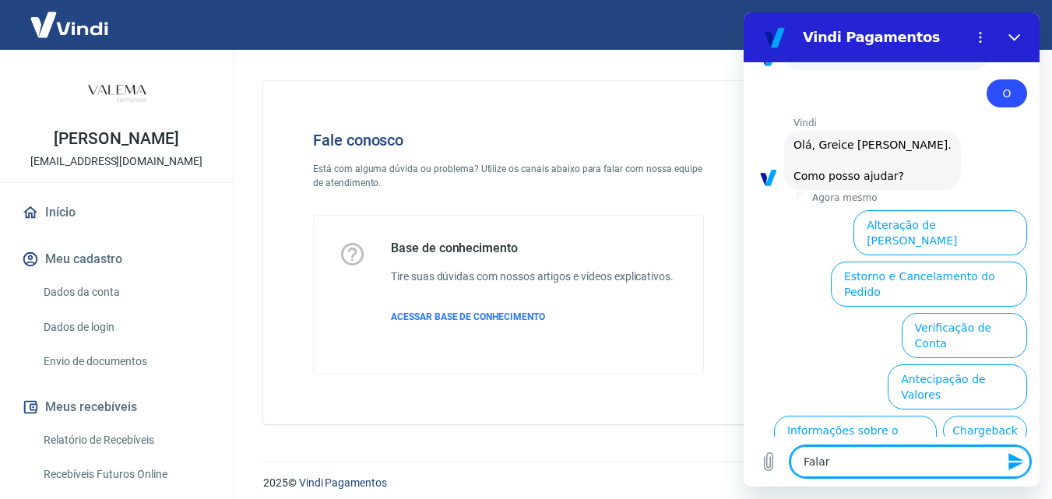
type textarea "x"
type textarea "Falar"
type textarea "x"
type textarea "Falar c"
type textarea "x"
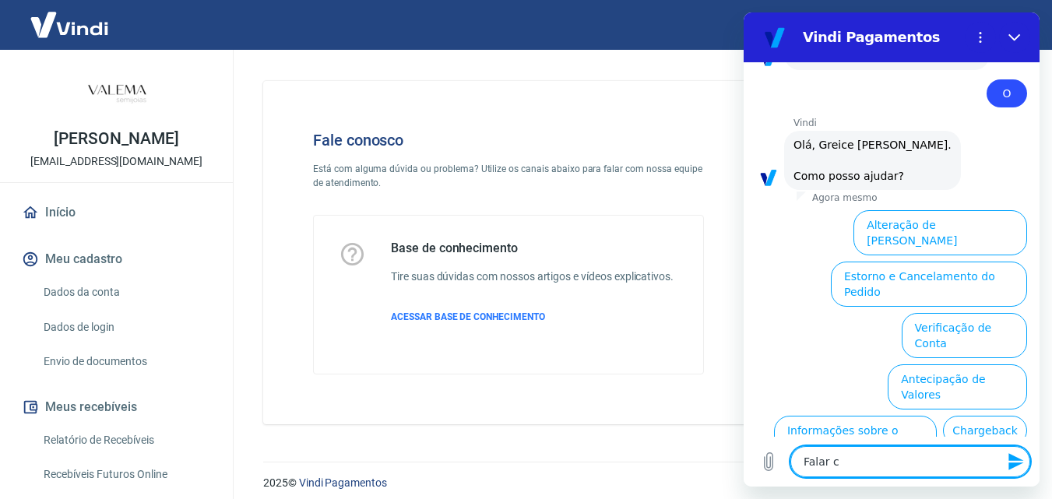
type textarea "Falar co"
type textarea "x"
type textarea "Falar com"
type textarea "x"
type textarea "Falar com"
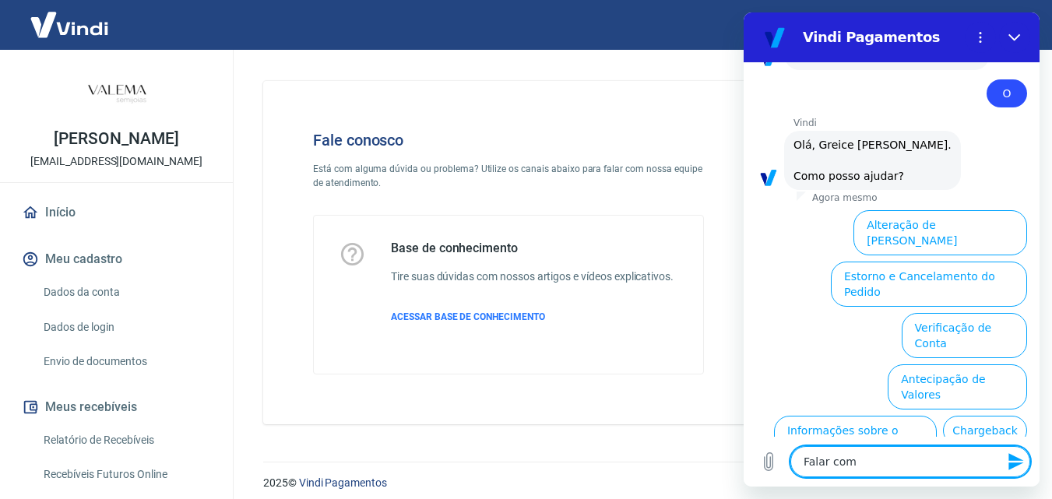
type textarea "x"
type textarea "Falar com u"
type textarea "x"
type textarea "Falar com um"
type textarea "x"
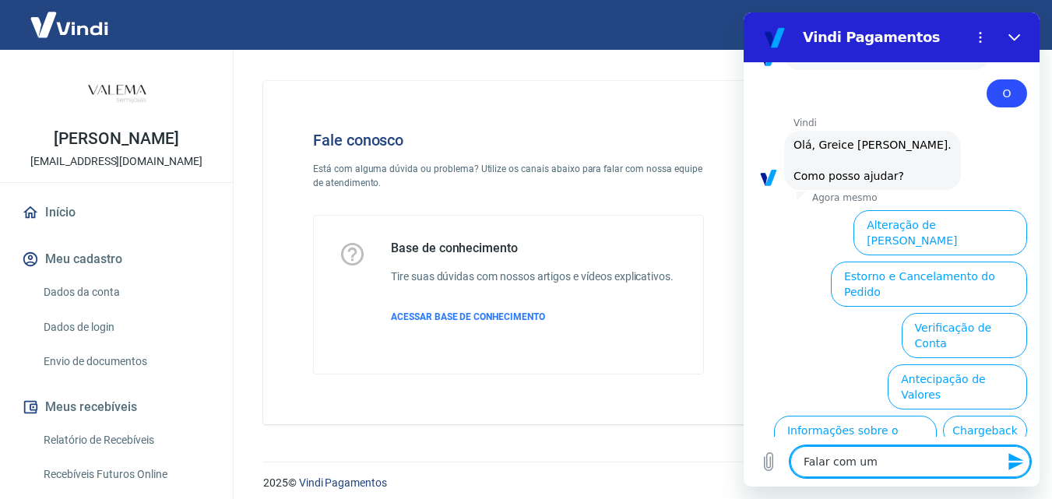
type textarea "Falar com um"
type textarea "x"
type textarea "Falar com um a"
type textarea "x"
type textarea "Falar com um at"
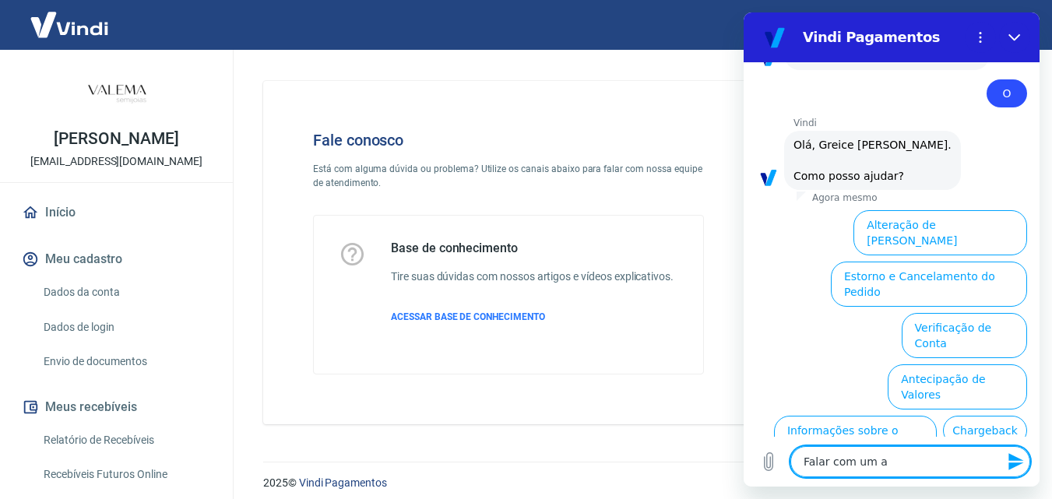
type textarea "x"
type textarea "Falar com um ate"
type textarea "x"
type textarea "Falar com um [GEOGRAPHIC_DATA]"
type textarea "x"
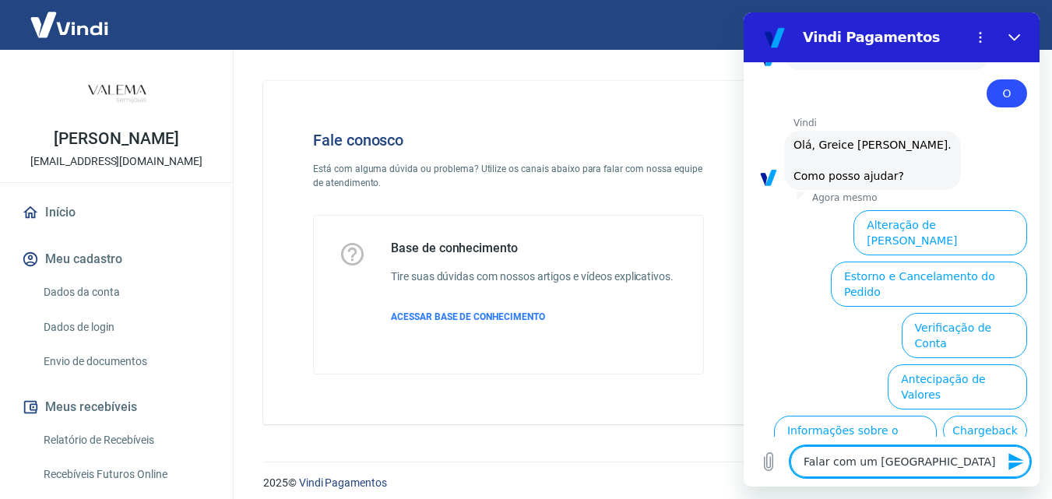
type textarea "Falar com um atend"
type textarea "x"
type textarea "Falar com um atende"
type textarea "x"
type textarea "Falar com um atenden"
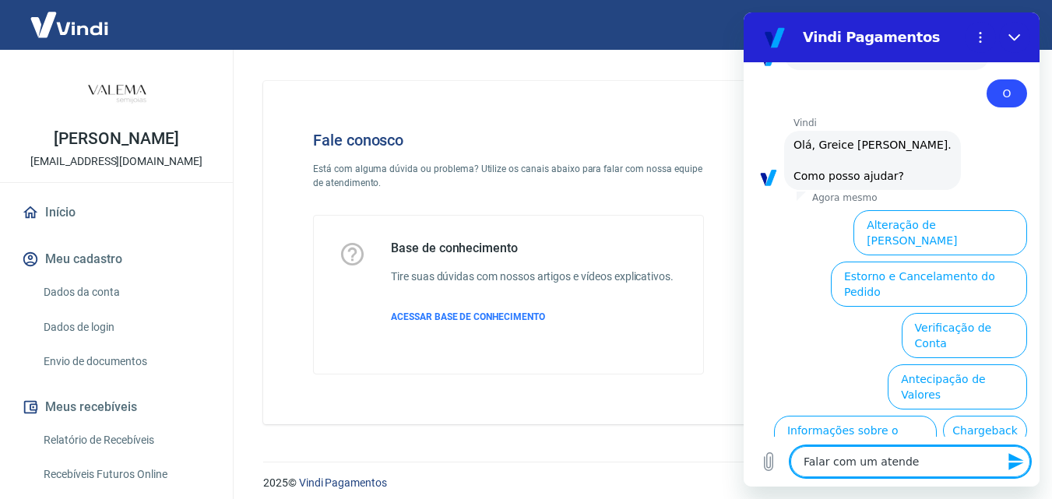
type textarea "x"
type textarea "Falar com um atendent"
type textarea "x"
type textarea "Falar com um atendente"
type textarea "x"
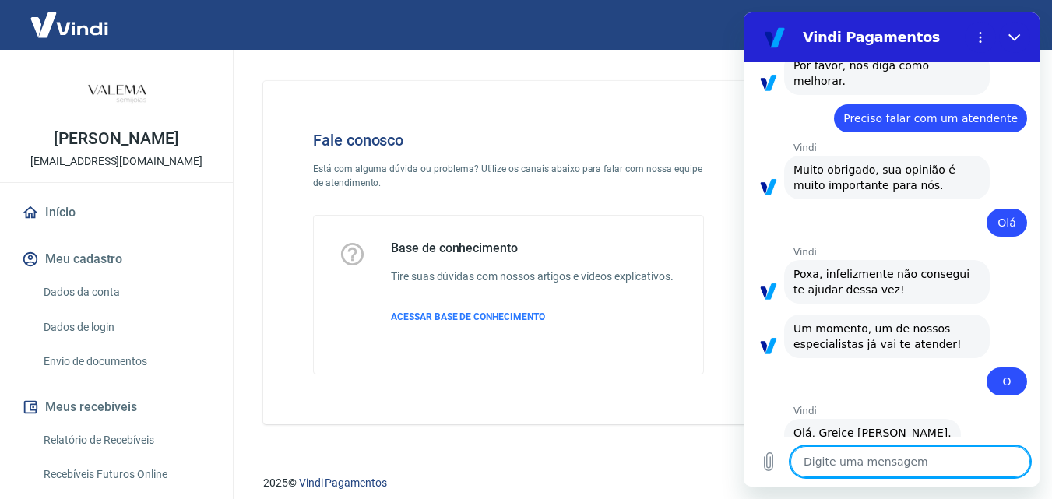
type textarea "x"
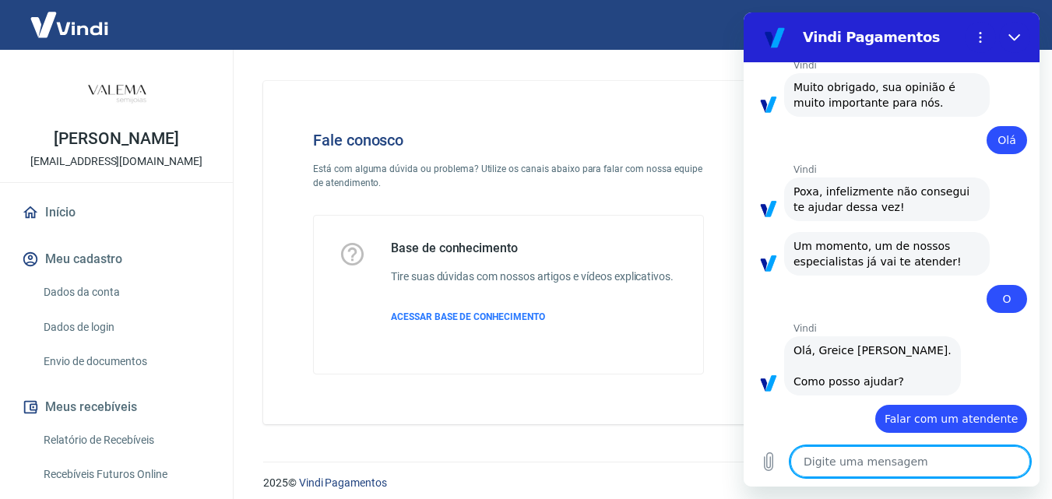
scroll to position [3224, 0]
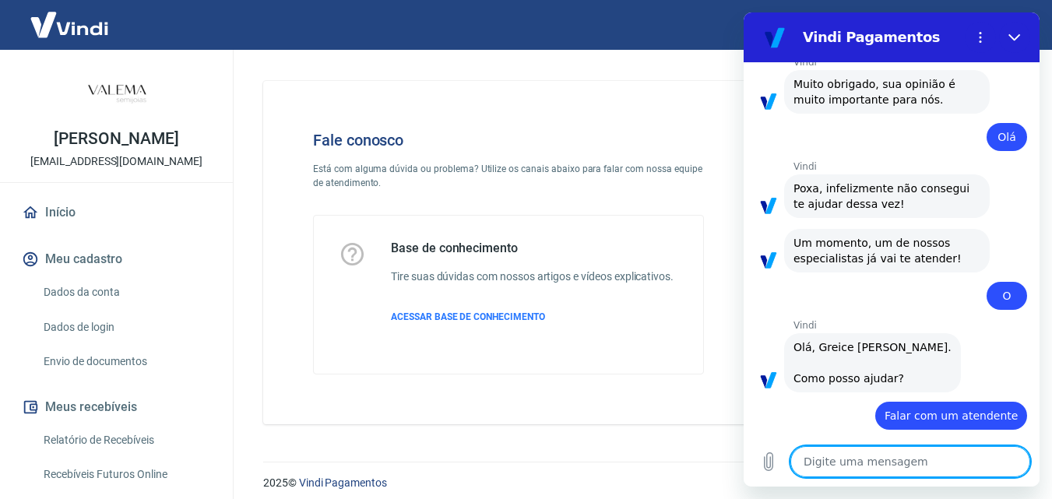
click at [878, 463] on textarea at bounding box center [910, 461] width 240 height 31
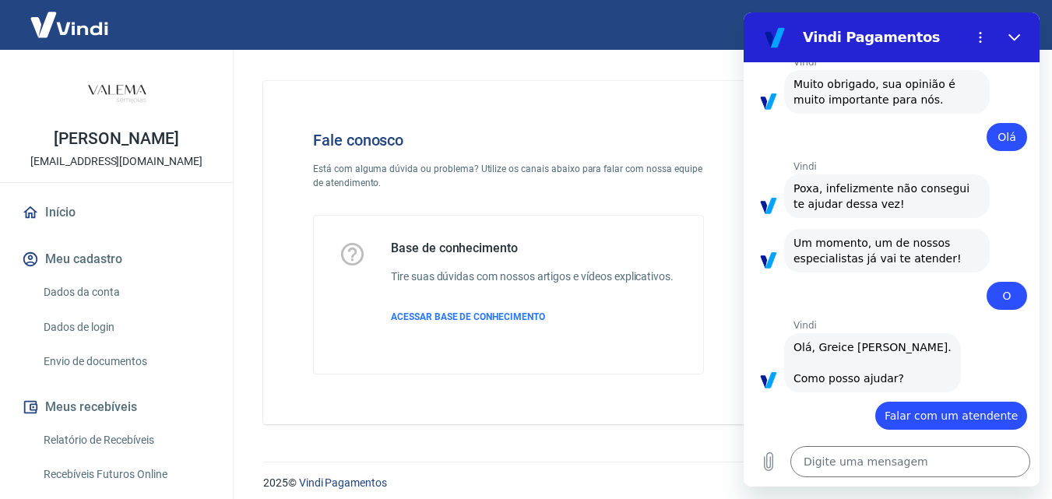
click at [918, 408] on span "Falar com um atendente" at bounding box center [951, 416] width 133 height 16
copy span "Falar com um atendente"
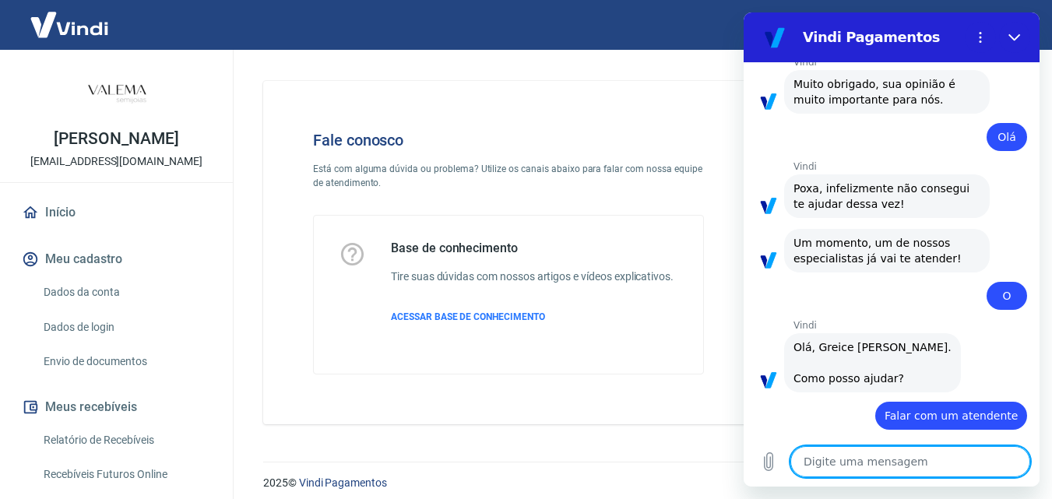
click at [866, 461] on textarea at bounding box center [910, 461] width 240 height 31
paste textarea "Falar com um atendente"
type textarea "Falar com um atendente"
type textarea "x"
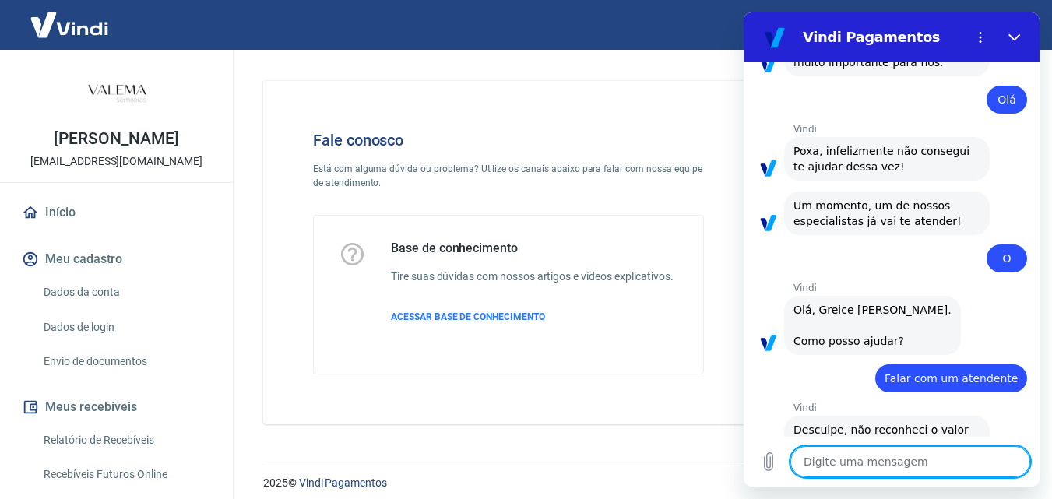
type textarea "x"
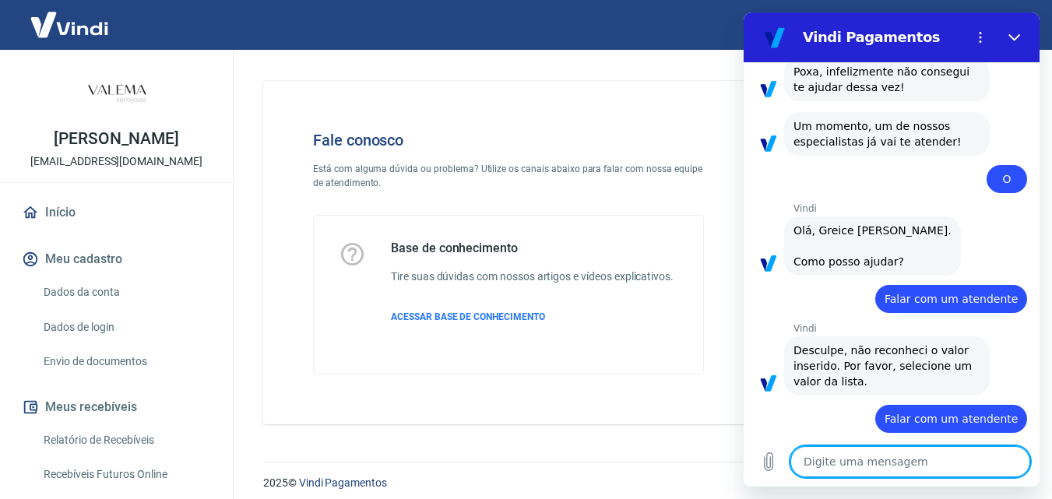
scroll to position [3343, 0]
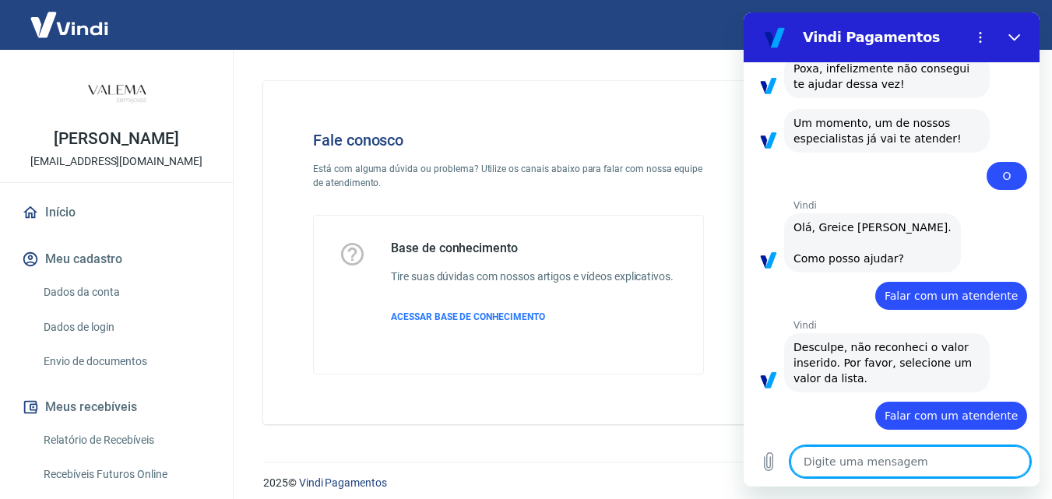
drag, startPoint x: 869, startPoint y: 462, endPoint x: 873, endPoint y: 481, distance: 19.9
click at [874, 473] on textarea at bounding box center [910, 461] width 240 height 31
paste textarea "Falar com um atendente"
type textarea "Falar com um atendente"
type textarea "x"
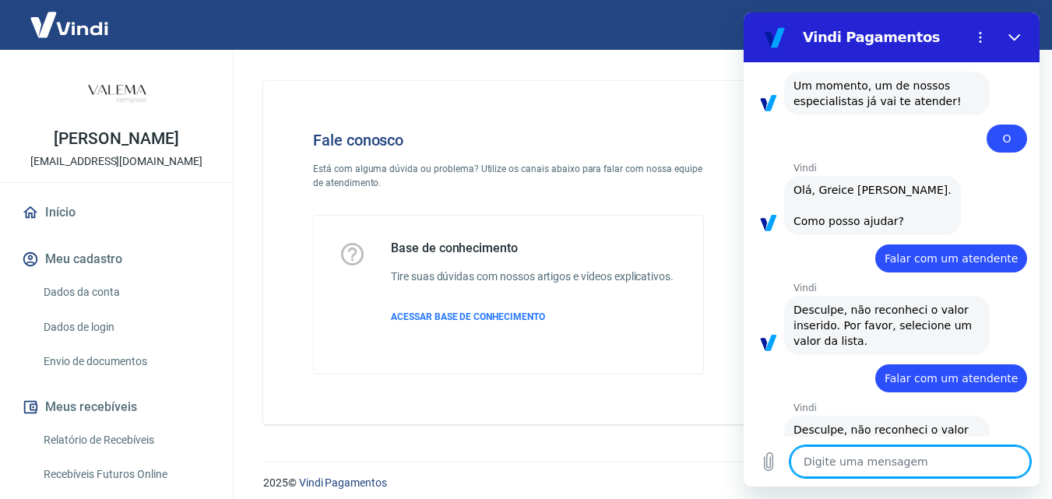
type textarea "x"
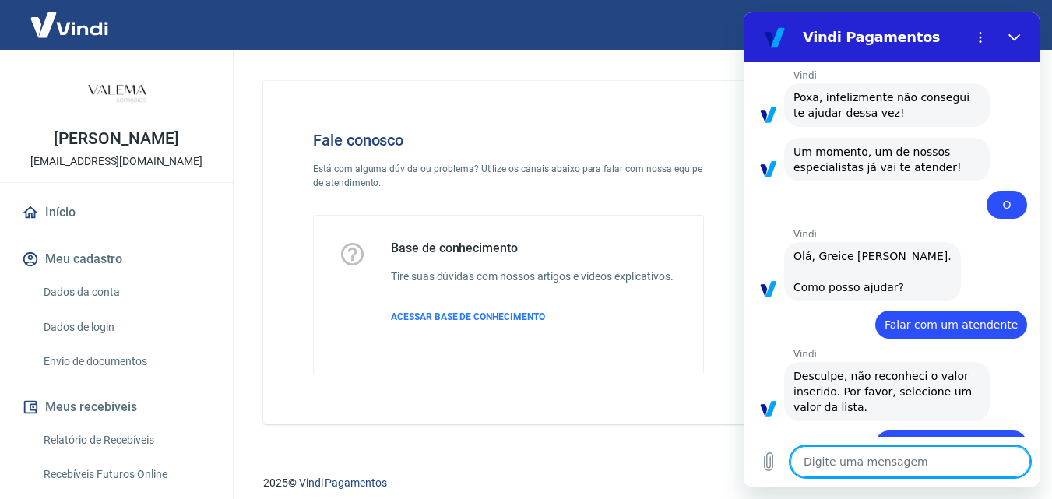
scroll to position [3463, 0]
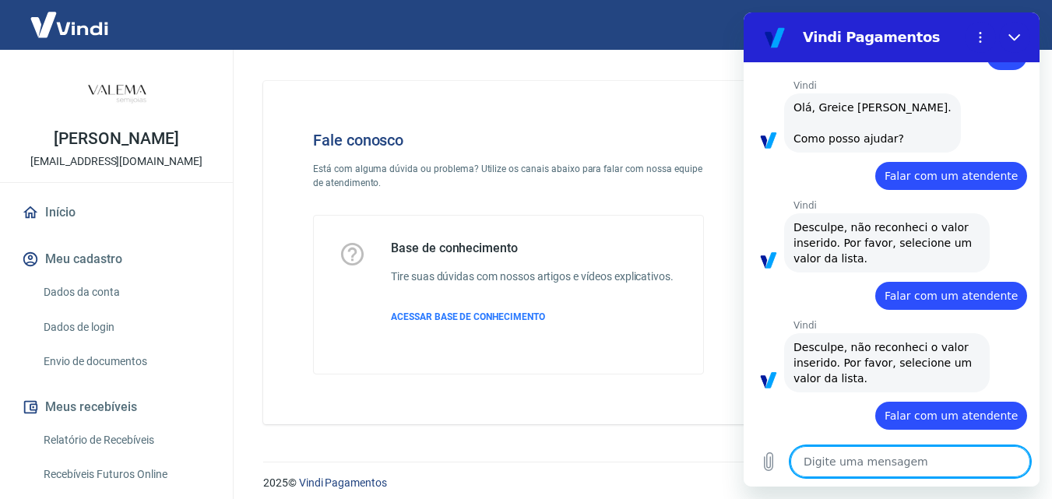
click at [923, 468] on textarea at bounding box center [910, 461] width 240 height 31
type textarea "O"
type textarea "x"
type textarea "Ol"
type textarea "x"
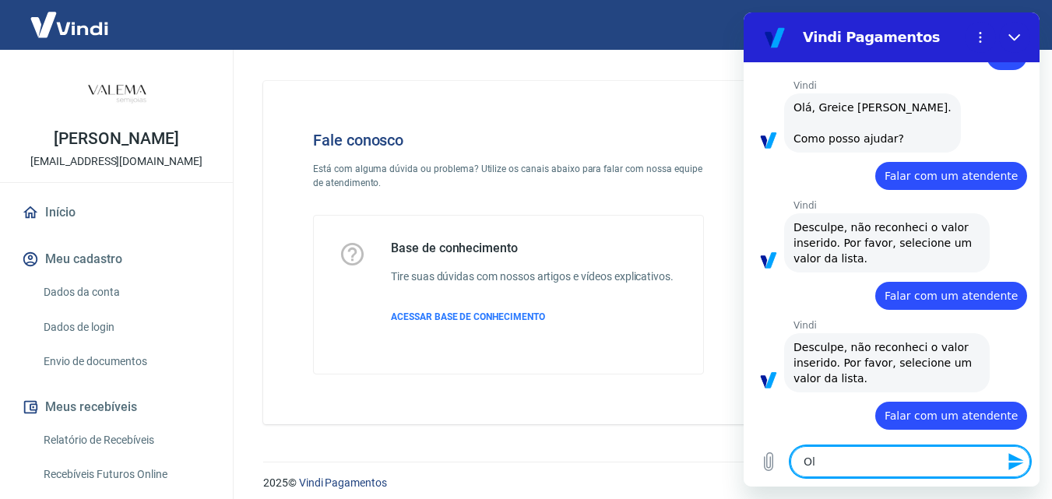
type textarea "Olá"
type textarea "x"
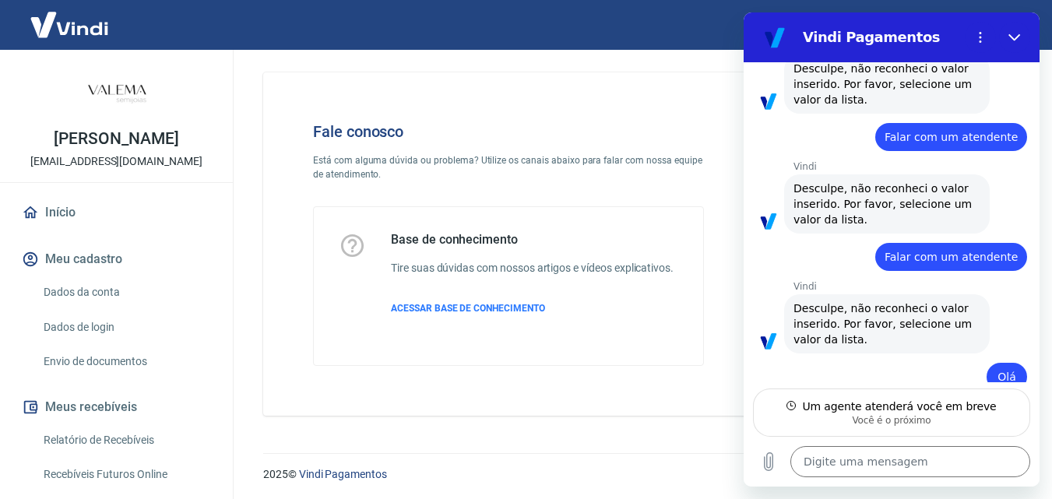
scroll to position [11, 0]
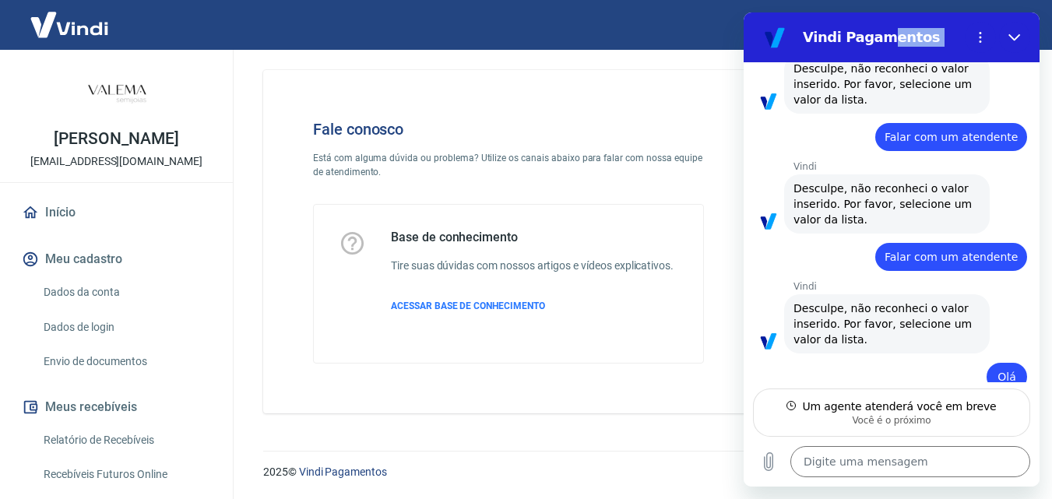
drag, startPoint x: 874, startPoint y: 41, endPoint x: 1036, endPoint y: 37, distance: 162.8
click at [1036, 37] on section "Vindi Pagamentos" at bounding box center [892, 37] width 296 height 50
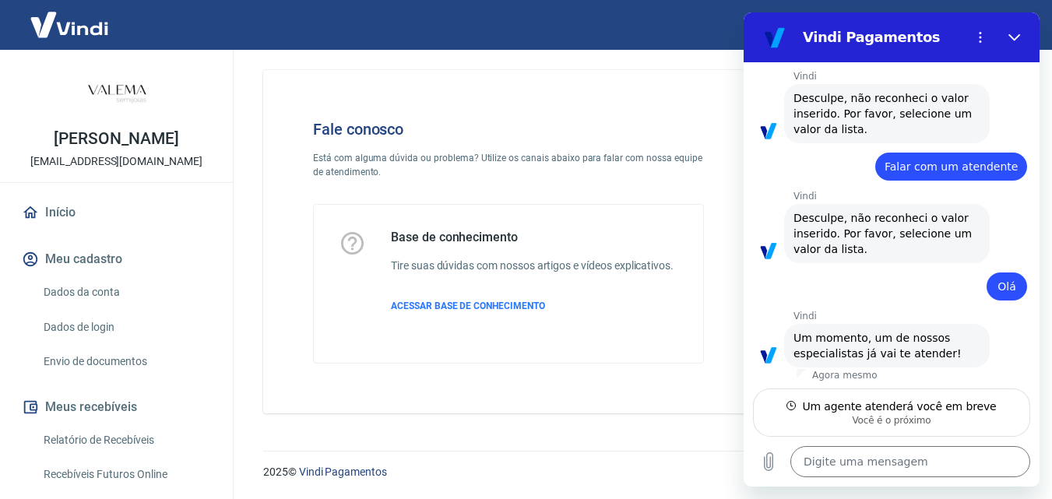
scroll to position [304, 0]
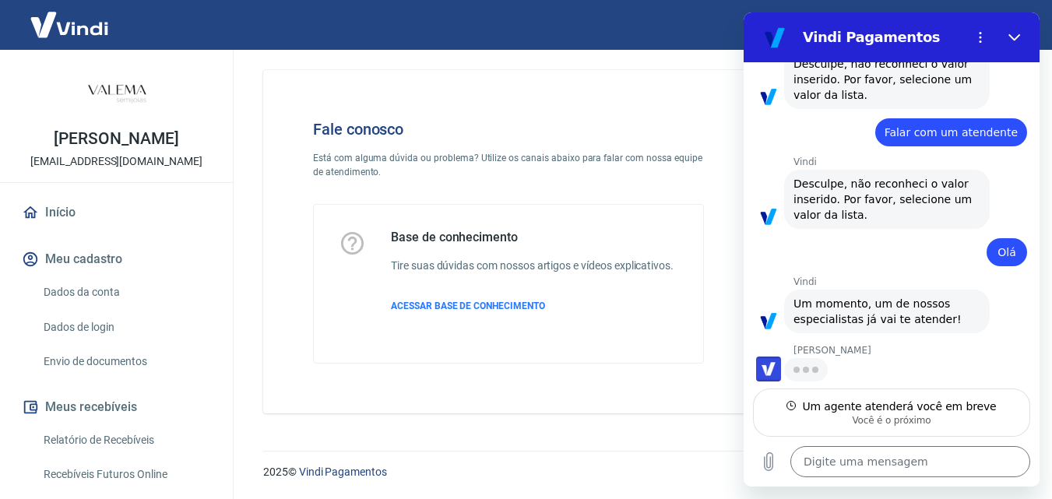
type textarea "x"
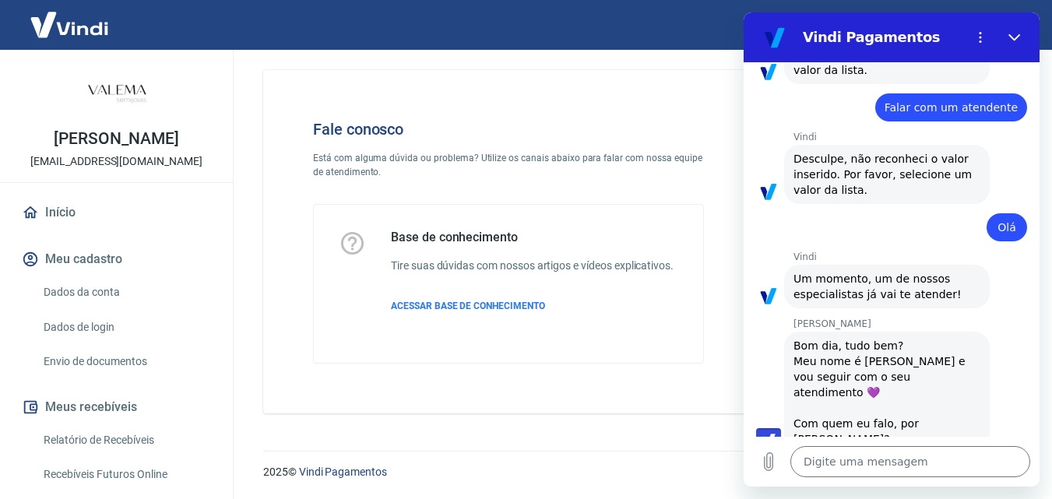
scroll to position [363, 0]
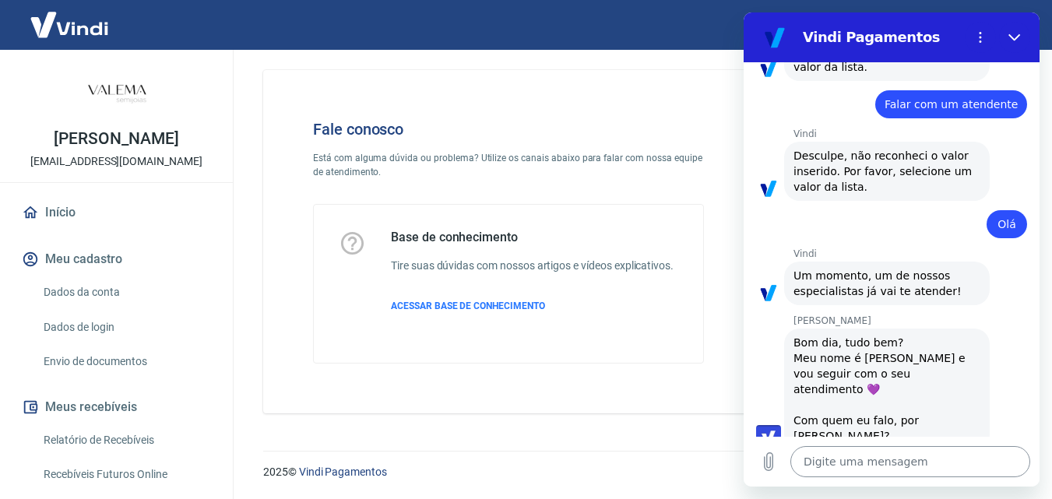
drag, startPoint x: 893, startPoint y: 464, endPoint x: 934, endPoint y: 450, distance: 42.8
click at [896, 463] on textarea at bounding box center [910, 461] width 240 height 31
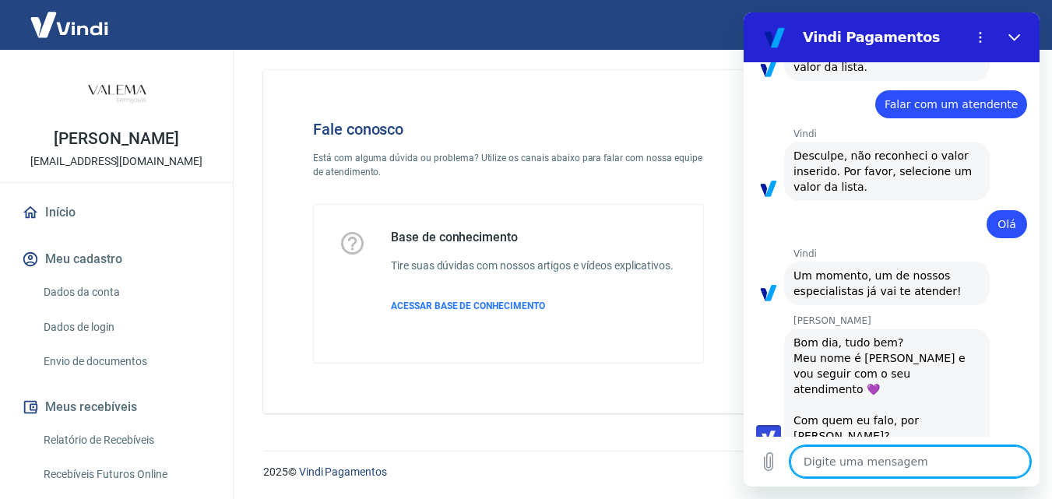
type textarea "O"
type textarea "x"
type textarea "Ol"
type textarea "x"
type textarea "[PERSON_NAME]"
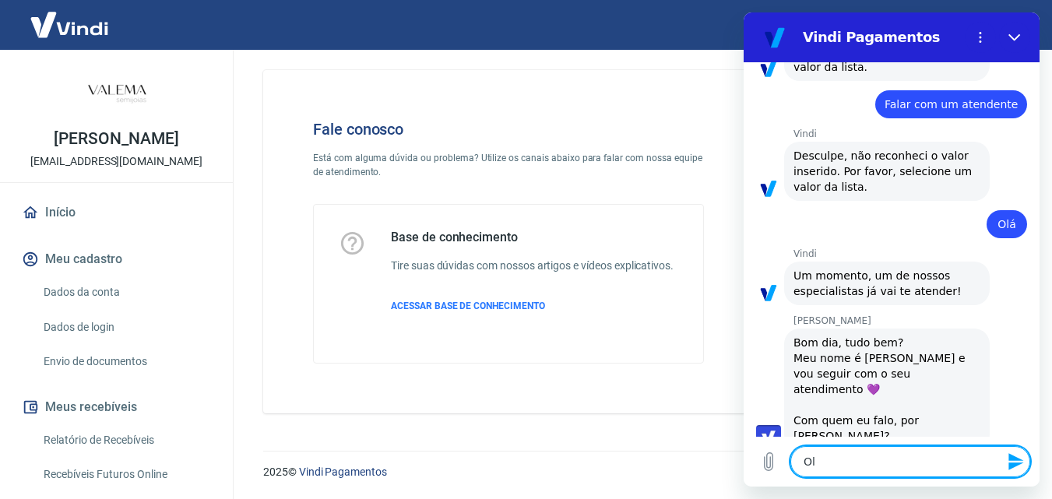
type textarea "x"
type textarea "Ol"
type textarea "x"
type textarea "Olá"
type textarea "x"
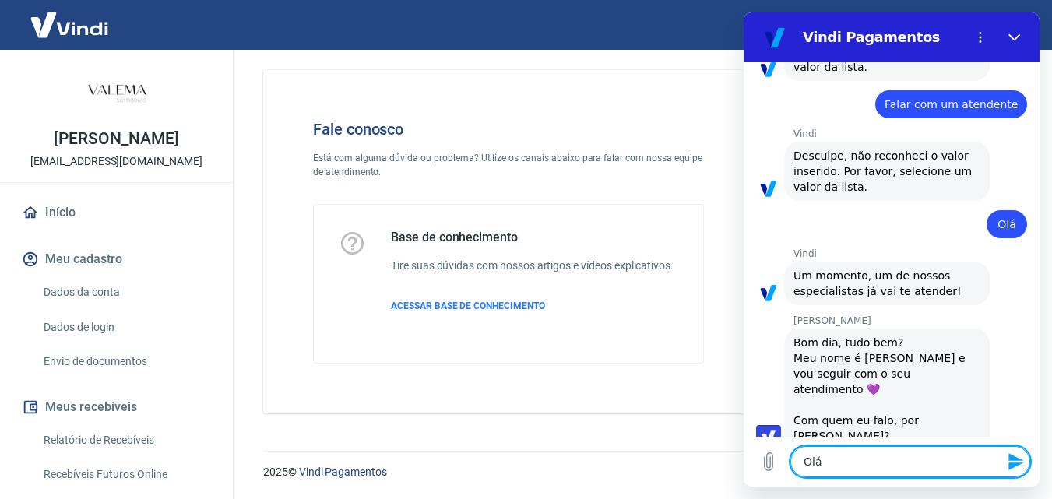
type textarea "Olá"
type textarea "x"
type textarea "Olá V"
type textarea "x"
type textarea "Olá Vi"
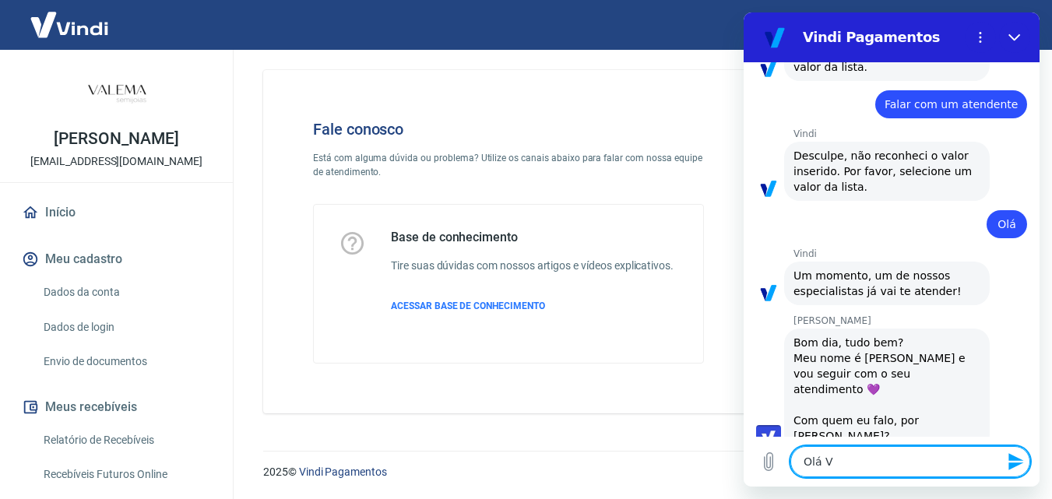
type textarea "x"
type textarea "Olá Vivb"
type textarea "x"
type textarea "Olá Vivba"
type textarea "x"
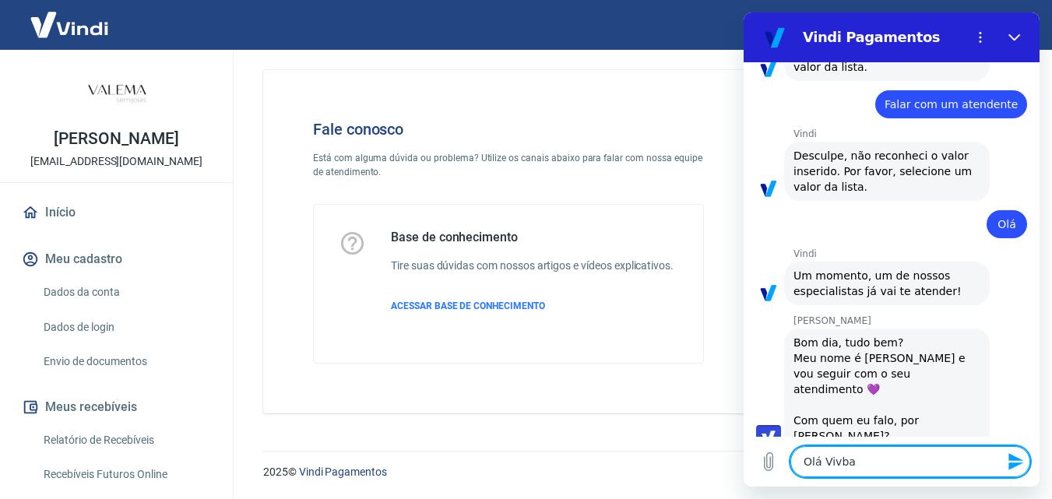
type textarea "Olá Vivb"
type textarea "x"
type textarea "Olá Viv"
type textarea "x"
type textarea "Olá Vivi"
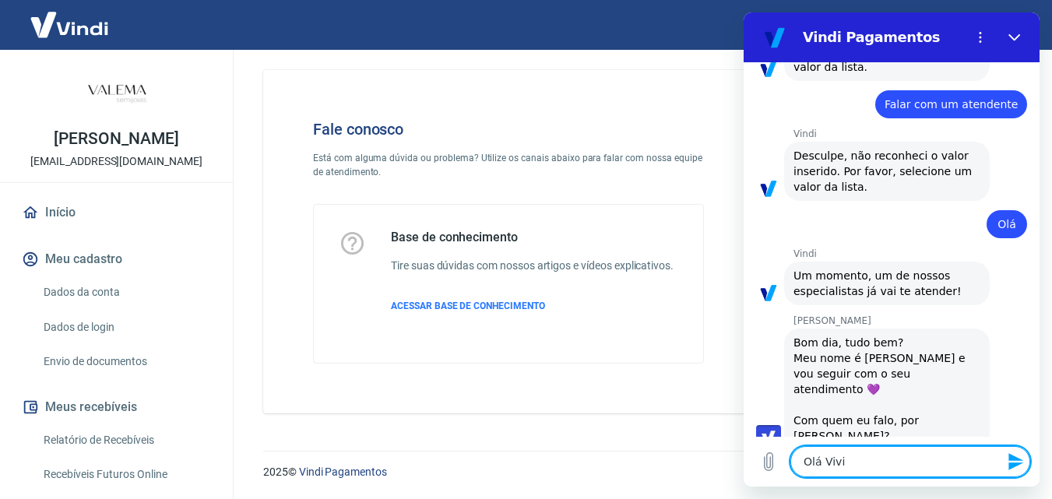
type textarea "x"
type textarea "Olá Vivia"
type textarea "x"
type textarea "[PERSON_NAME]"
type textarea "x"
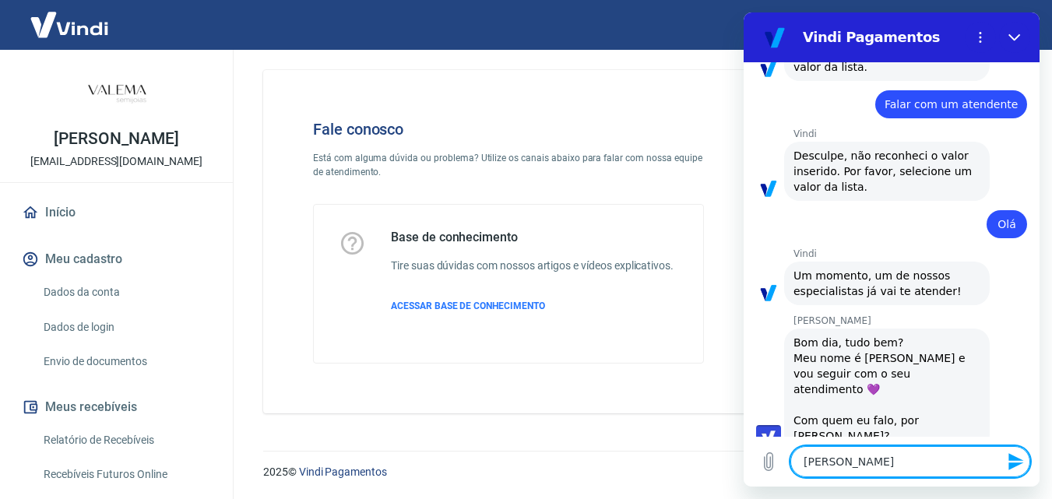
type textarea "[PERSON_NAME]"
type textarea "x"
type textarea "[PERSON_NAME],"
type textarea "x"
type textarea "[PERSON_NAME],"
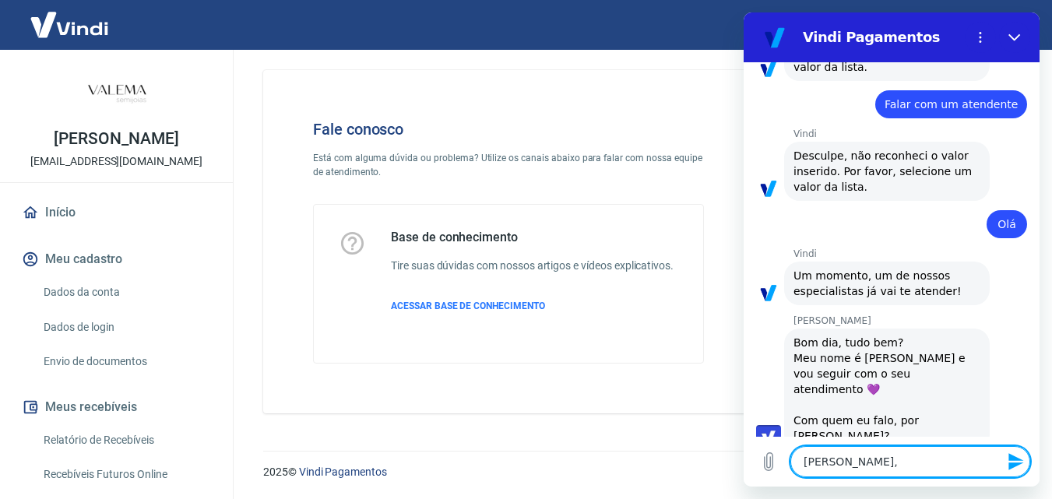
type textarea "x"
type textarea "[PERSON_NAME],"
type textarea "x"
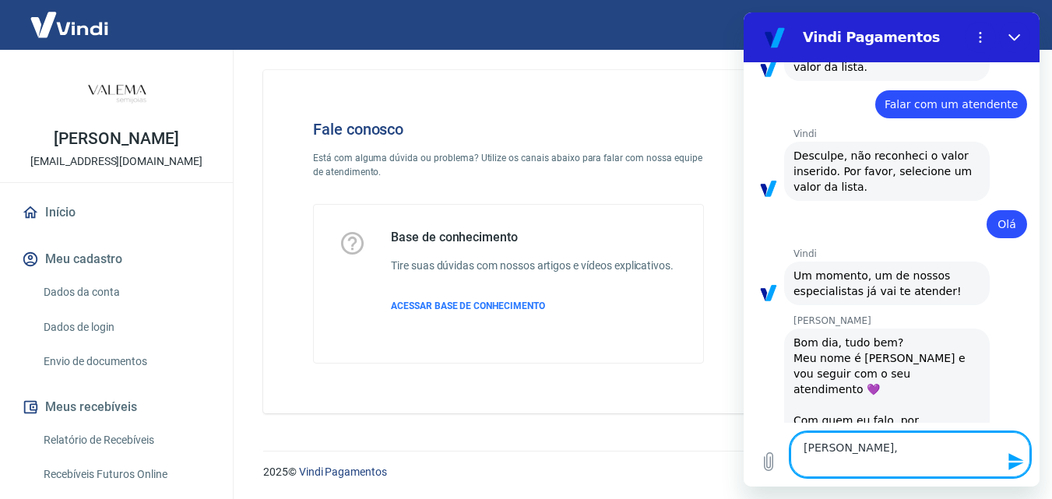
type textarea "[PERSON_NAME], F"
type textarea "x"
type textarea "[PERSON_NAME], Fa"
type textarea "x"
type textarea "[PERSON_NAME], Fal"
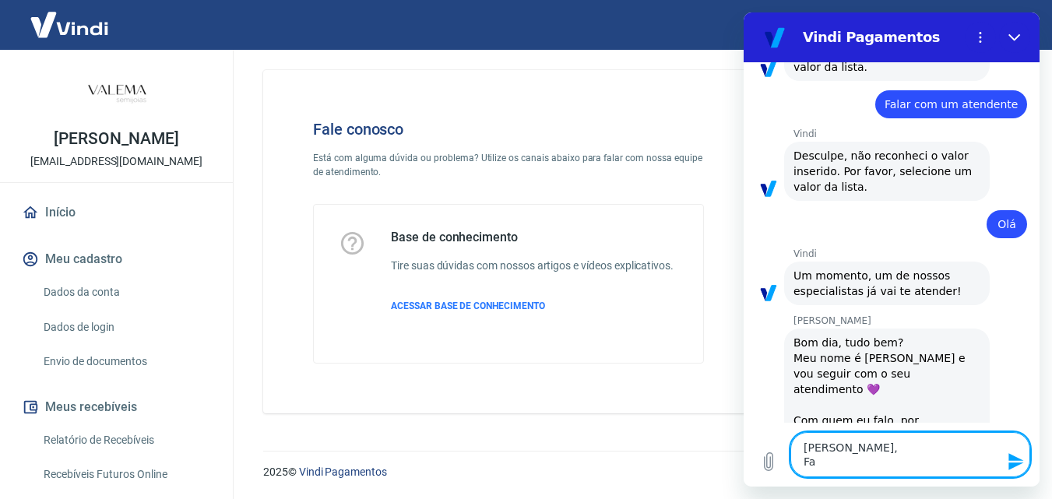
type textarea "x"
type textarea "[PERSON_NAME], Fal"
type textarea "x"
type textarea "[PERSON_NAME], Fal"
type textarea "x"
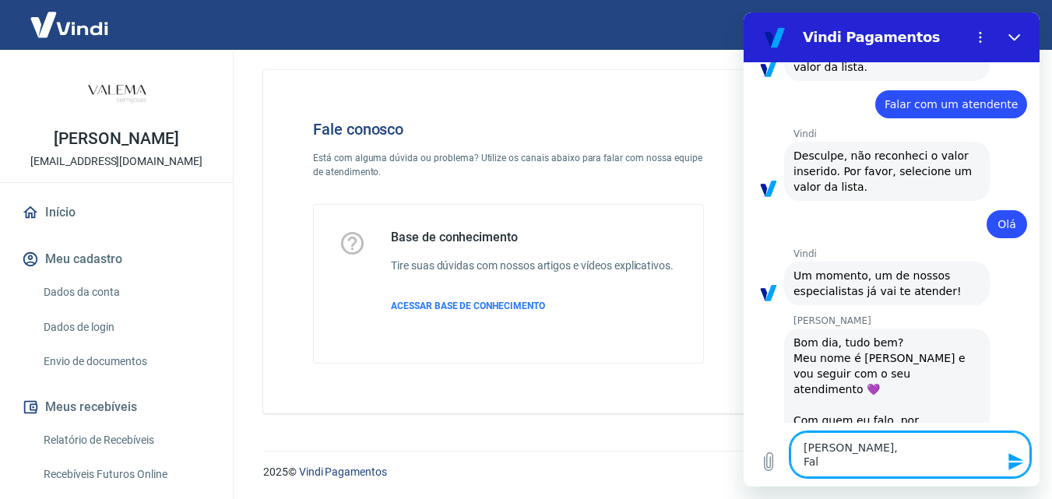
type textarea "[PERSON_NAME], Fala"
type textarea "x"
type textarea "[PERSON_NAME], Fala"
type textarea "x"
type textarea "[PERSON_NAME], Fala c"
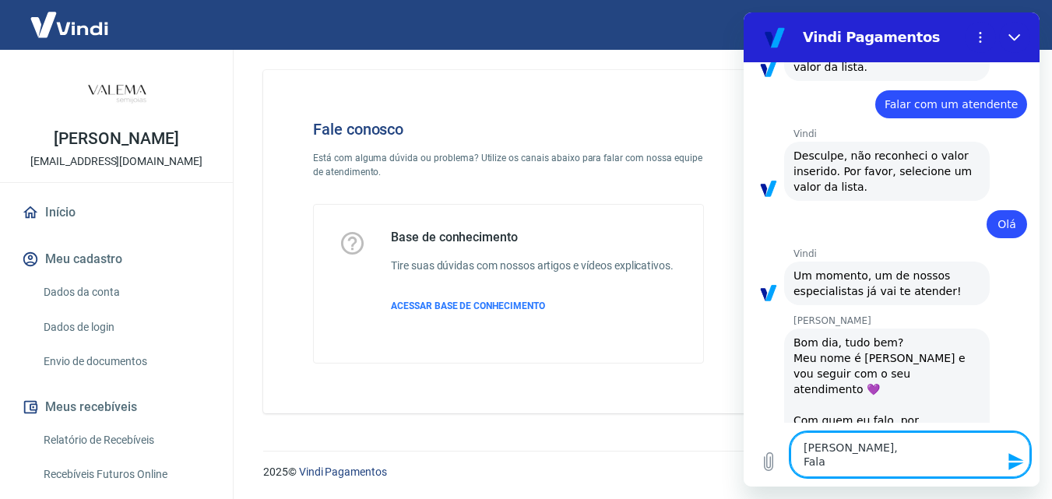
type textarea "x"
type textarea "[PERSON_NAME], Fala co"
type textarea "x"
type textarea "[PERSON_NAME], Fala com"
type textarea "x"
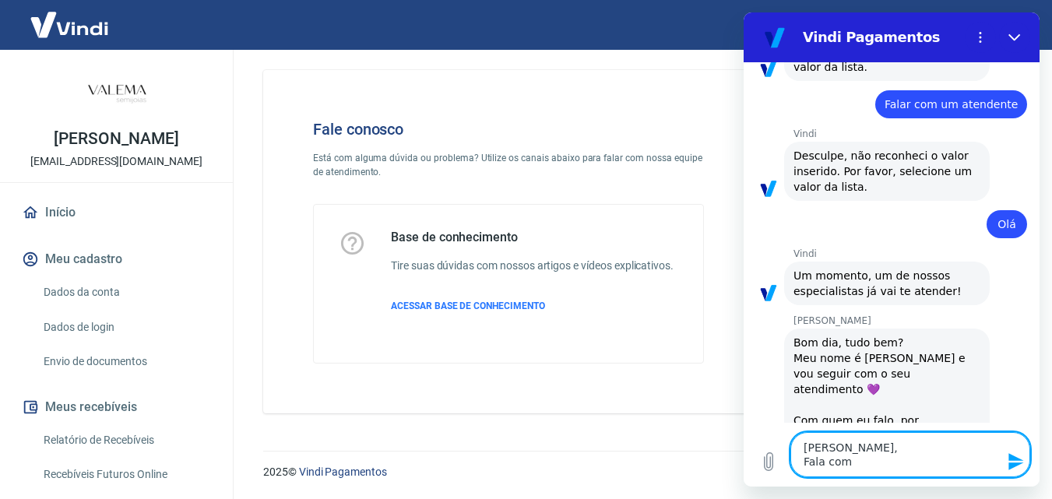
type textarea "[PERSON_NAME], Fala com"
type textarea "x"
type textarea "[PERSON_NAME], Fala com a"
type textarea "x"
type textarea "[PERSON_NAME], Fala com a"
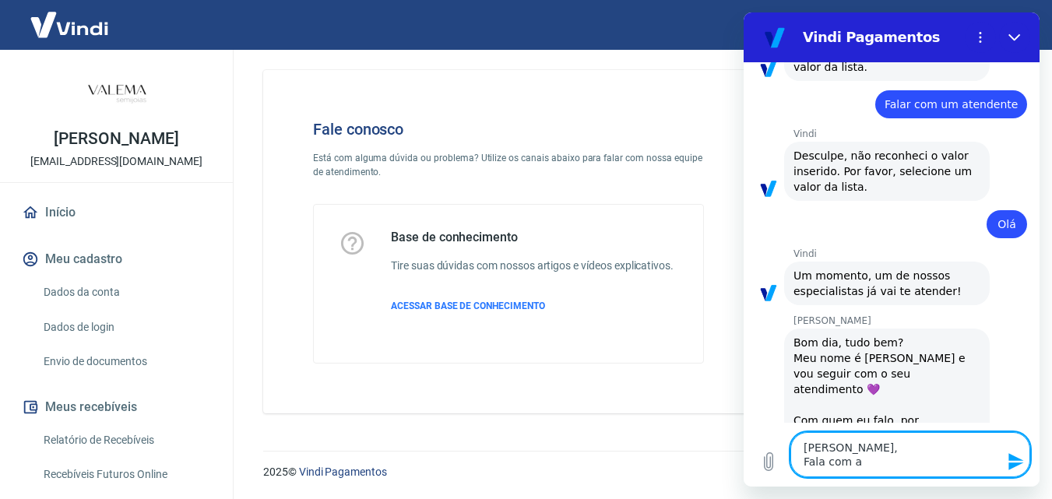
type textarea "x"
type textarea "[PERSON_NAME], Fala com a G"
type textarea "x"
type textarea "[PERSON_NAME], Fala com a Gr"
type textarea "x"
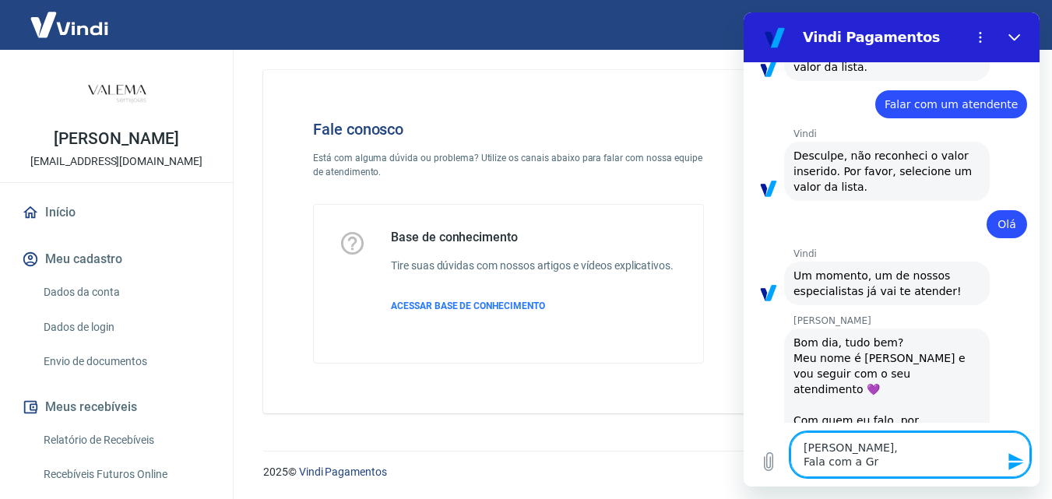
type textarea "[PERSON_NAME], Fala com a Gre"
type textarea "x"
type textarea "[PERSON_NAME], Fala com a Grei"
type textarea "x"
type textarea "[PERSON_NAME], Fala com a Greic"
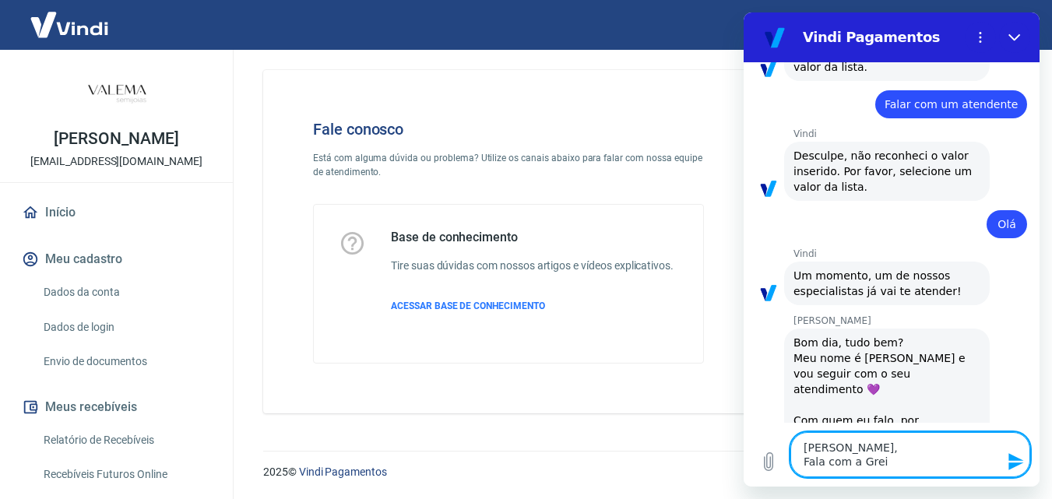
type textarea "x"
type textarea "[PERSON_NAME], Fala com a Greice"
type textarea "x"
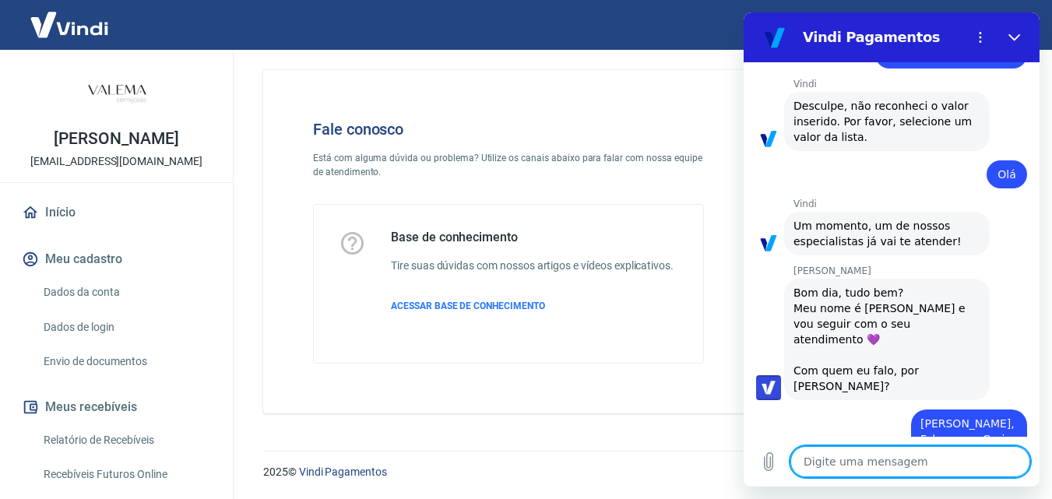
scroll to position [416, 0]
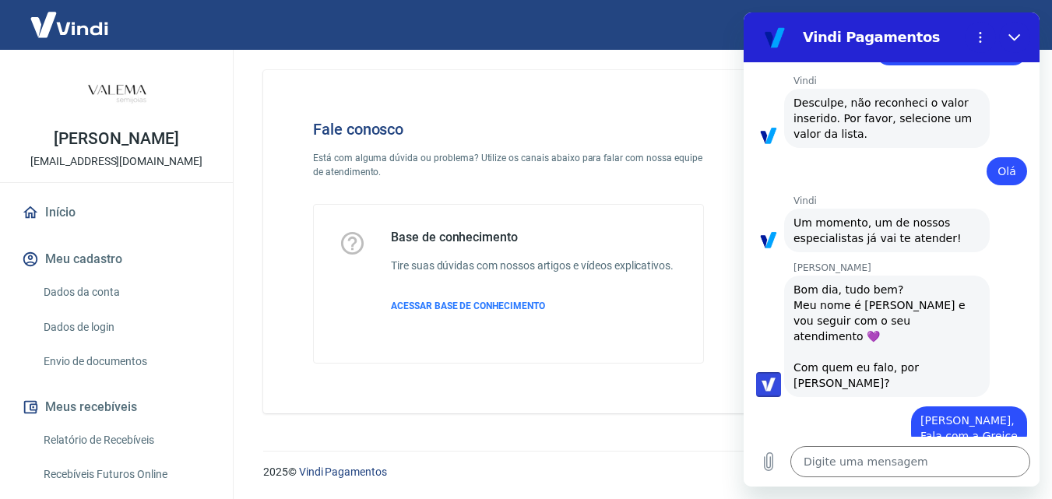
type textarea "x"
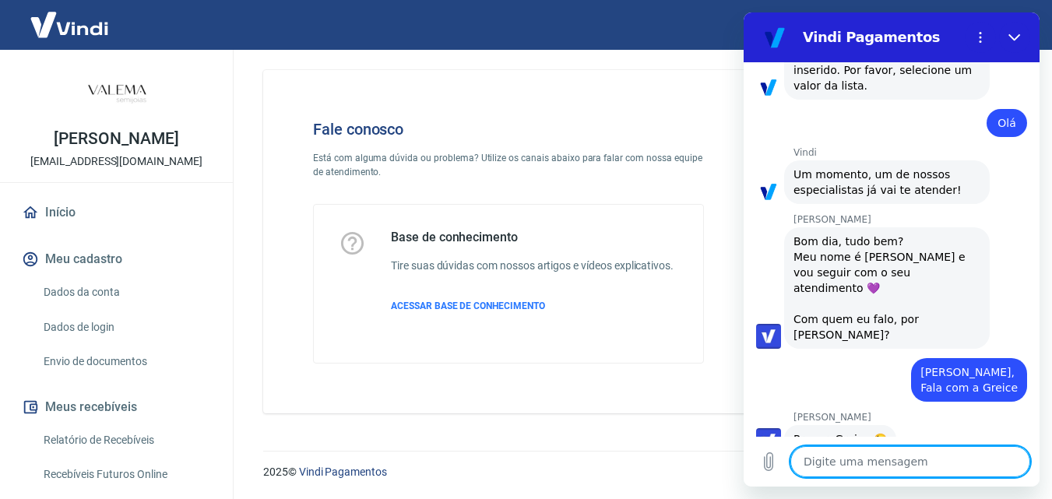
scroll to position [467, 0]
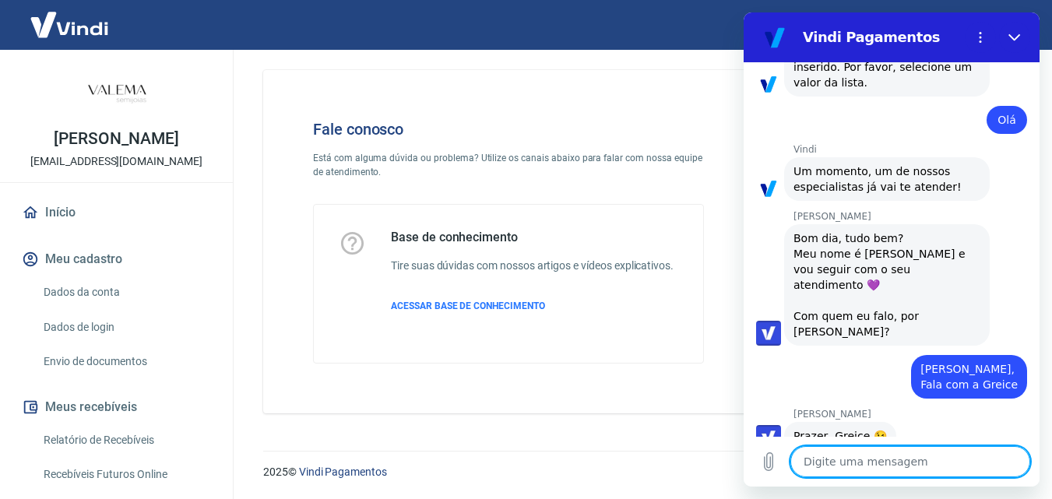
click at [892, 458] on textarea at bounding box center [910, 461] width 240 height 31
type textarea "E"
type textarea "x"
type textarea "Eu"
type textarea "x"
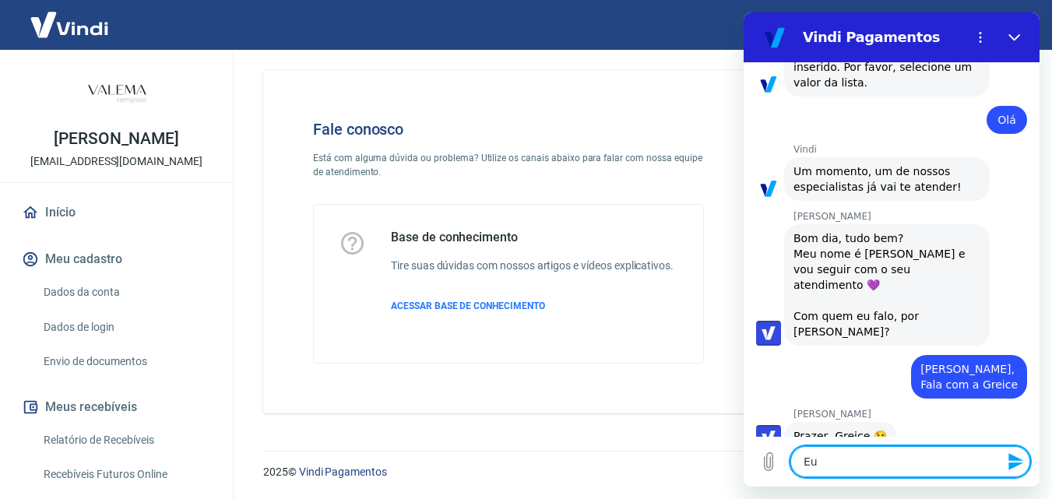
type textarea "Eu"
type textarea "x"
type textarea "Eu f"
type textarea "x"
type textarea "Eu fi"
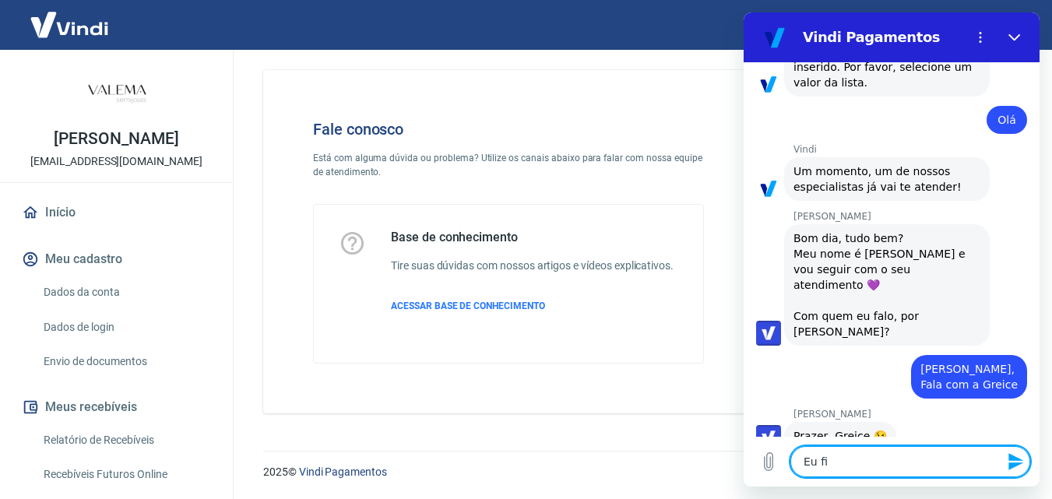
type textarea "x"
type textarea "Eu fiz"
type textarea "x"
type textarea "Eu fiz"
type textarea "x"
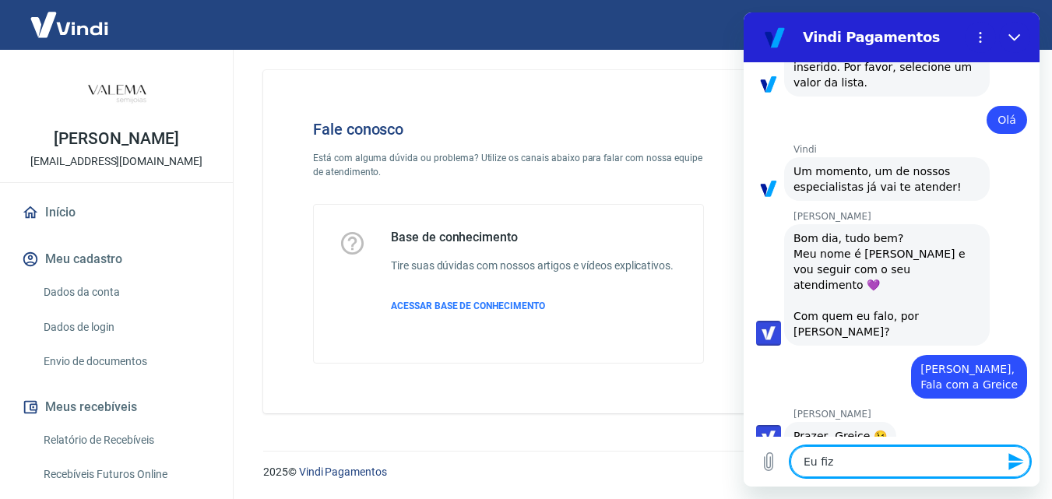
type textarea "Eu fiz a"
type textarea "x"
type textarea "Eu fiz a"
type textarea "x"
type textarea "Eu fiz a a"
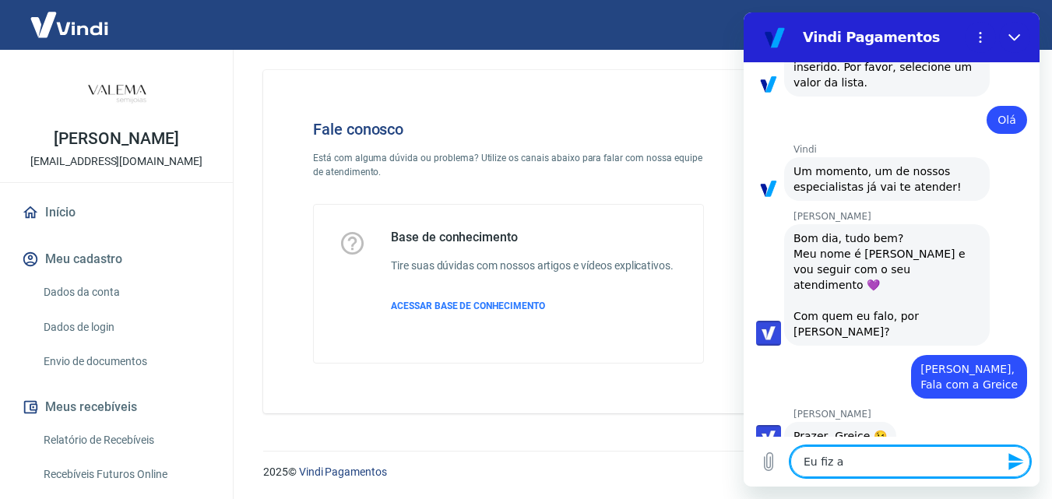
type textarea "x"
type textarea "Eu fiz a at"
type textarea "x"
type textarea "Eu fiz a ate"
type textarea "x"
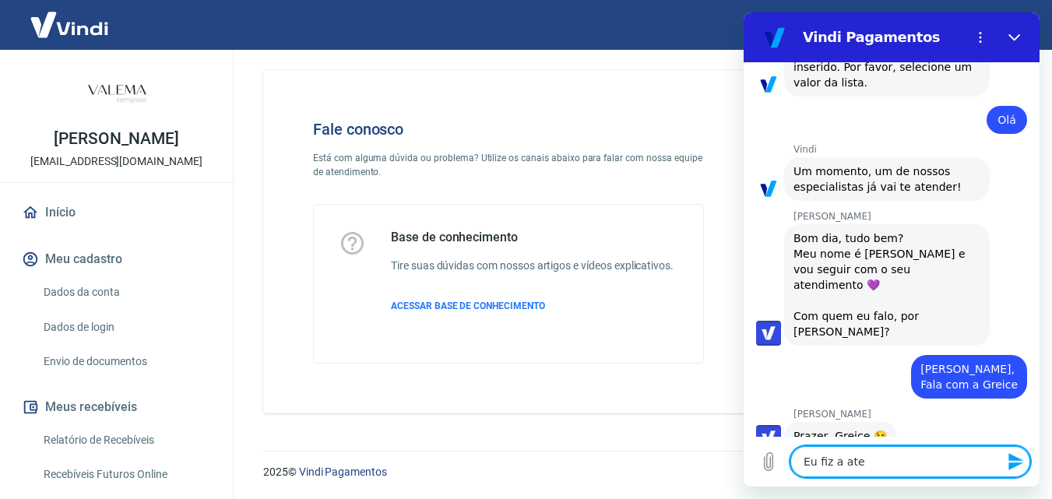
type textarea "Eu fiz a ater"
type textarea "x"
type textarea "Eu fiz a atera"
type textarea "x"
type textarea "Eu fiz a ateraç"
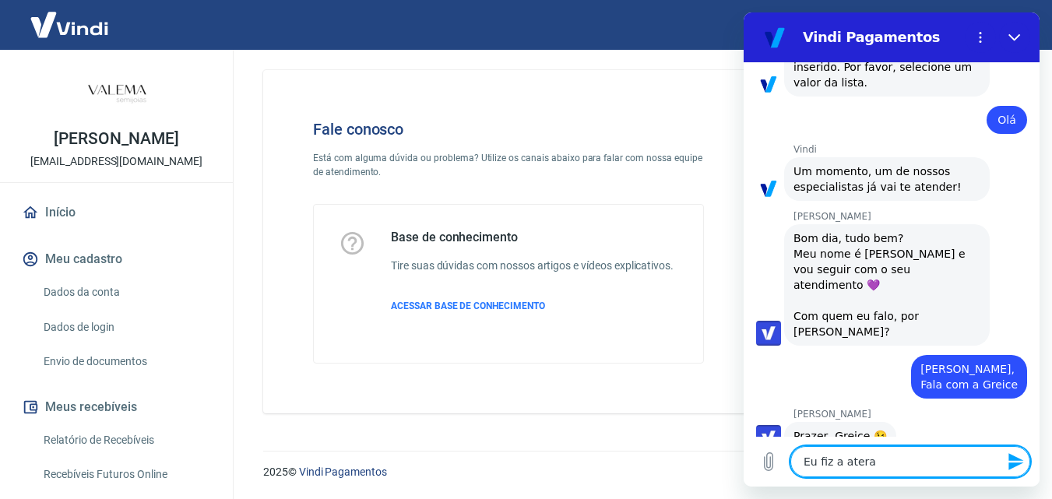
type textarea "x"
type textarea "Eu fiz a ateraçã"
type textarea "x"
type textarea "Eu fiz a ateração"
type textarea "x"
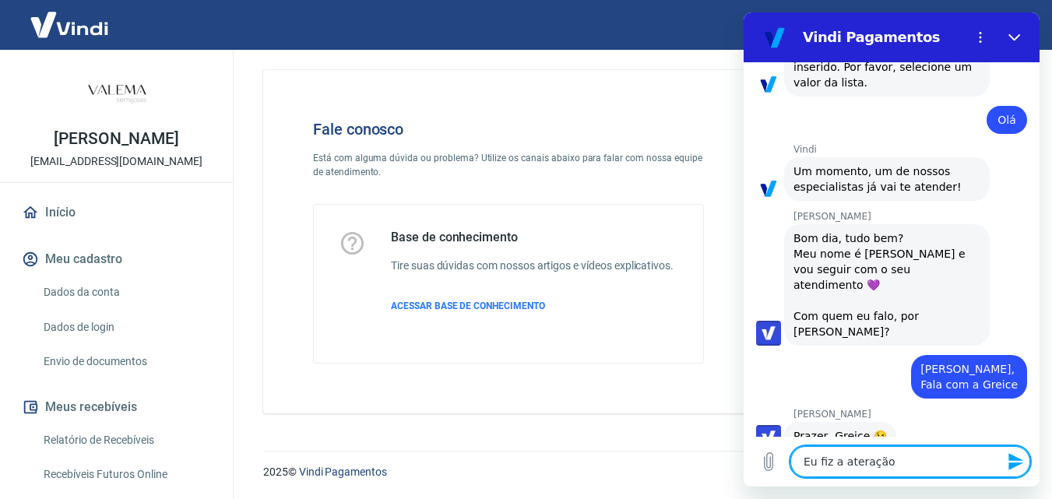
type textarea "Eu fiz a ateração"
type textarea "x"
type textarea "Eu fiz a ateração d"
type textarea "x"
type textarea "Eu fiz a ateração do"
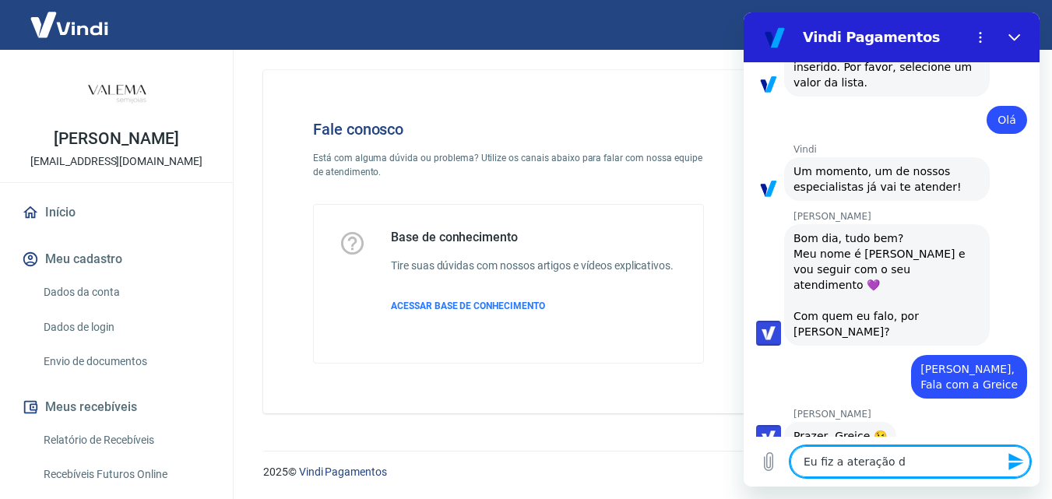
type textarea "x"
type textarea "Eu fiz a ateração dos"
type textarea "x"
type textarea "Eu fiz a ateração dos"
type textarea "x"
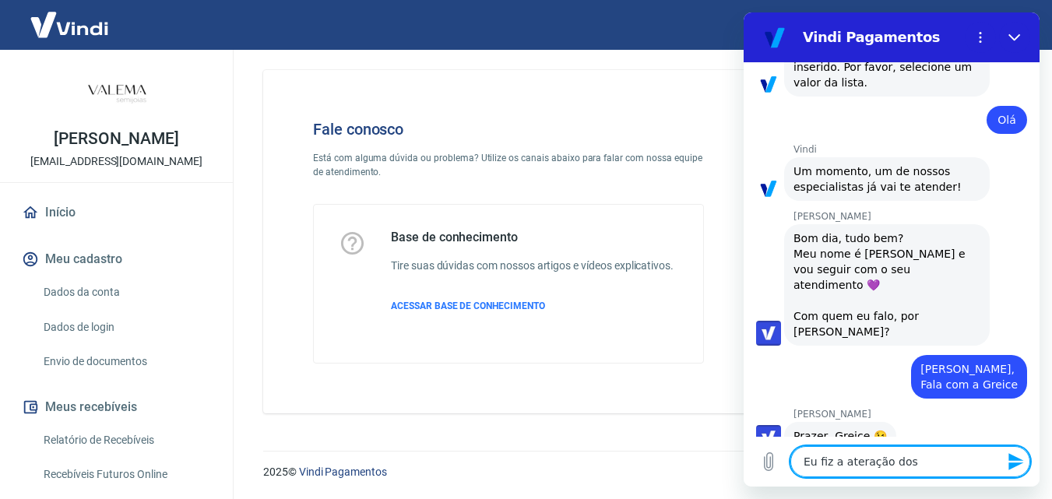
type textarea "Eu fiz a ateração dos m"
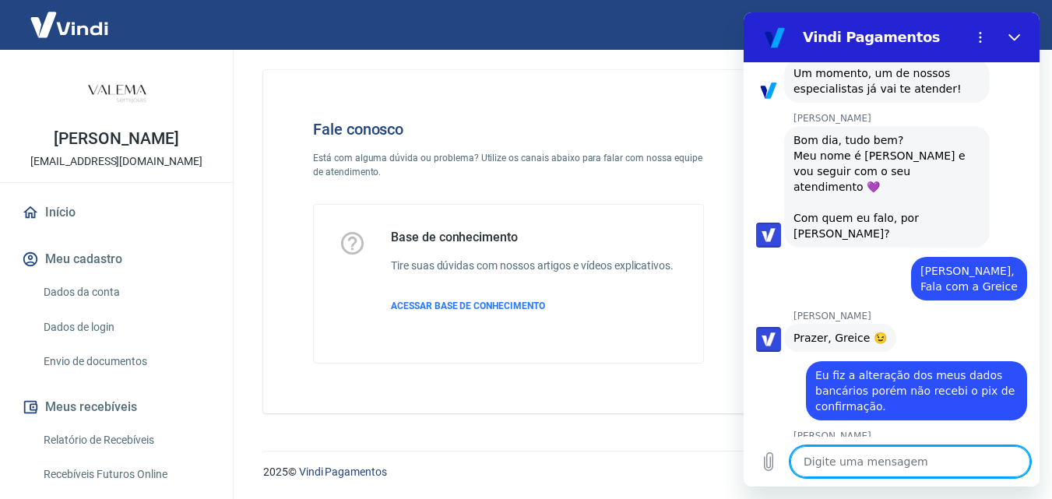
scroll to position [618, 0]
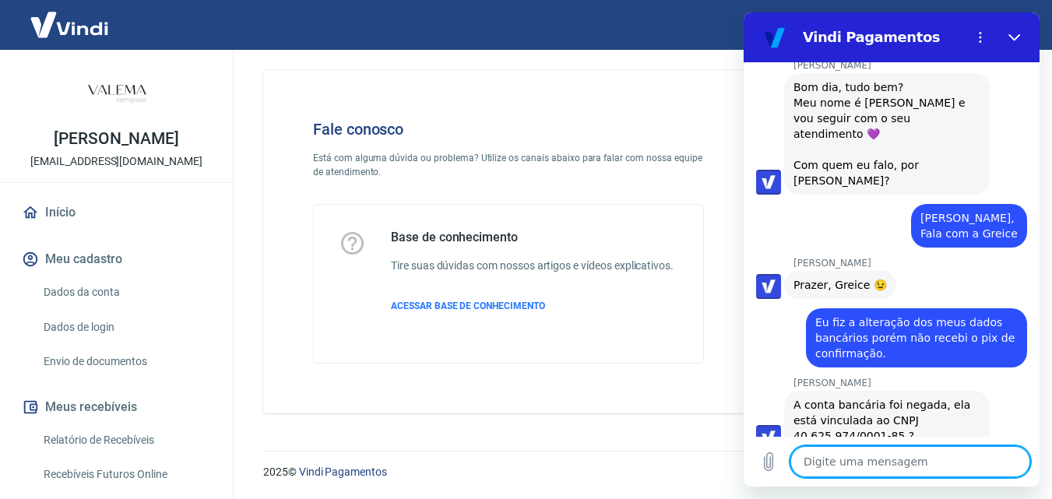
click at [930, 465] on textarea at bounding box center [910, 461] width 240 height 31
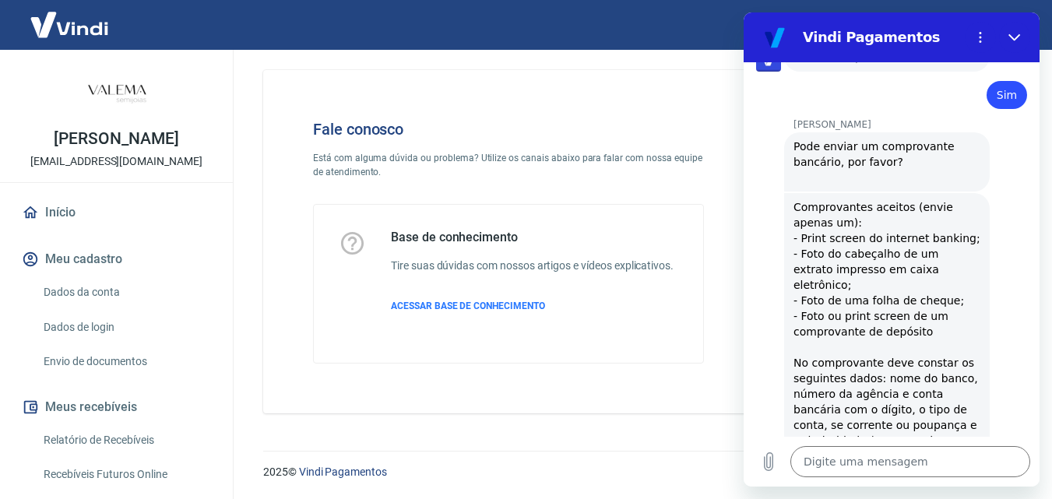
scroll to position [1001, 0]
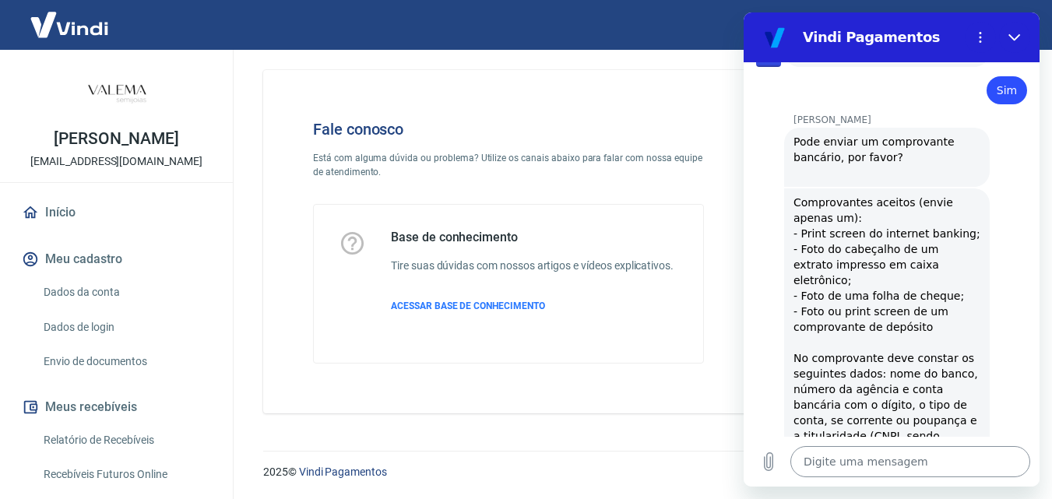
click at [878, 464] on textarea at bounding box center [910, 461] width 240 height 31
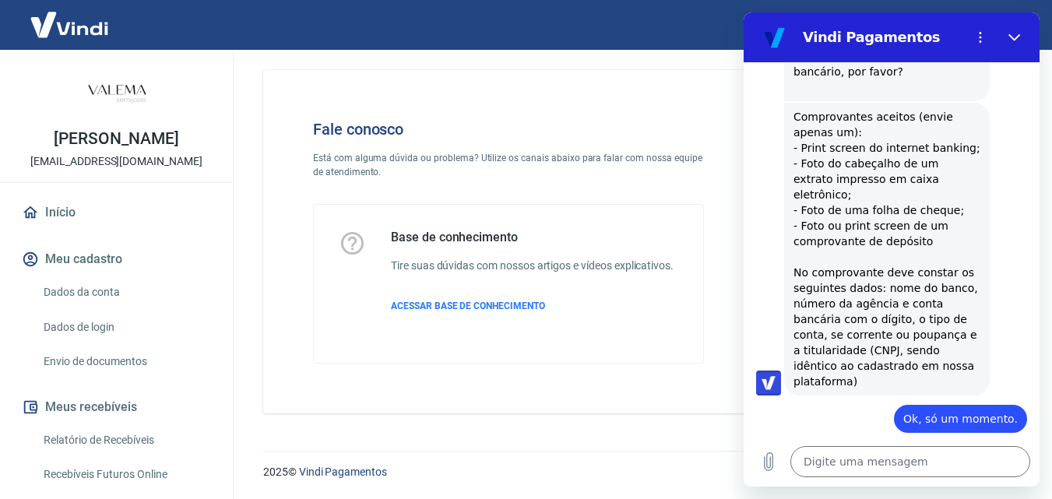
scroll to position [1090, 0]
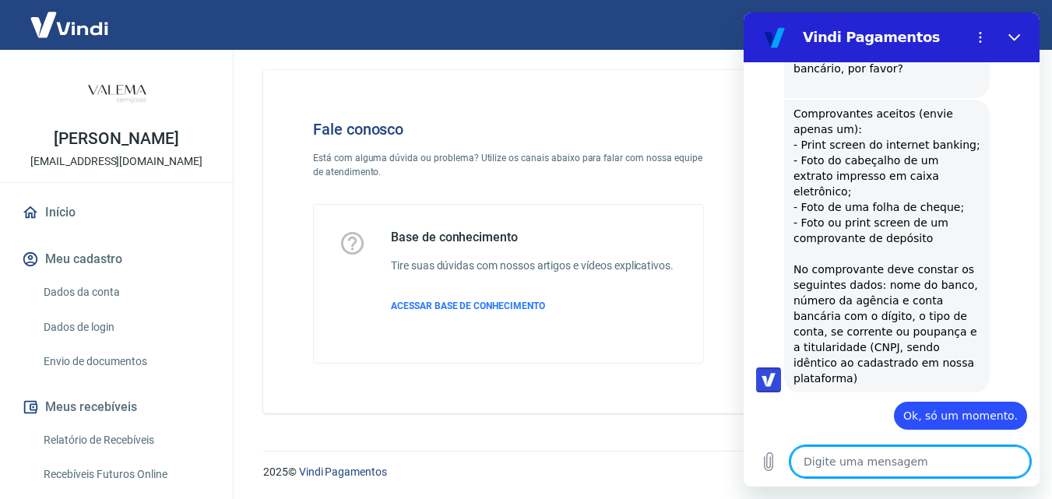
click at [951, 474] on textarea at bounding box center [910, 461] width 240 height 31
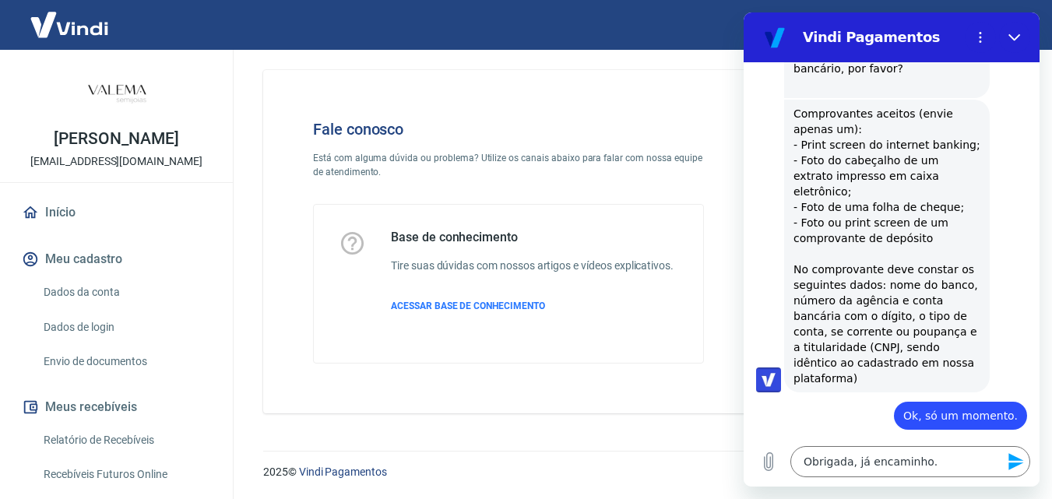
click at [1015, 455] on icon "Enviar mensagem" at bounding box center [1016, 461] width 19 height 19
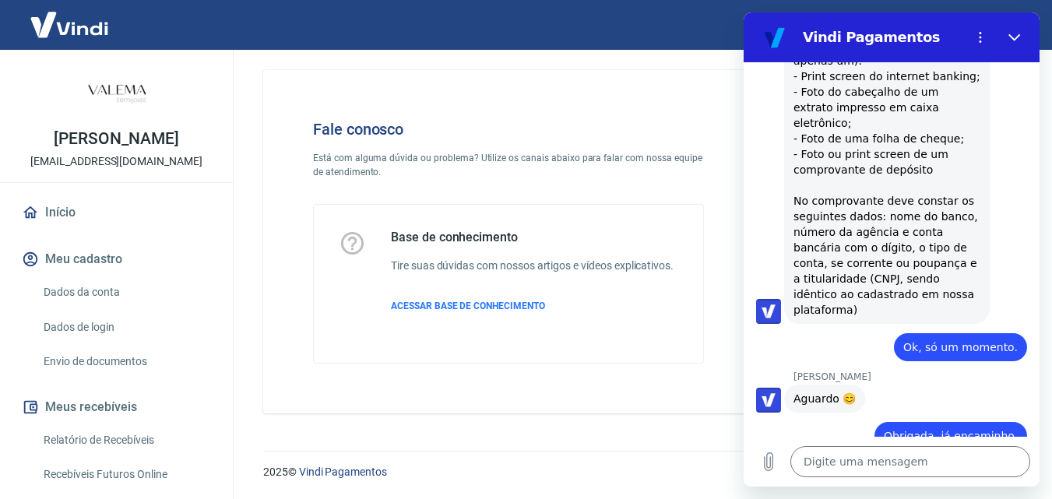
scroll to position [1157, 0]
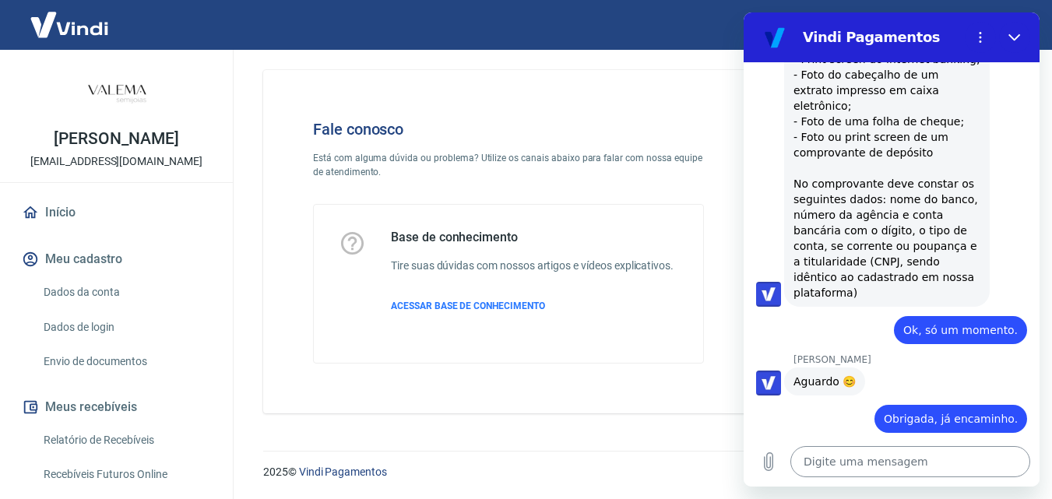
click at [849, 462] on textarea at bounding box center [910, 461] width 240 height 31
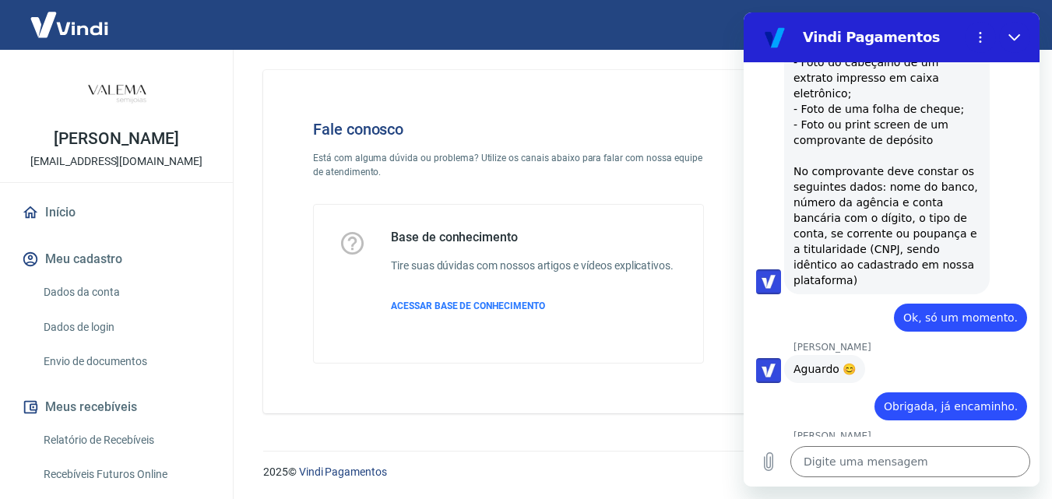
scroll to position [1187, 0]
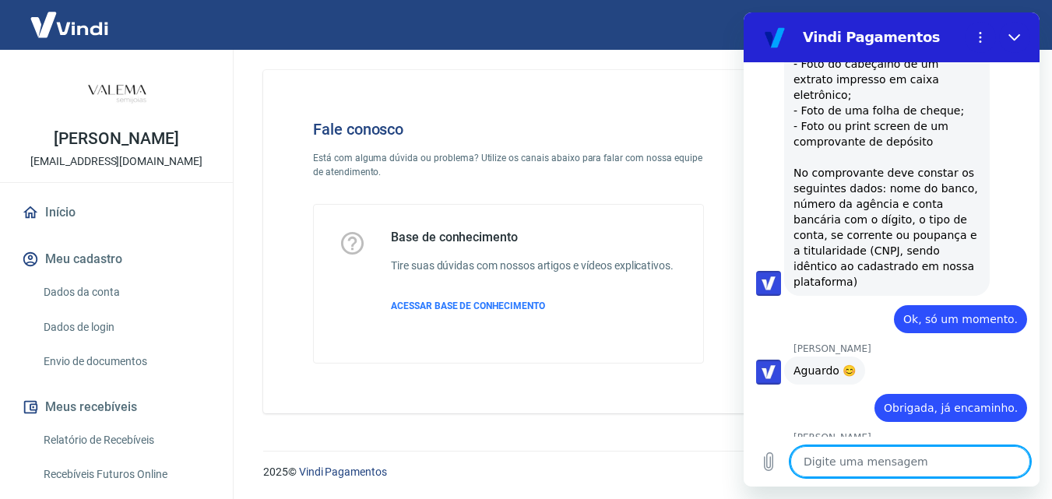
click at [831, 459] on textarea at bounding box center [910, 461] width 240 height 31
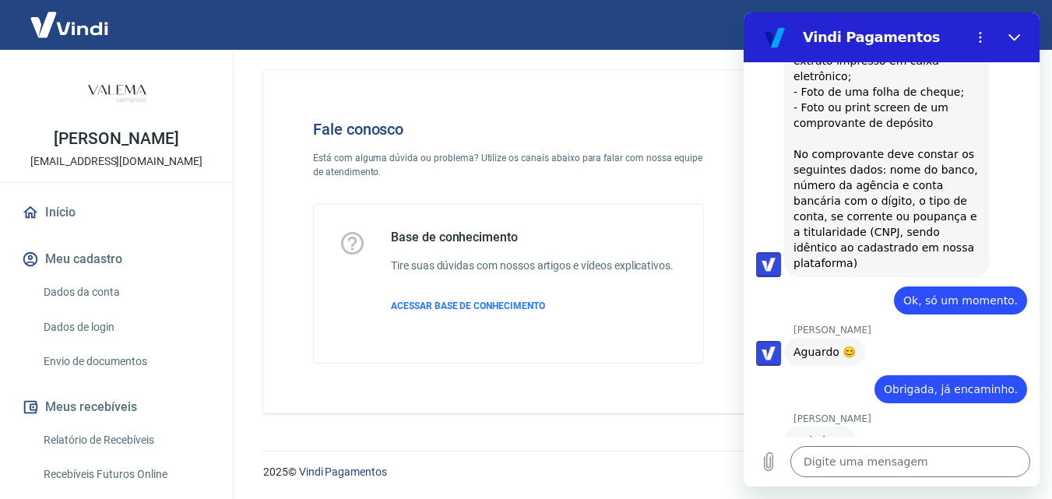
scroll to position [1208, 0]
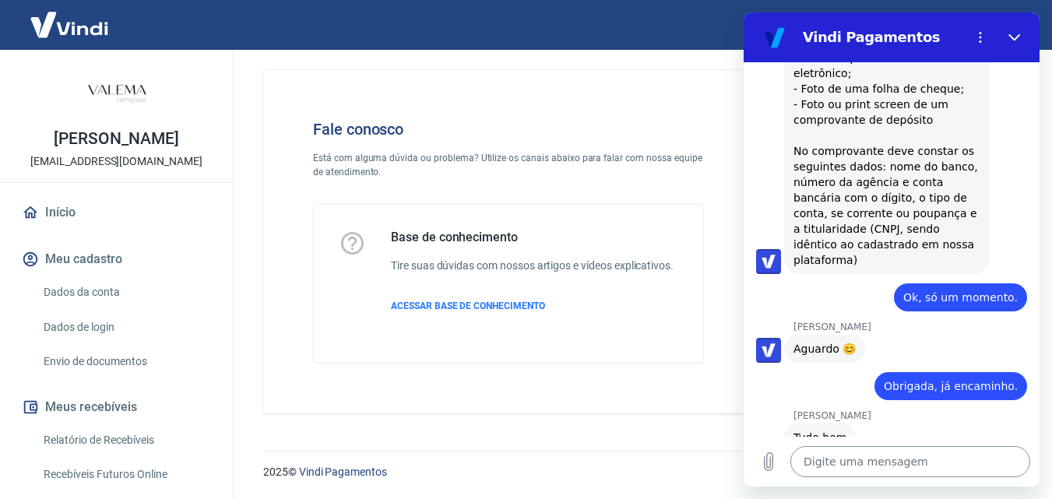
click at [853, 459] on textarea at bounding box center [910, 461] width 240 height 31
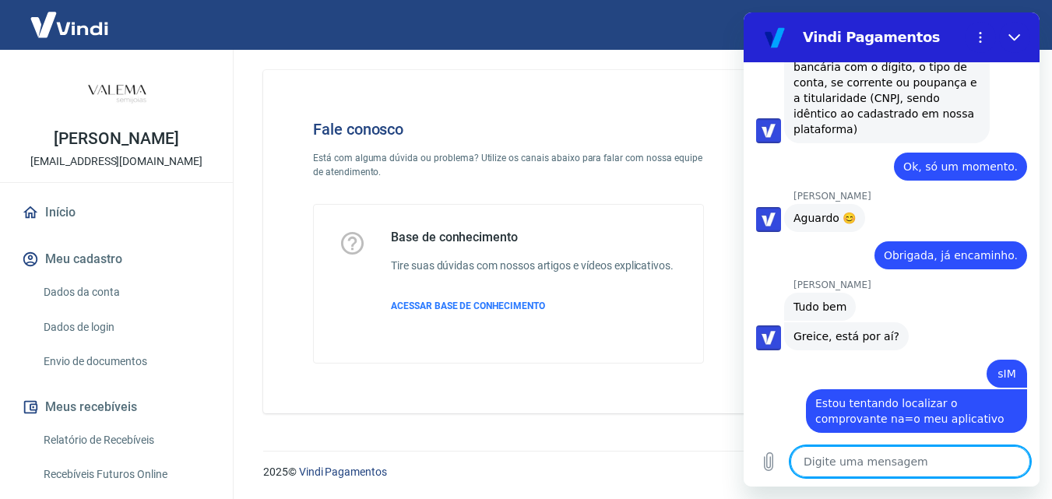
scroll to position [1342, 0]
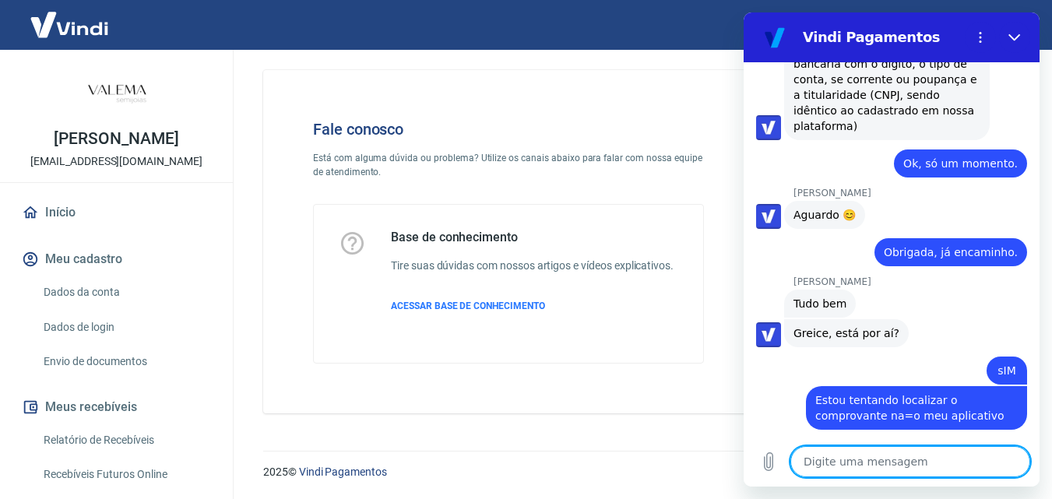
drag, startPoint x: 882, startPoint y: 461, endPoint x: 881, endPoint y: 418, distance: 42.9
click at [885, 452] on textarea at bounding box center [910, 461] width 240 height 31
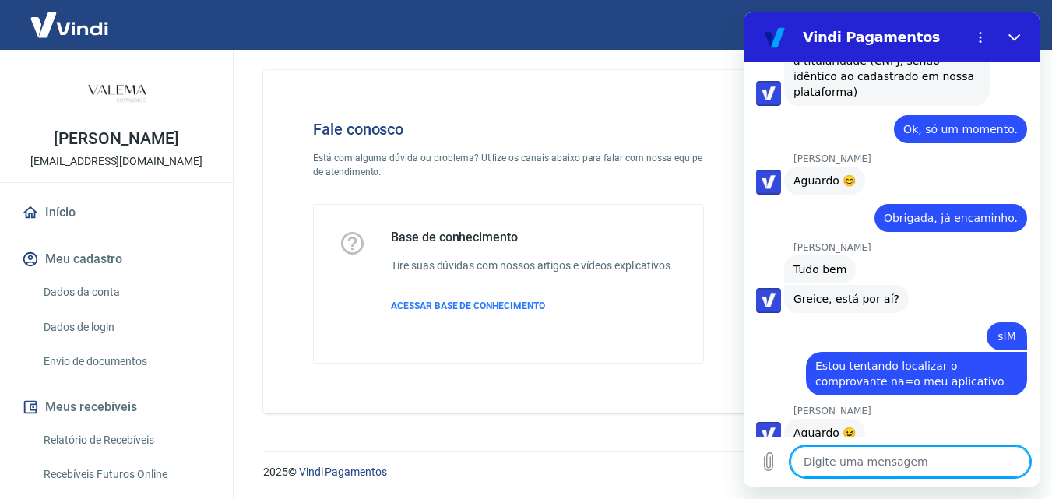
scroll to position [1380, 0]
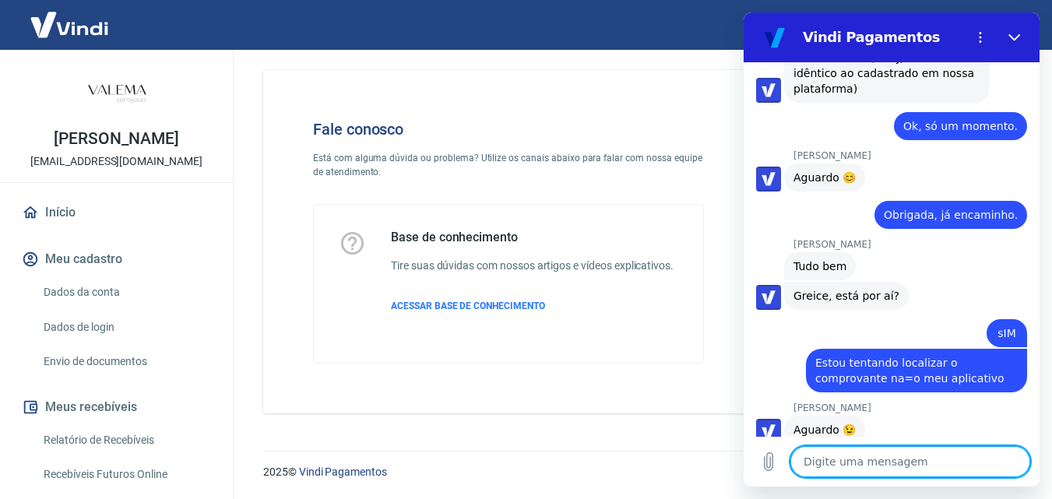
click at [870, 466] on textarea at bounding box center [910, 461] width 240 height 31
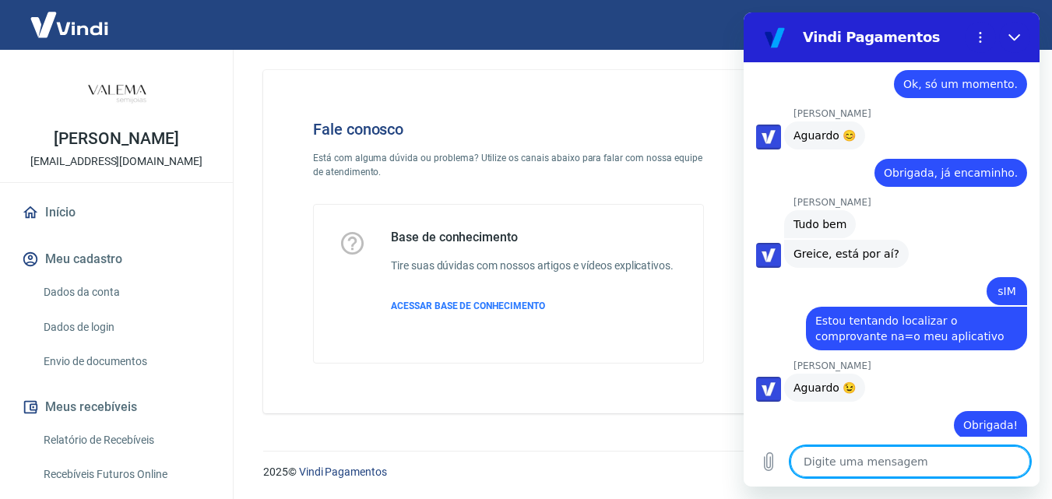
scroll to position [1425, 0]
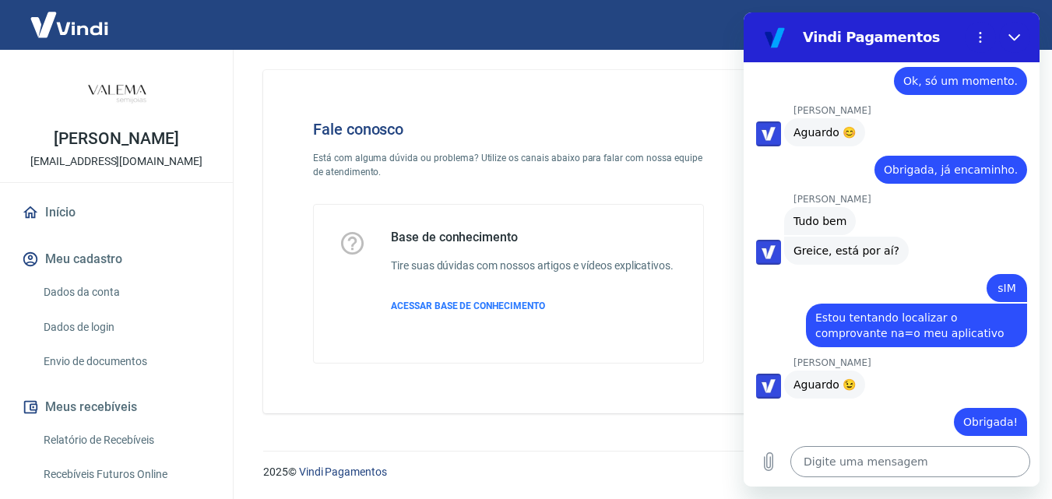
click at [881, 461] on textarea at bounding box center [910, 461] width 240 height 31
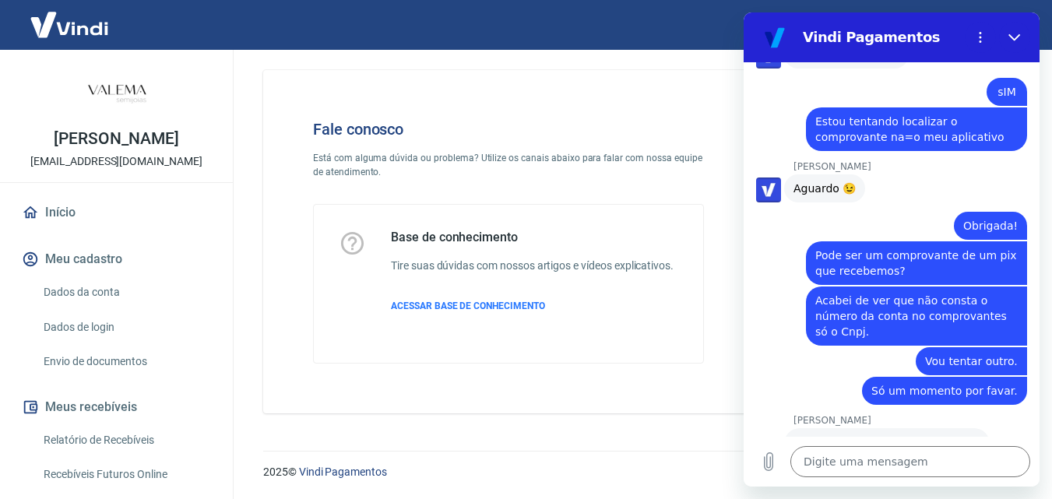
scroll to position [1620, 0]
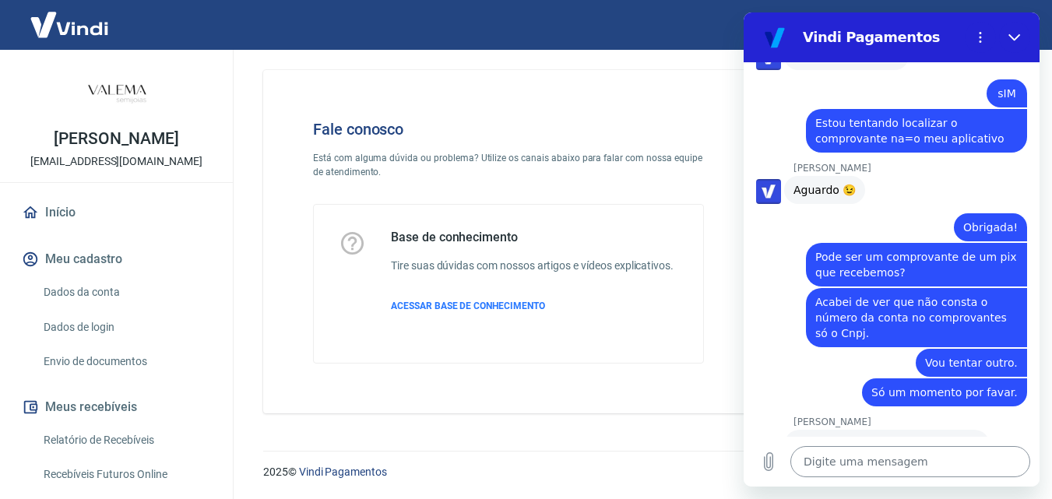
click at [934, 466] on textarea at bounding box center [910, 461] width 240 height 31
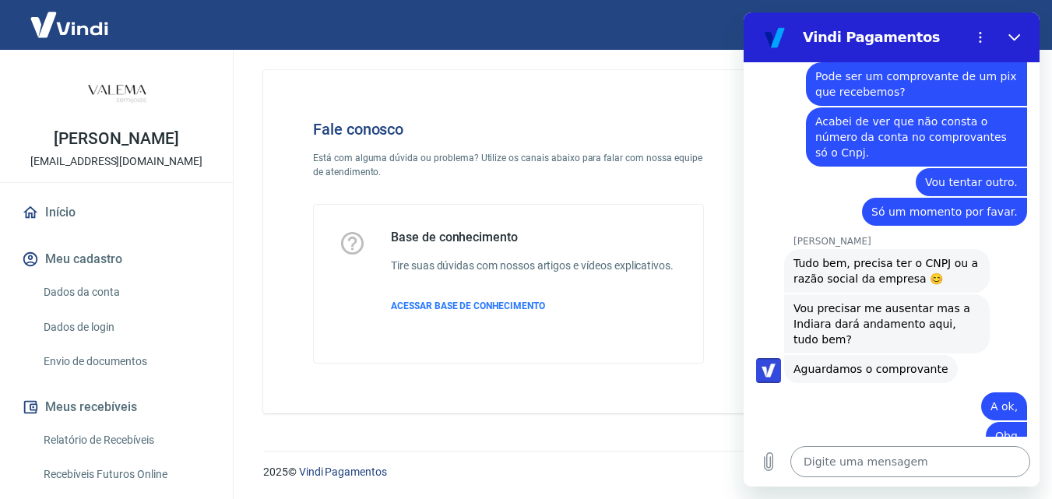
scroll to position [1799, 0]
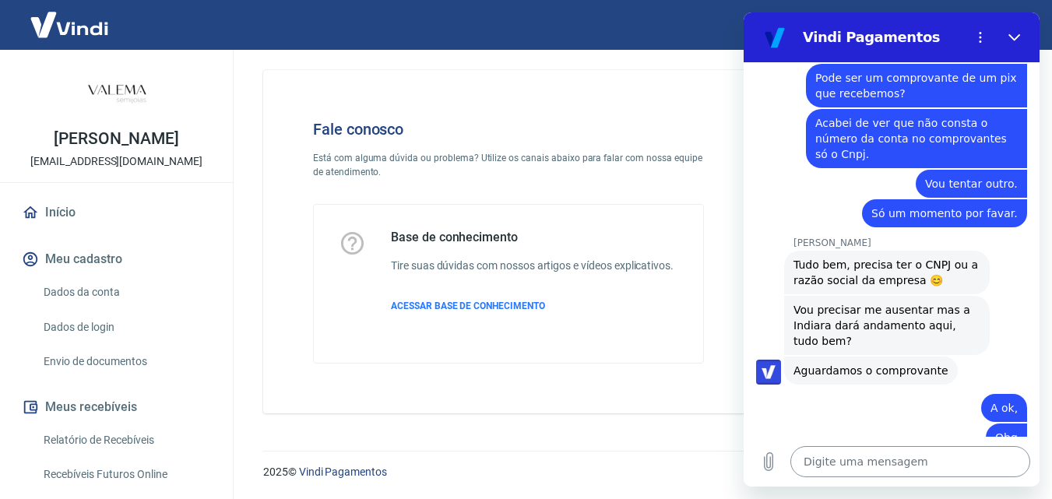
click at [914, 466] on textarea at bounding box center [910, 461] width 240 height 31
click at [865, 456] on textarea at bounding box center [910, 461] width 240 height 31
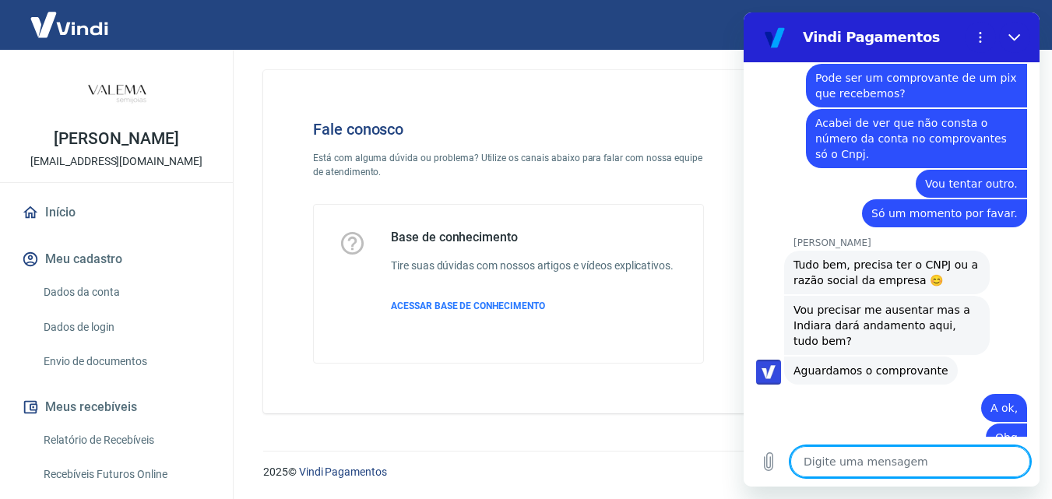
click at [880, 456] on textarea at bounding box center [910, 461] width 240 height 31
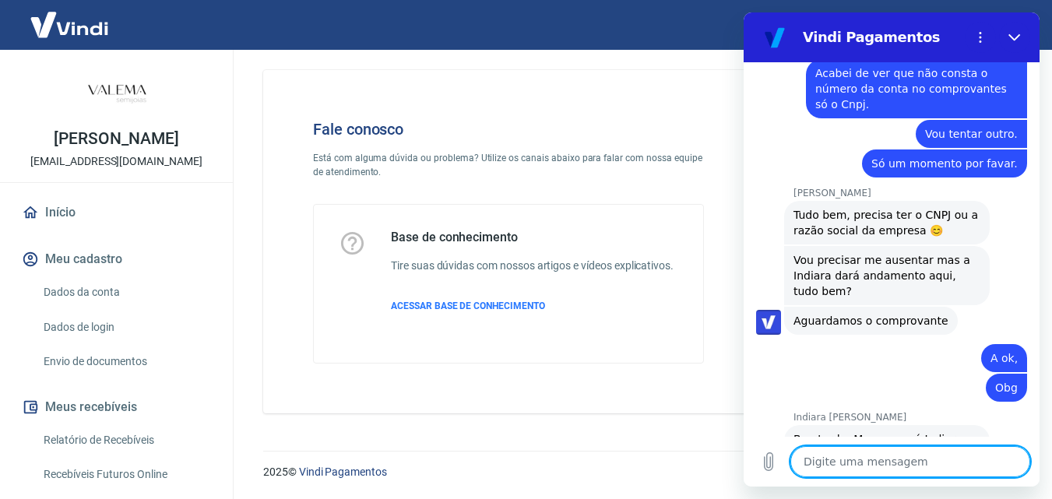
scroll to position [1852, 0]
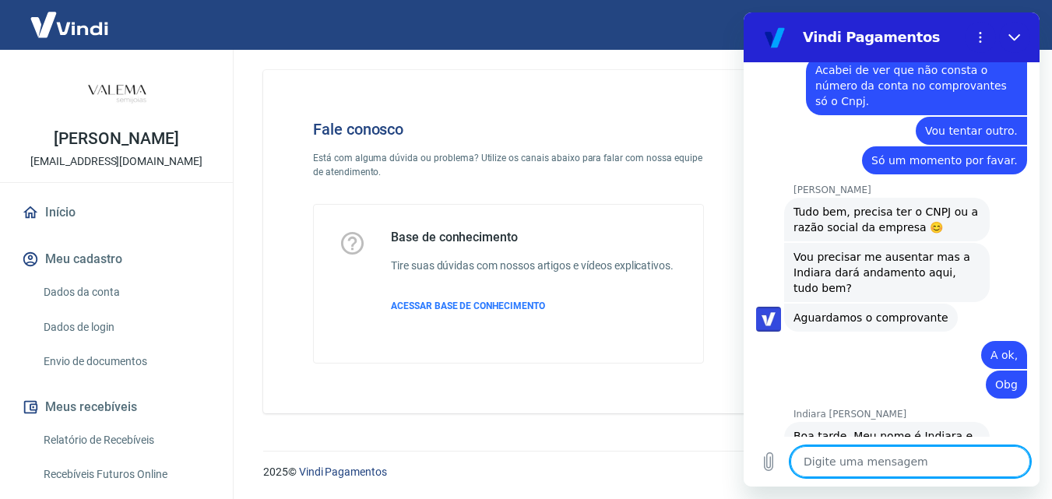
click at [875, 468] on textarea at bounding box center [910, 461] width 240 height 31
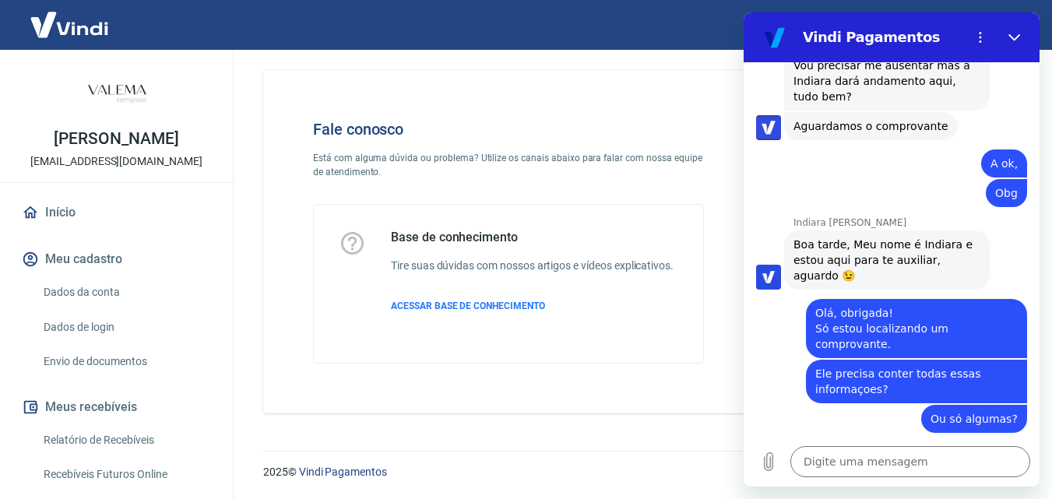
scroll to position [2046, 0]
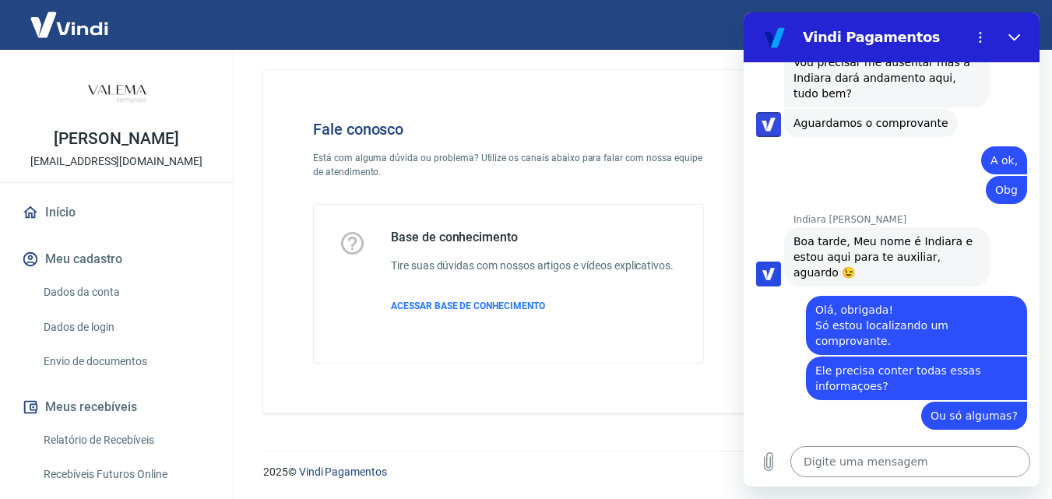
click at [853, 464] on textarea at bounding box center [910, 461] width 240 height 31
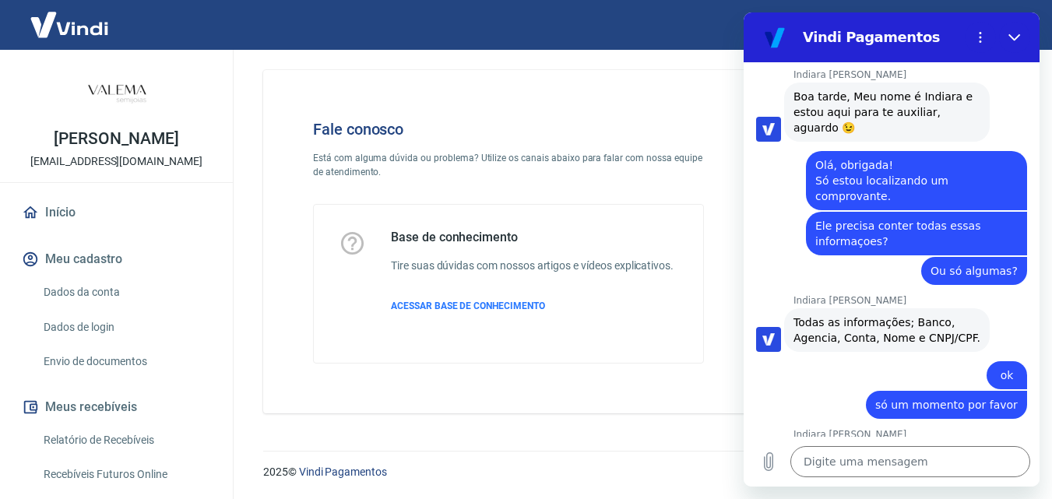
scroll to position [2194, 0]
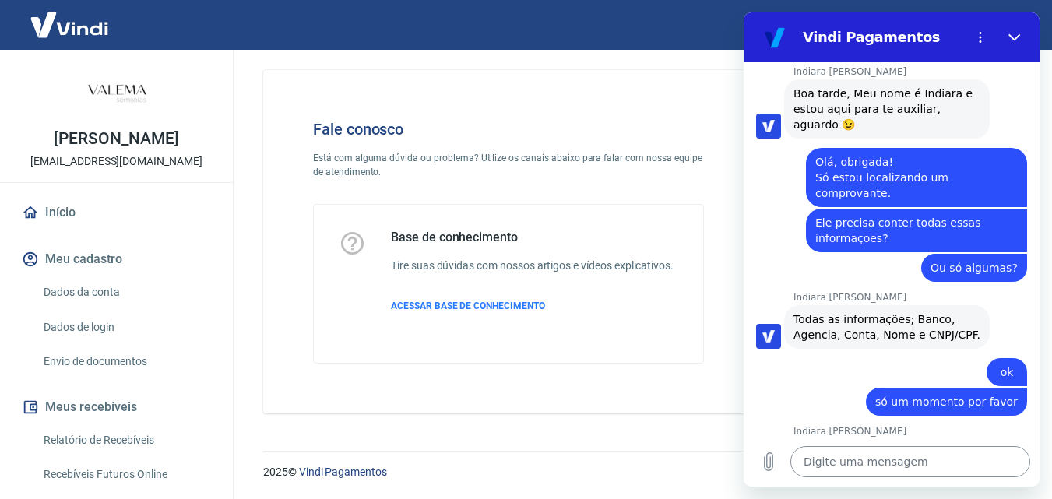
click at [863, 466] on textarea at bounding box center [910, 461] width 240 height 31
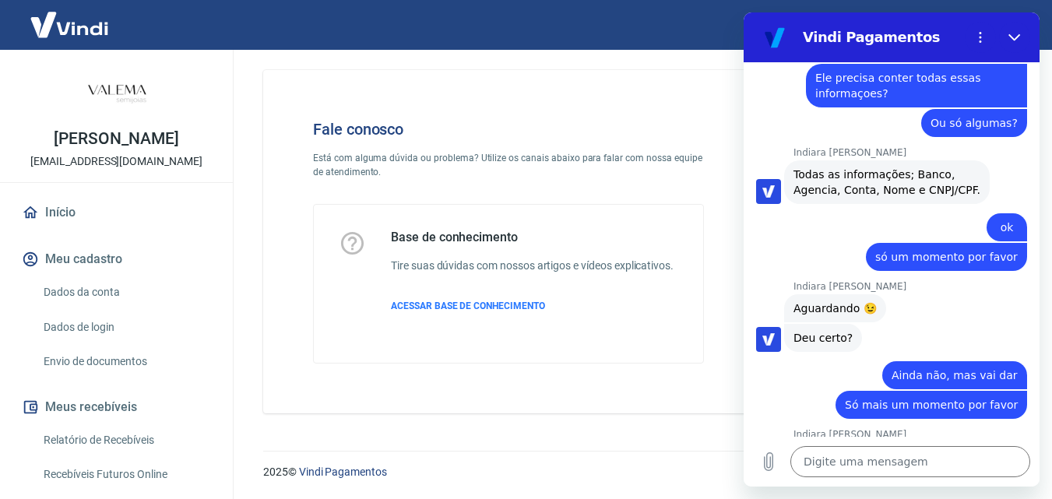
scroll to position [2342, 0]
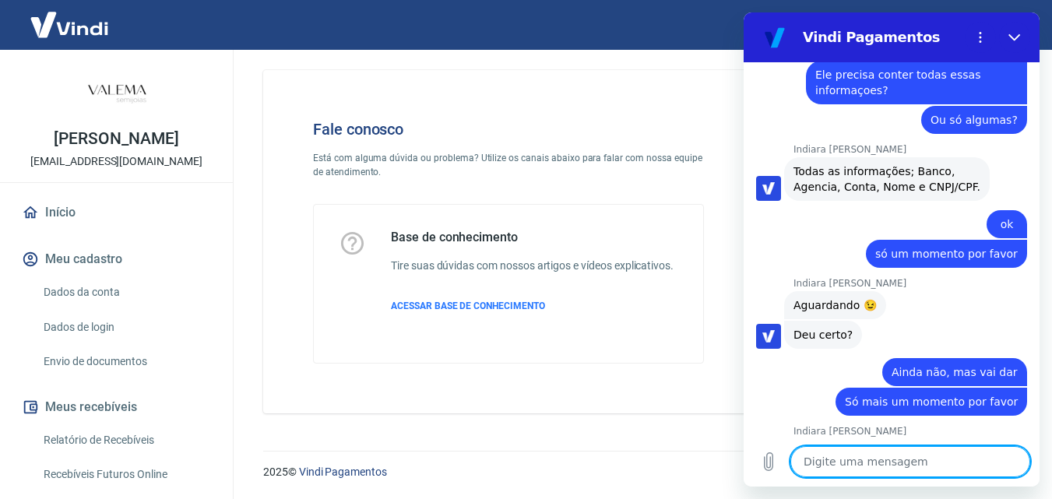
click at [855, 460] on textarea at bounding box center [910, 461] width 240 height 31
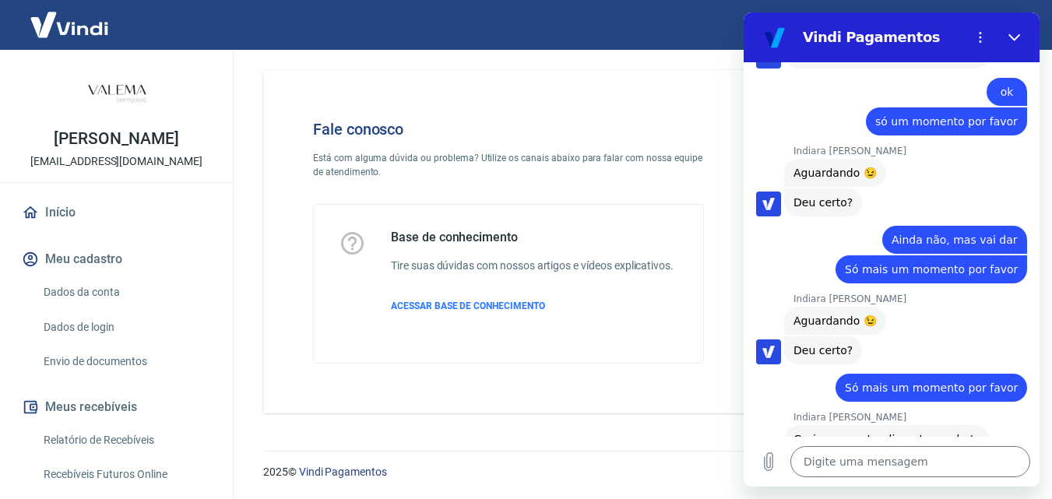
scroll to position [2478, 0]
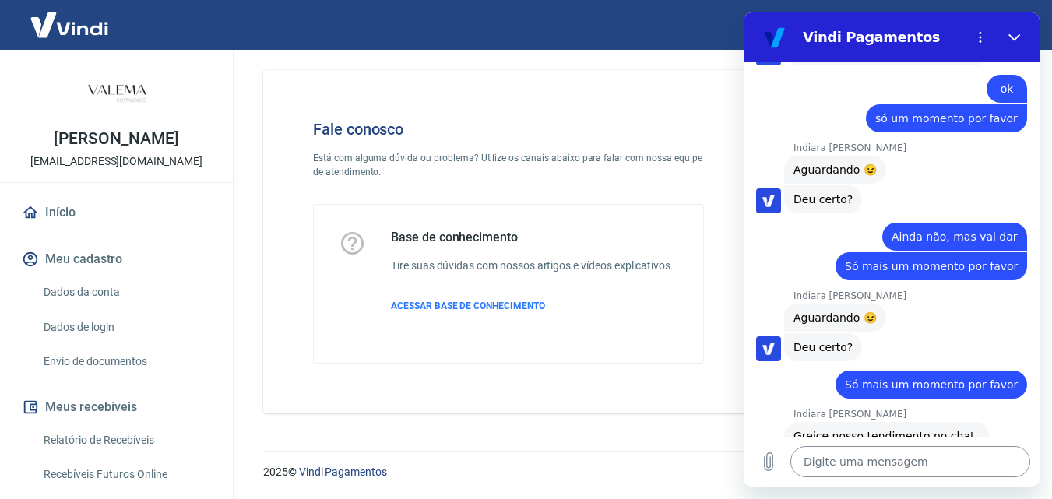
click at [945, 476] on textarea at bounding box center [910, 461] width 240 height 31
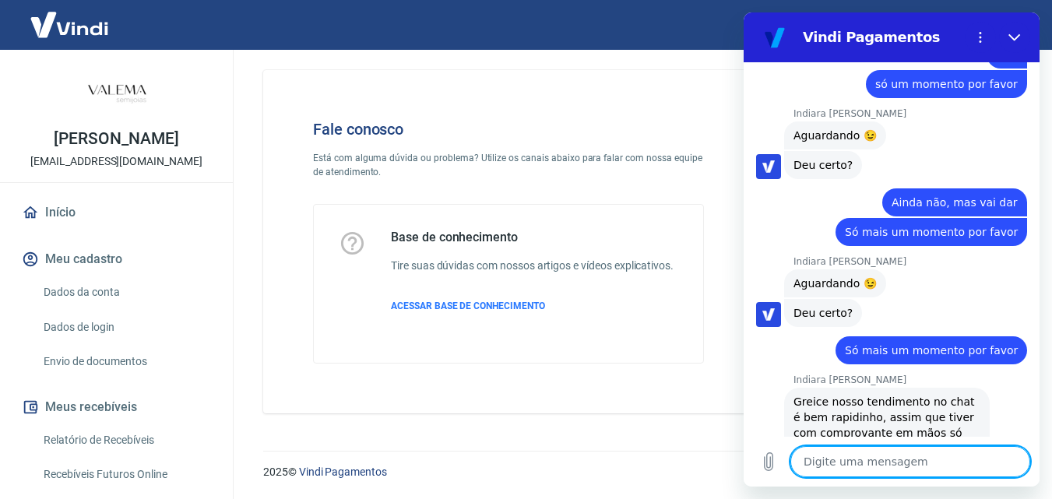
scroll to position [2515, 0]
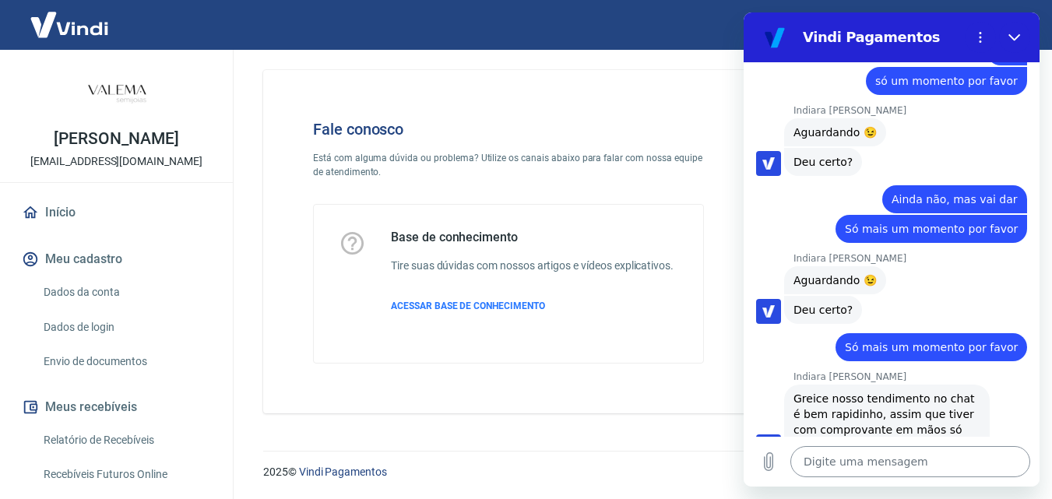
click at [863, 461] on textarea at bounding box center [910, 461] width 240 height 31
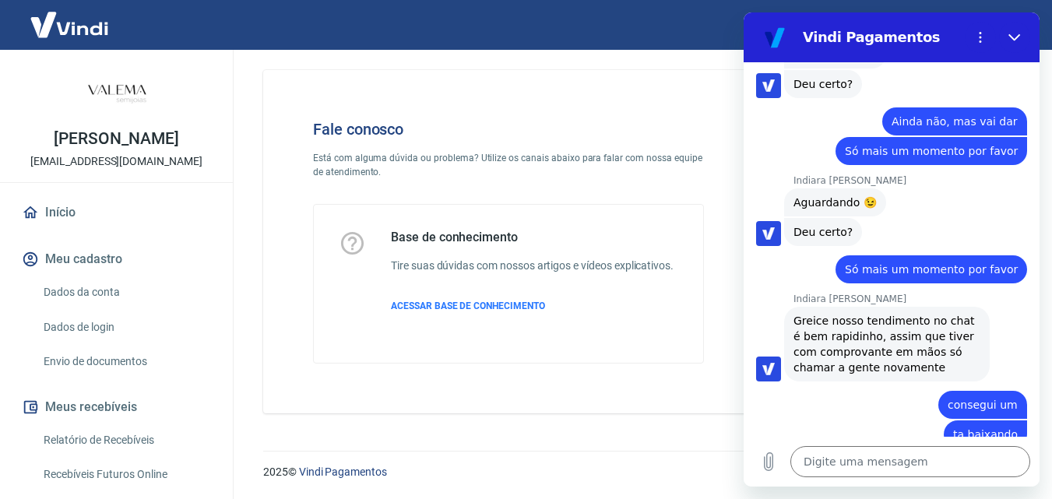
scroll to position [2596, 0]
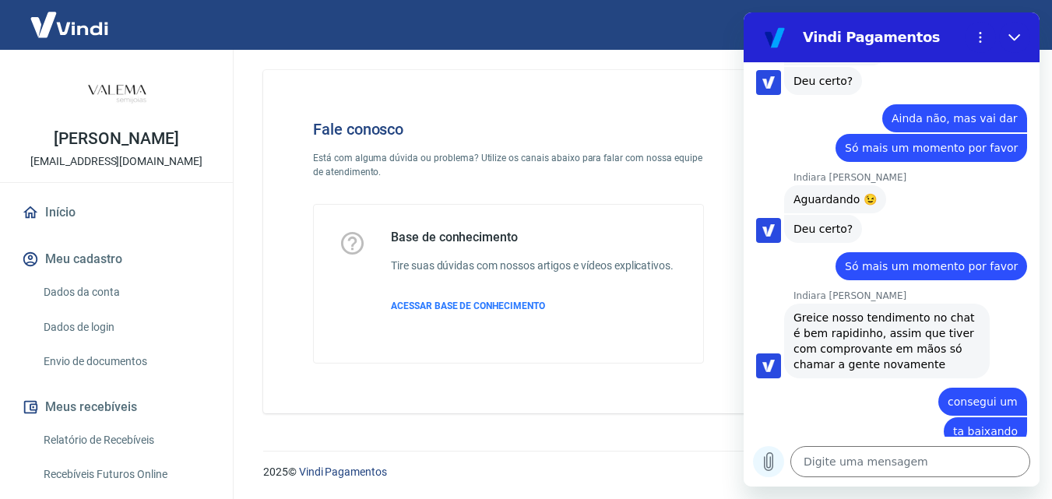
click at [769, 464] on icon "Carregar arquivo" at bounding box center [768, 461] width 19 height 19
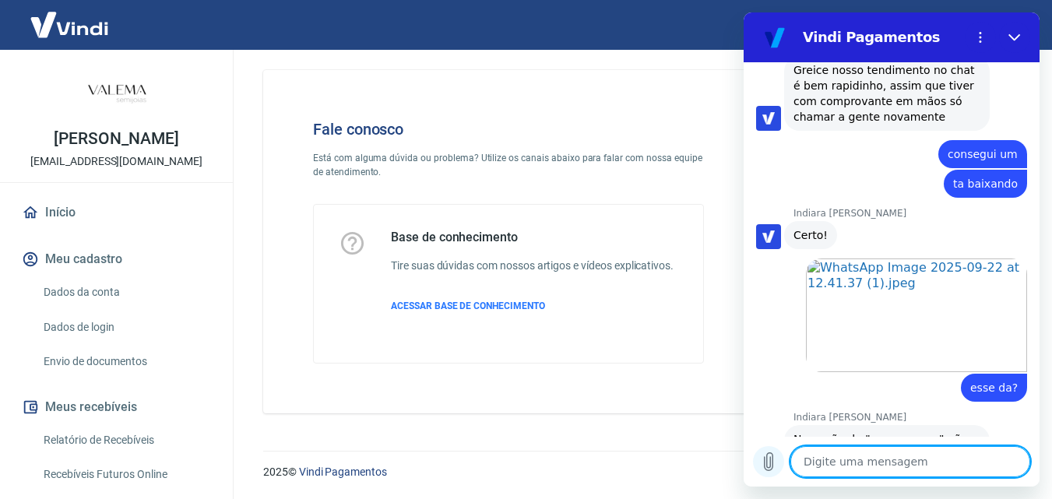
scroll to position [2847, 0]
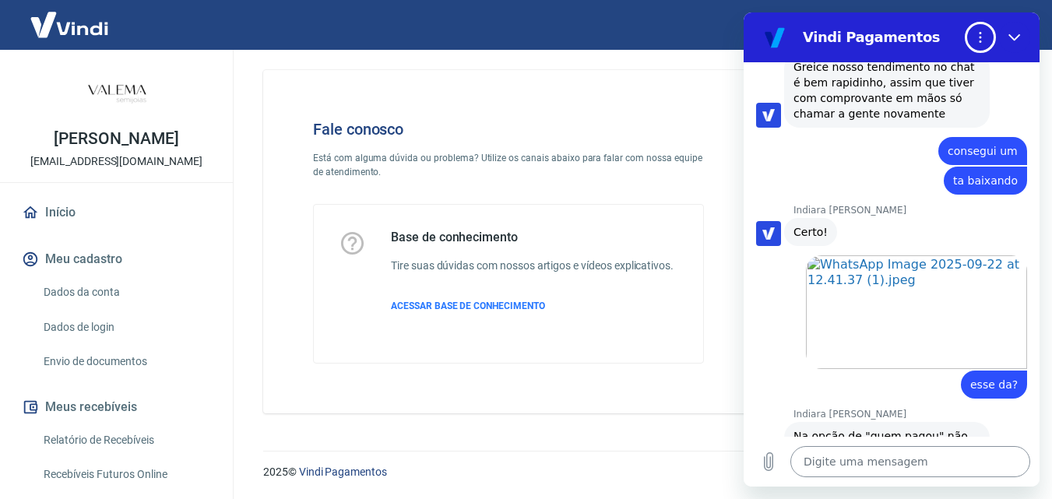
click at [845, 467] on textarea at bounding box center [910, 461] width 240 height 31
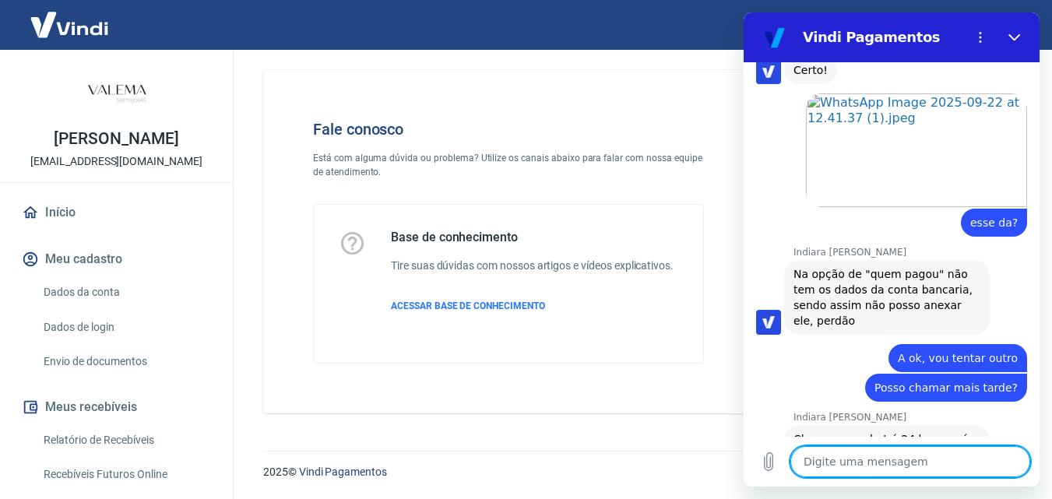
scroll to position [3012, 0]
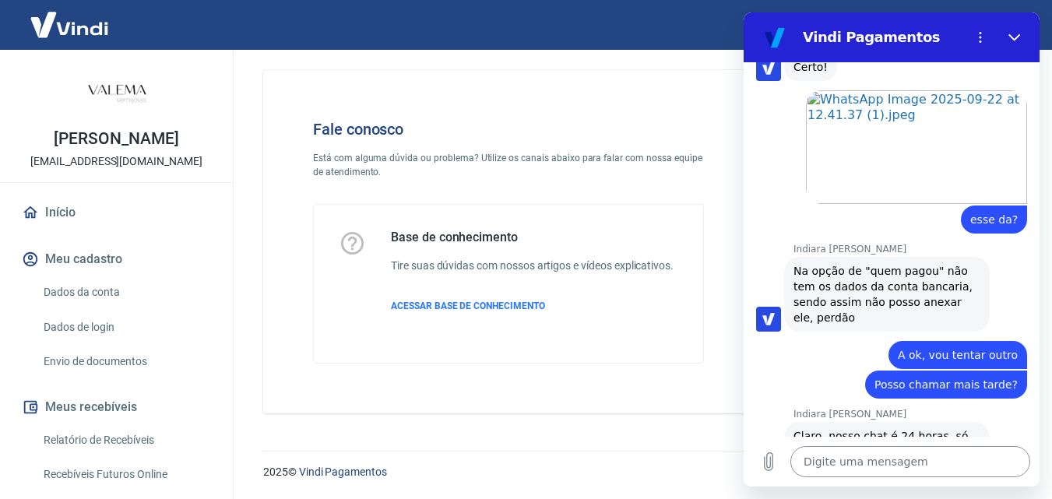
click at [907, 468] on textarea at bounding box center [910, 461] width 240 height 31
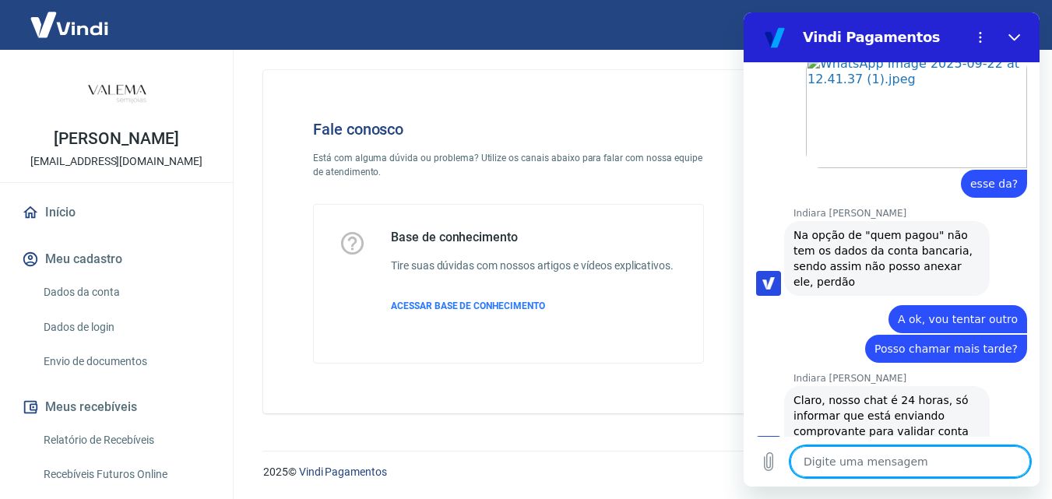
scroll to position [3049, 0]
click at [886, 467] on textarea at bounding box center [910, 461] width 240 height 31
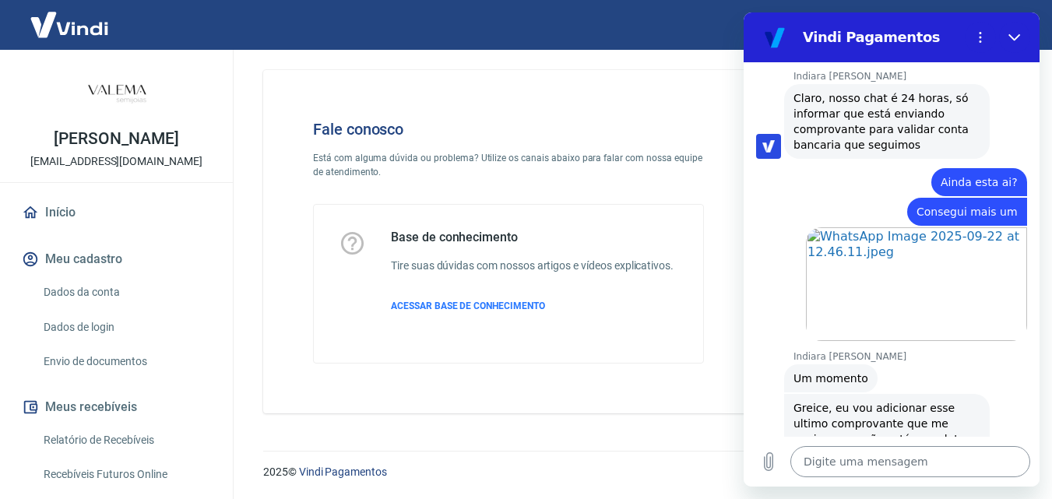
scroll to position [3353, 0]
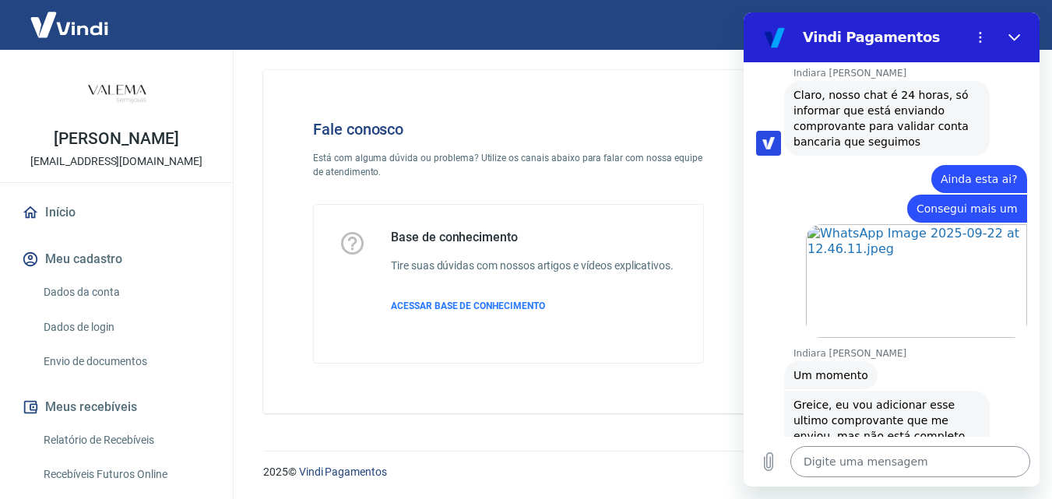
drag, startPoint x: 892, startPoint y: 464, endPoint x: 907, endPoint y: 459, distance: 15.8
click at [901, 463] on textarea at bounding box center [910, 461] width 240 height 31
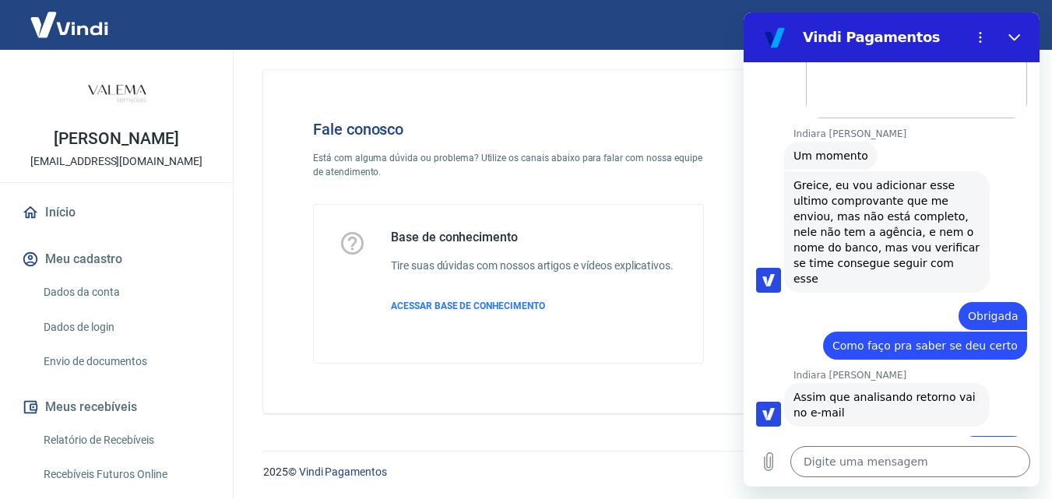
scroll to position [3576, 0]
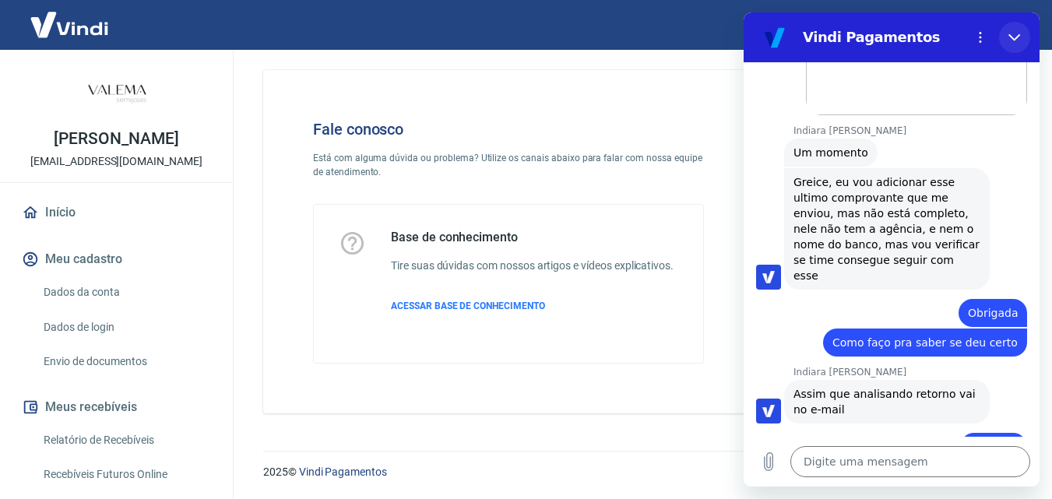
click at [1016, 41] on icon "Fechar" at bounding box center [1014, 37] width 12 height 12
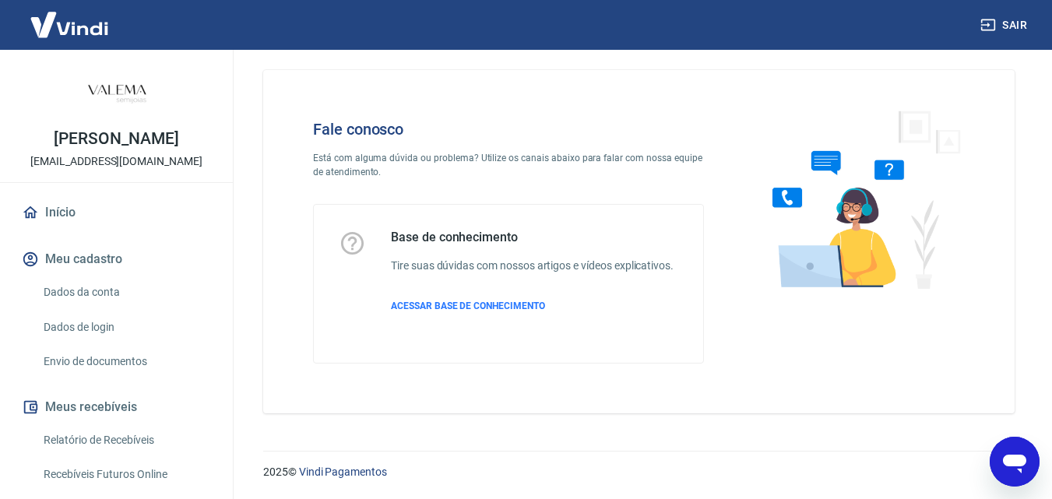
scroll to position [3691, 0]
click at [58, 24] on img at bounding box center [69, 24] width 101 height 47
